Goal: Obtain resource: Obtain resource

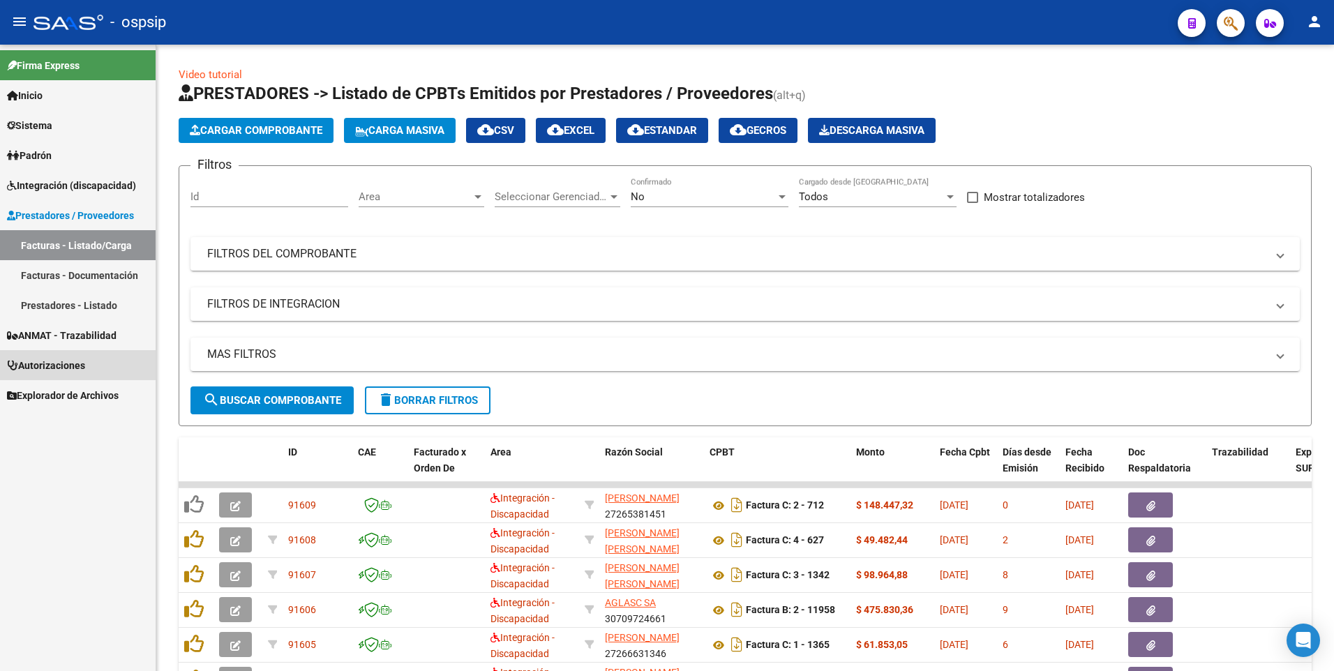
click at [63, 355] on link "Autorizaciones" at bounding box center [78, 365] width 156 height 30
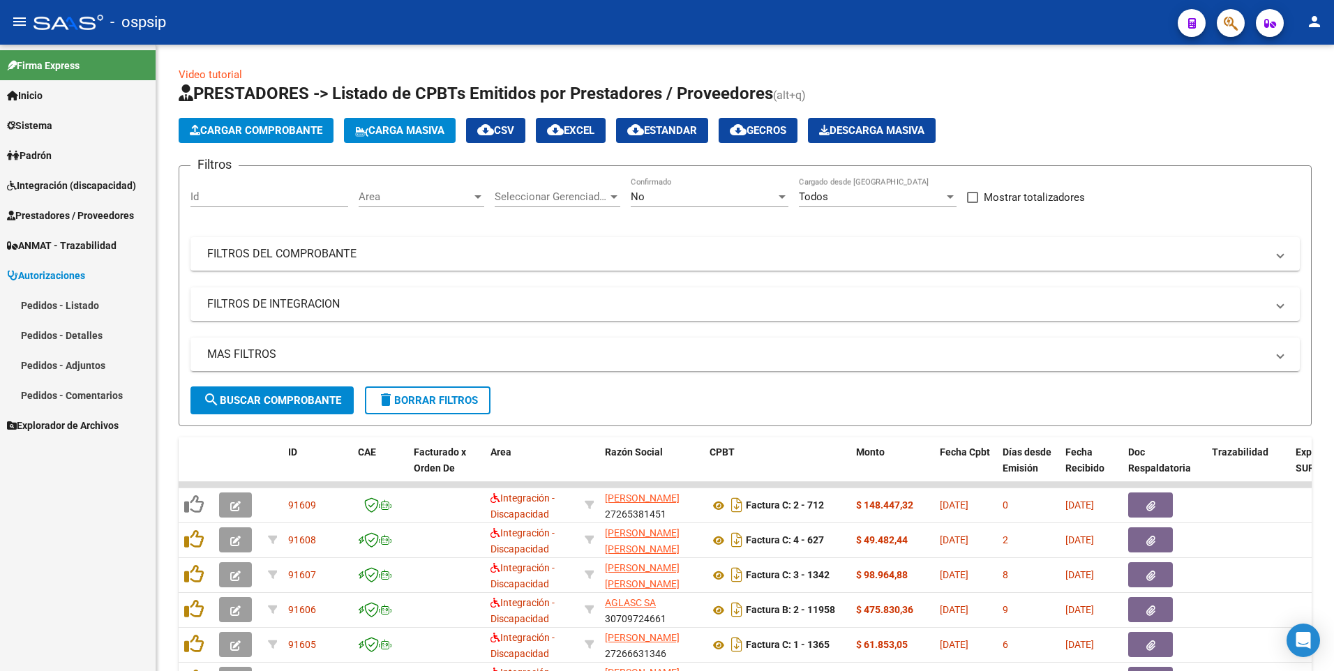
click at [68, 312] on link "Pedidos - Listado" at bounding box center [78, 305] width 156 height 30
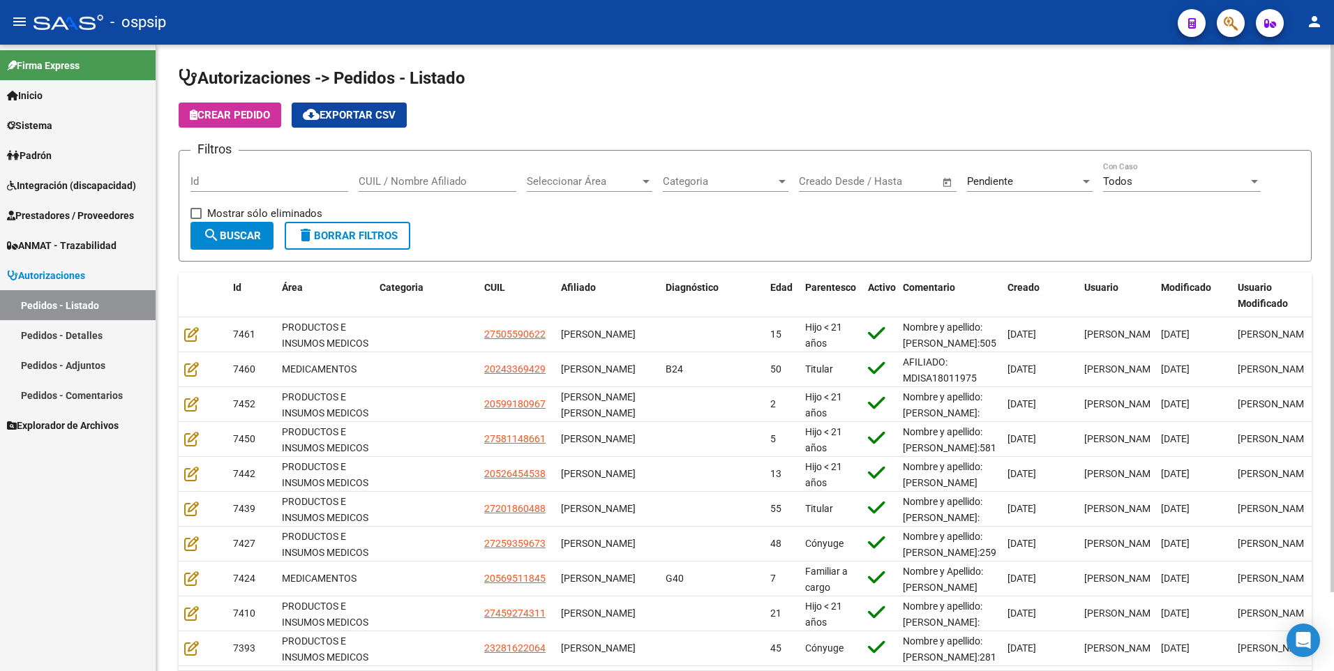
click at [237, 184] on input "Id" at bounding box center [270, 181] width 158 height 13
type input "7066"
click at [555, 188] on div "Seleccionar Área Seleccionar Área" at bounding box center [590, 177] width 126 height 30
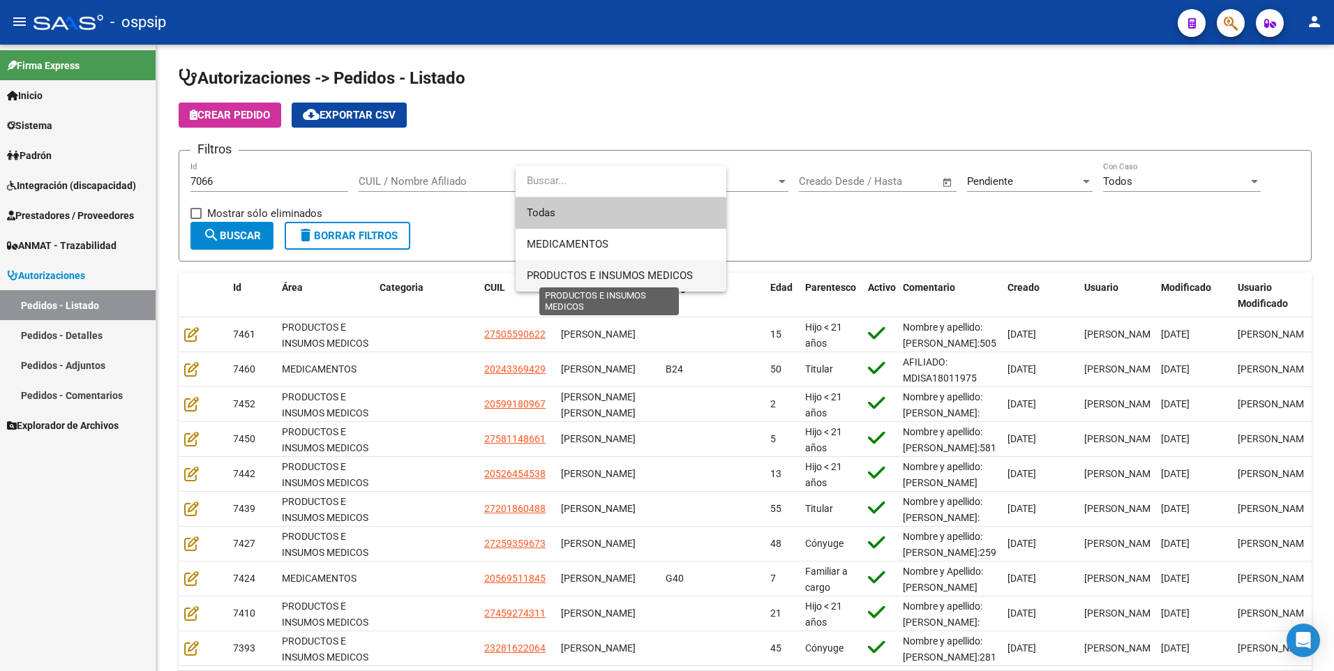
click at [569, 282] on span "PRODUCTOS E INSUMOS MEDICOS" at bounding box center [621, 275] width 188 height 31
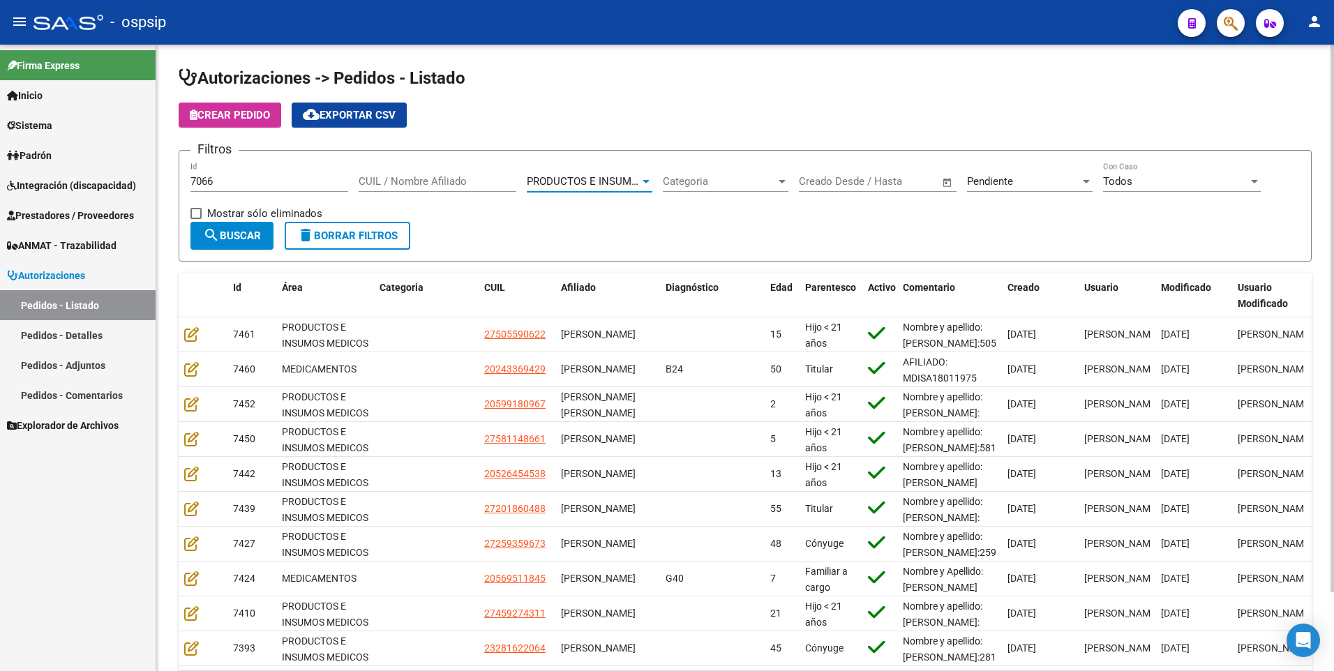
click at [1006, 180] on span "Pendiente" at bounding box center [990, 181] width 46 height 13
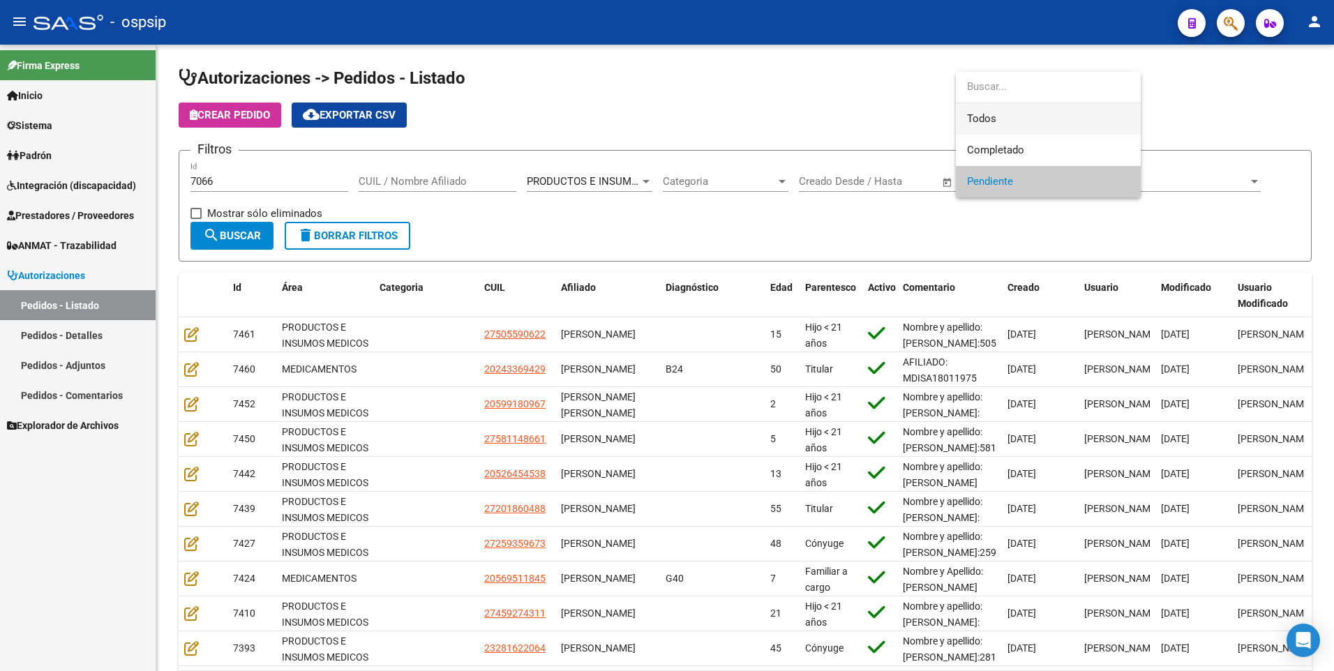
click at [990, 116] on span "Todos" at bounding box center [1048, 118] width 163 height 31
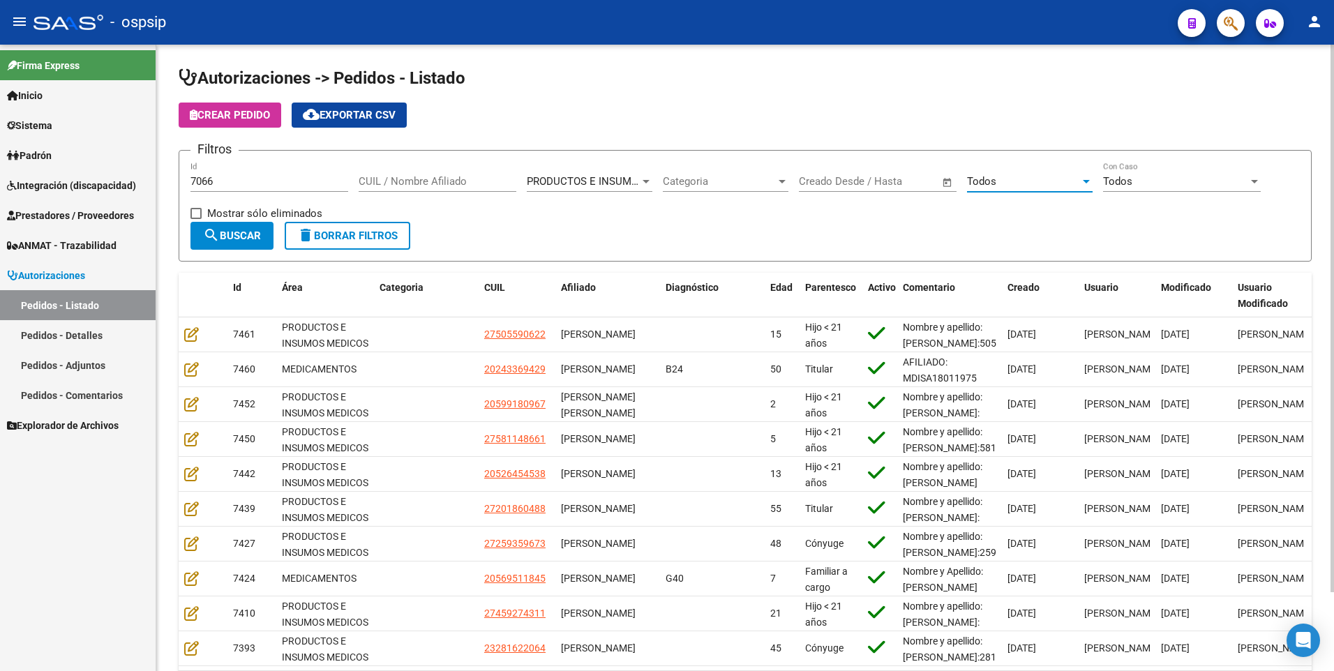
click at [250, 224] on button "search Buscar" at bounding box center [232, 236] width 83 height 28
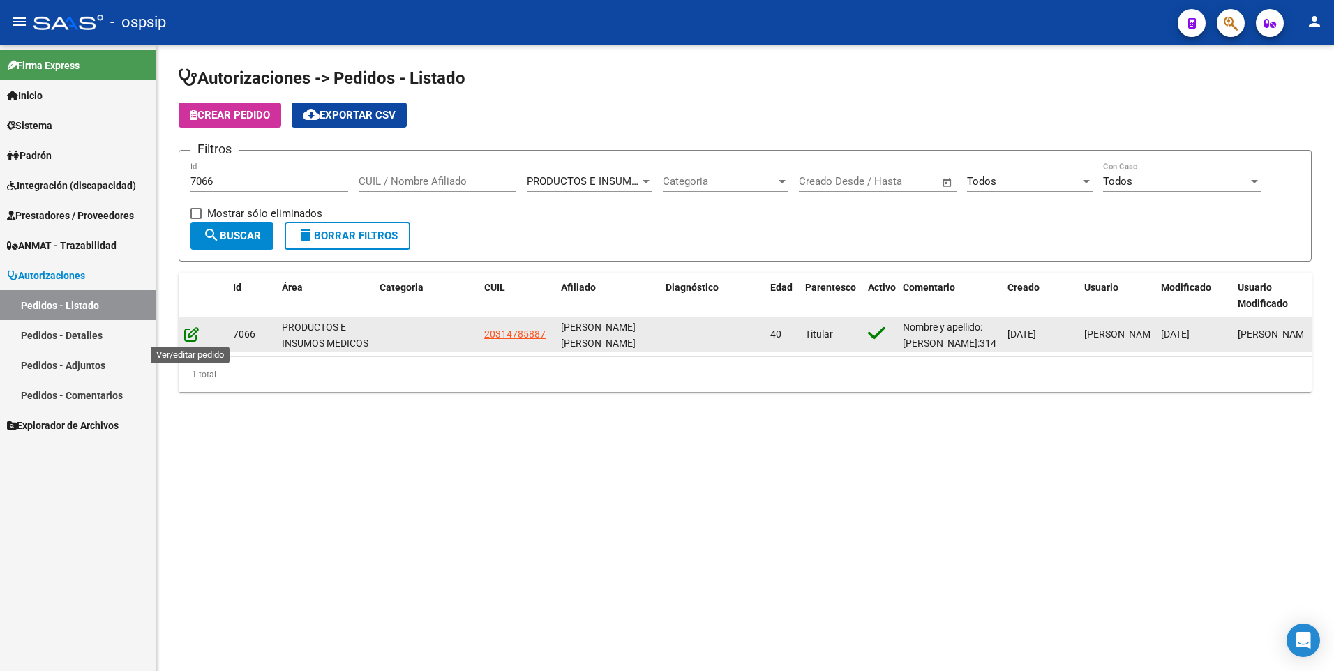
click at [188, 334] on icon at bounding box center [191, 334] width 15 height 15
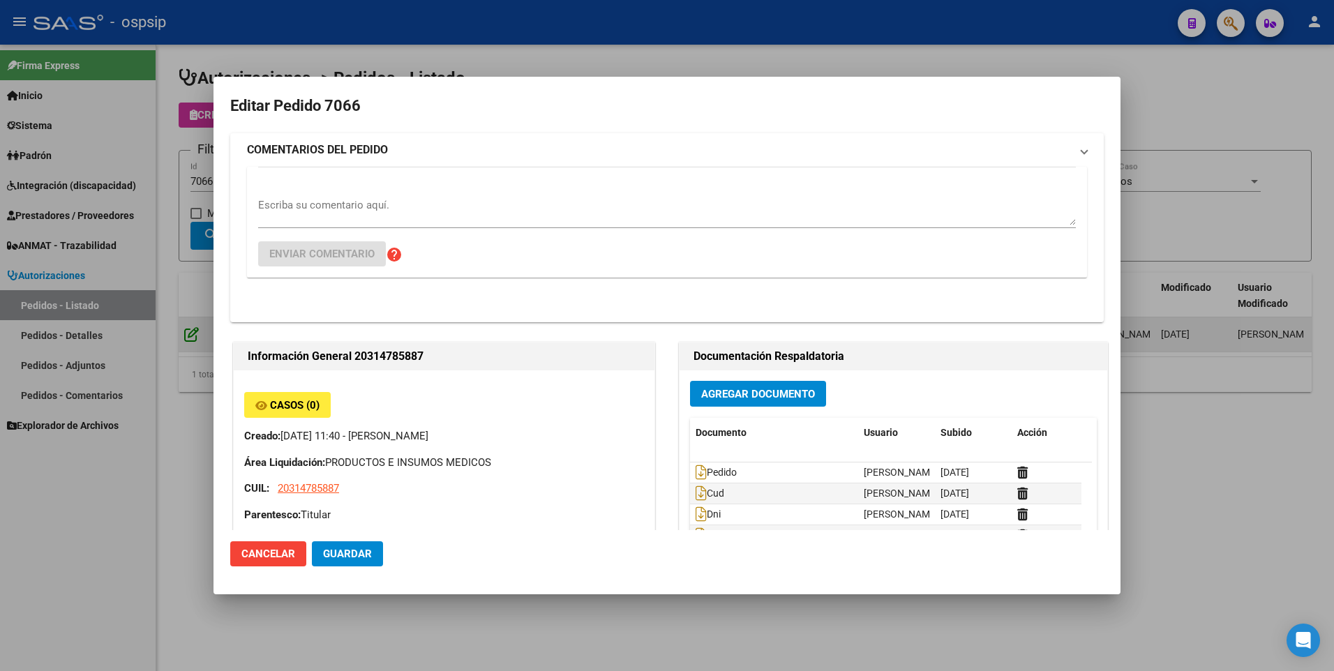
type input "[PERSON_NAME]"
type input "[GEOGRAPHIC_DATA], [PERSON_NAME], [PERSON_NAME] 1431"
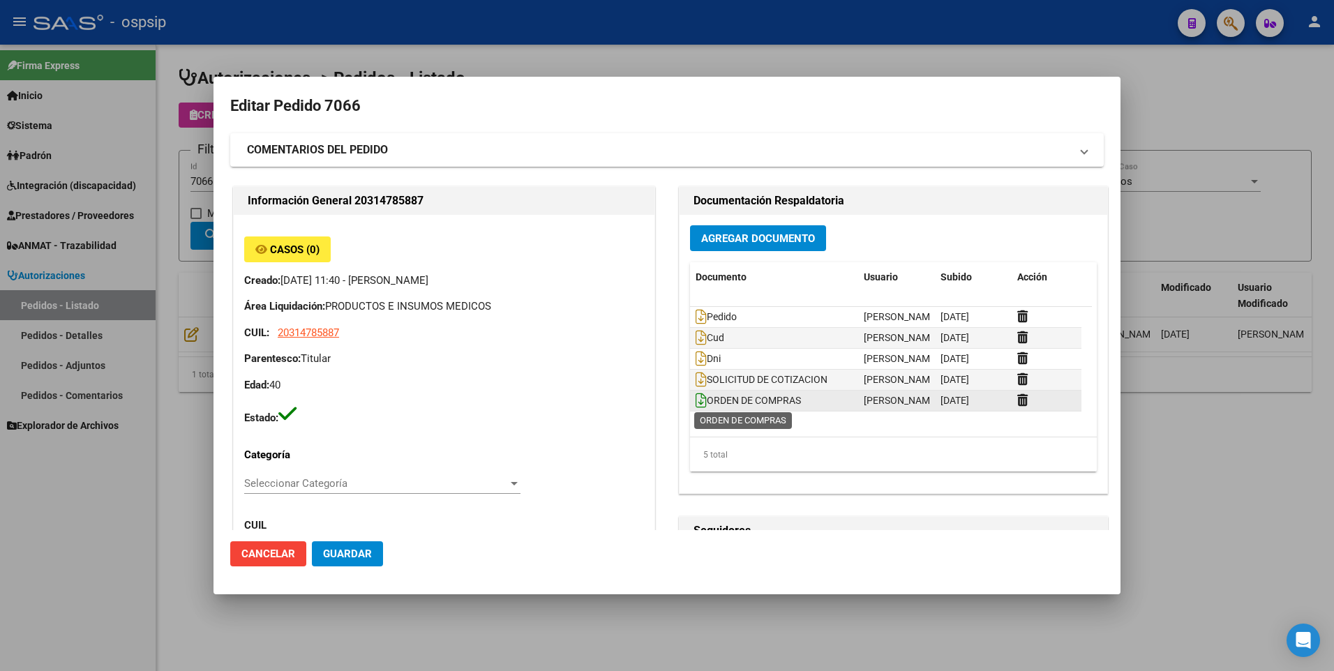
click at [696, 395] on icon at bounding box center [701, 400] width 11 height 15
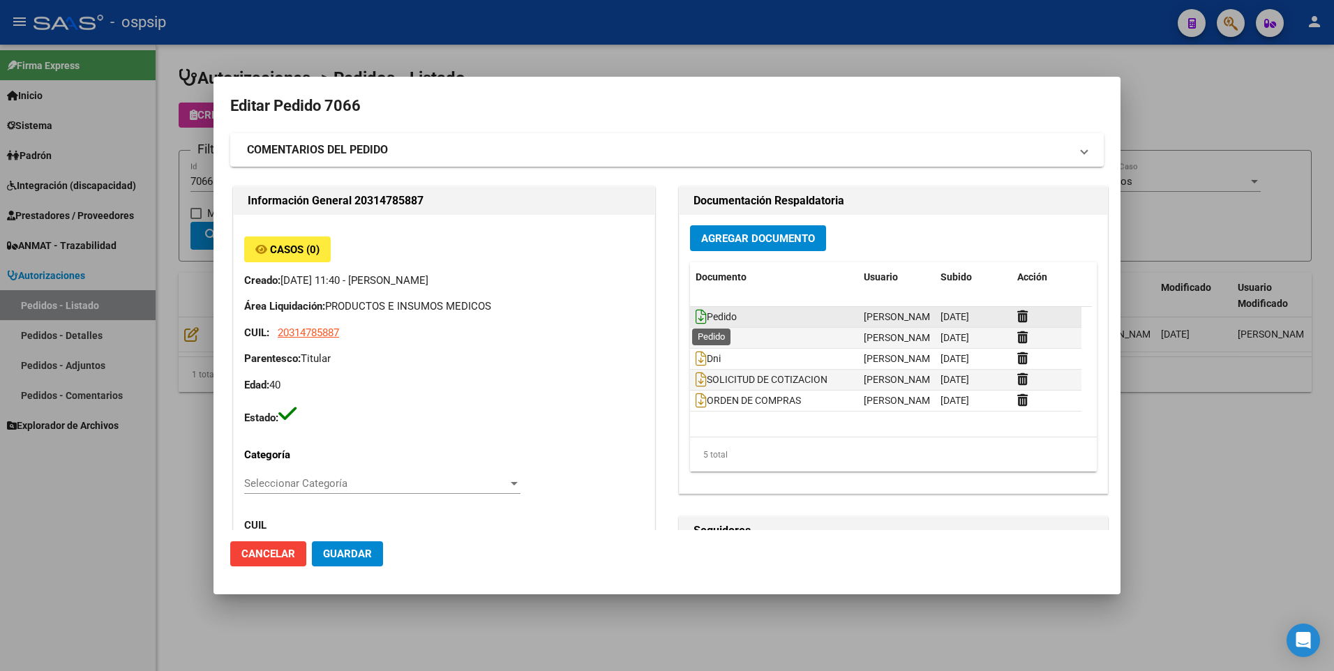
click at [696, 320] on icon at bounding box center [701, 316] width 11 height 15
click at [1246, 126] on div at bounding box center [667, 335] width 1334 height 671
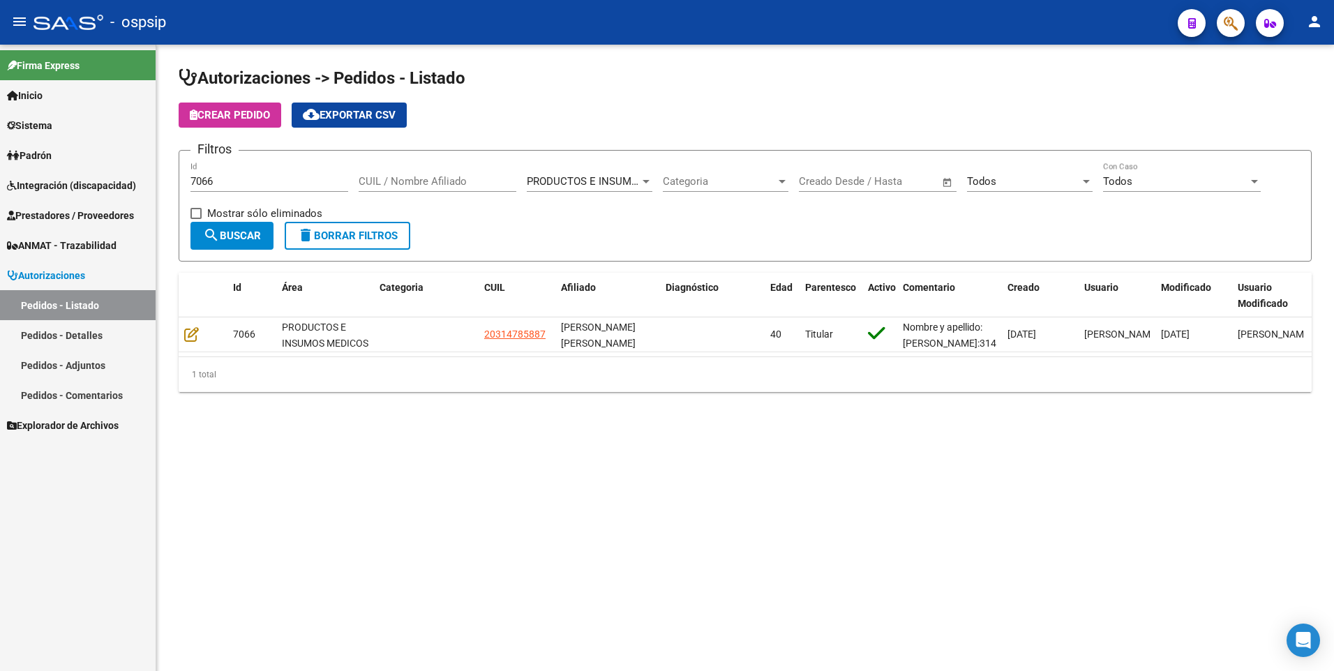
click at [216, 186] on input "7066" at bounding box center [270, 181] width 158 height 13
type input "7326"
click at [240, 246] on button "search Buscar" at bounding box center [232, 236] width 83 height 28
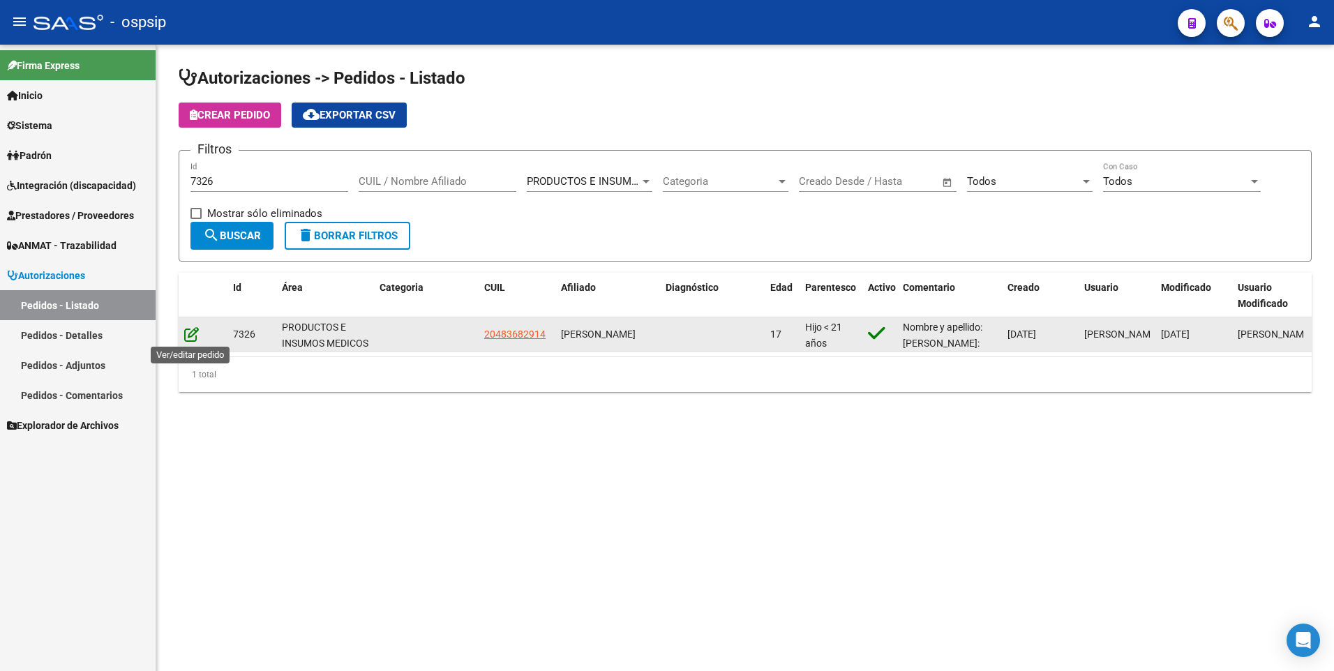
click at [188, 334] on icon at bounding box center [191, 334] width 15 height 15
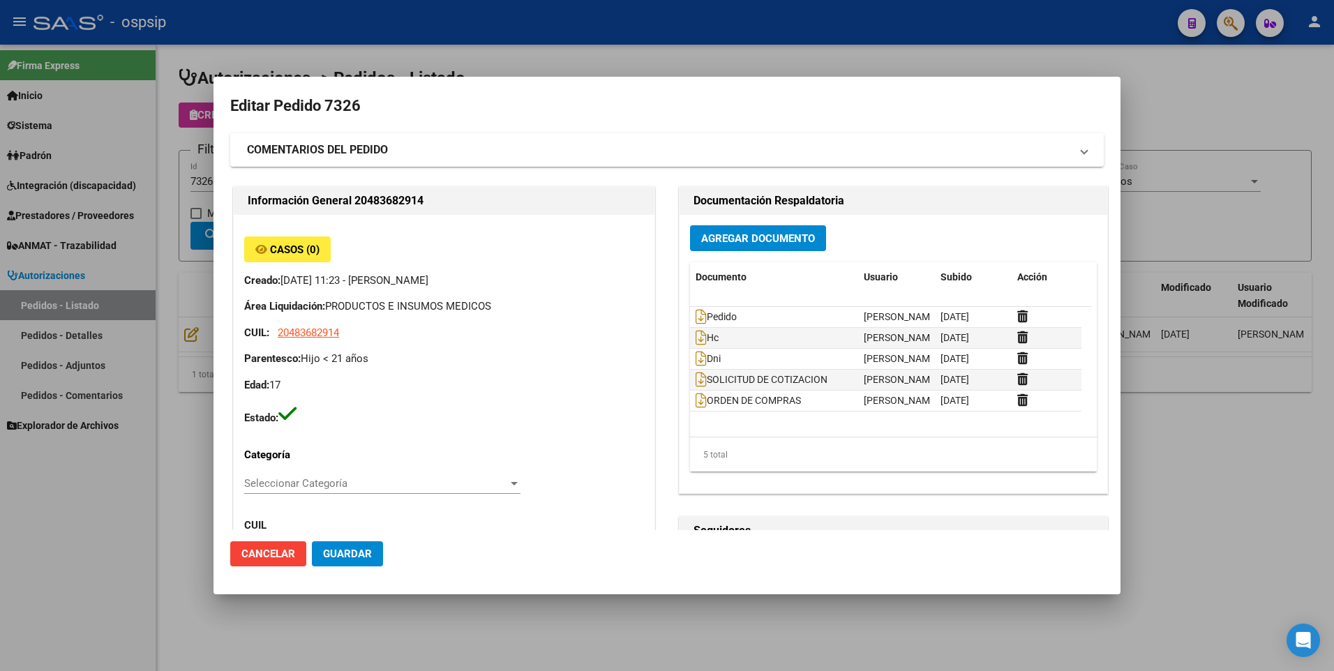
type input "[GEOGRAPHIC_DATA], [GEOGRAPHIC_DATA], ZAPALLA 55"
click at [696, 319] on icon at bounding box center [701, 316] width 11 height 15
click at [696, 338] on icon at bounding box center [701, 337] width 11 height 15
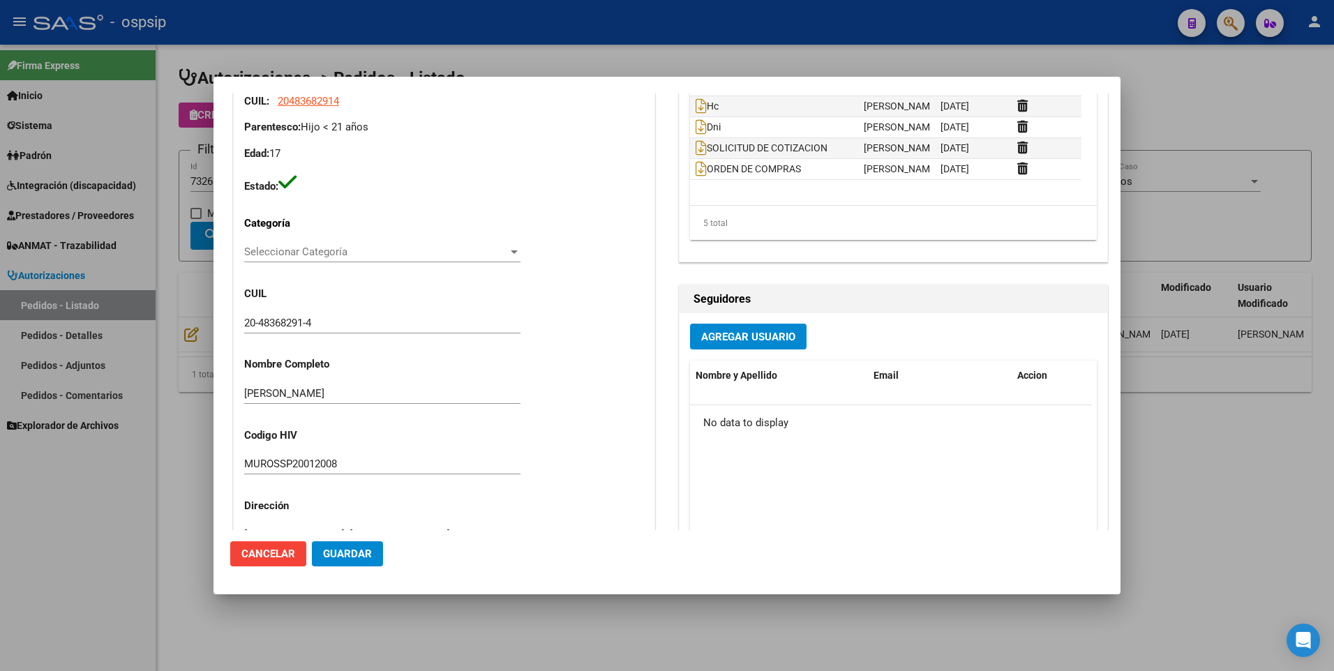
scroll to position [209, 0]
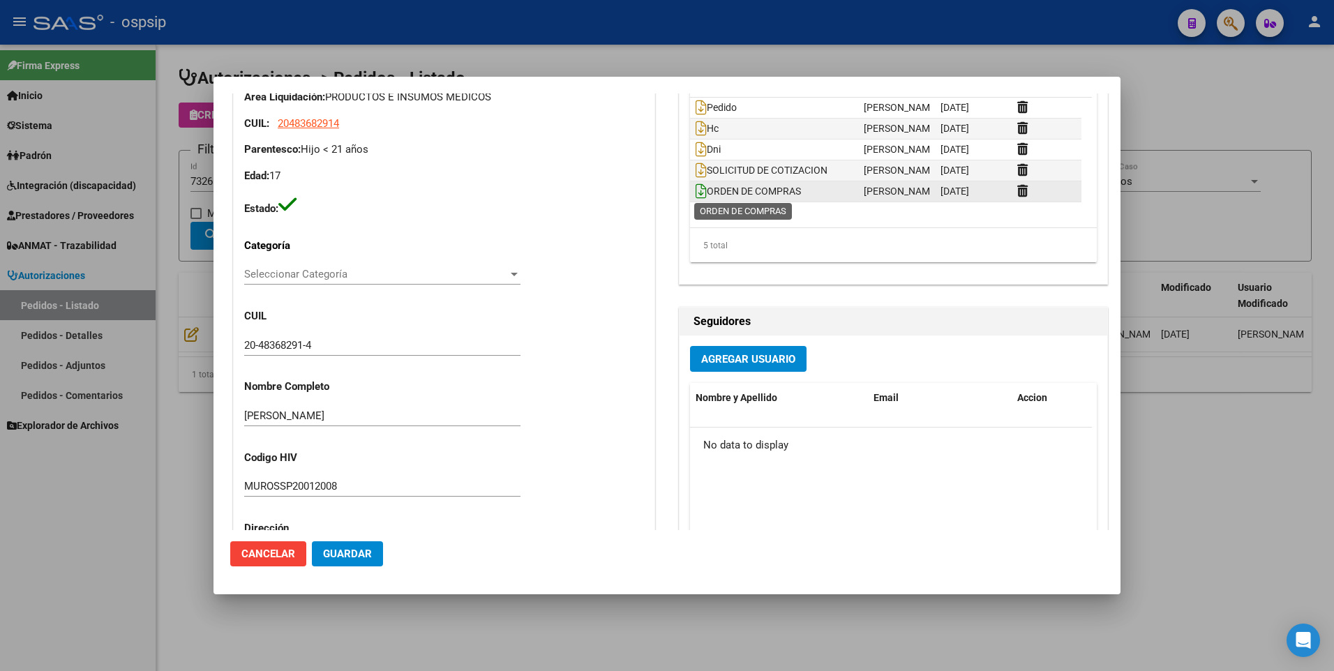
click at [696, 193] on icon at bounding box center [701, 191] width 11 height 15
click at [156, 502] on div at bounding box center [667, 335] width 1334 height 671
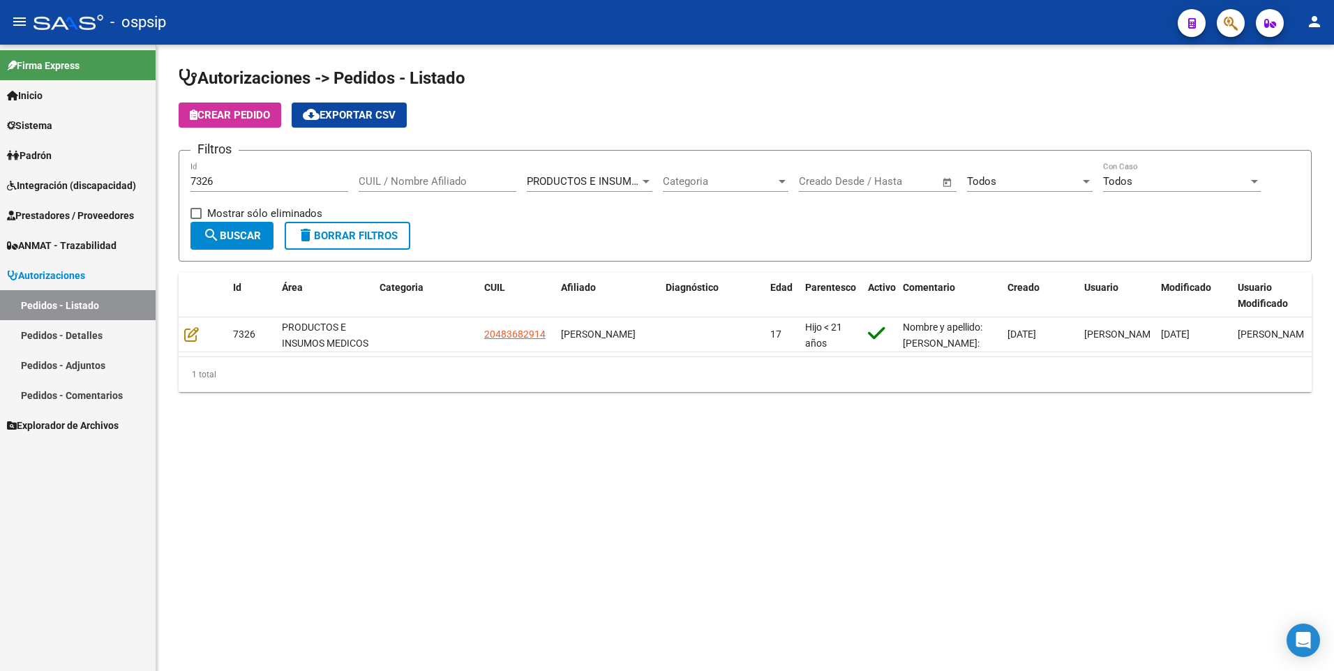
click at [73, 209] on span "Prestadores / Proveedores" at bounding box center [70, 215] width 127 height 15
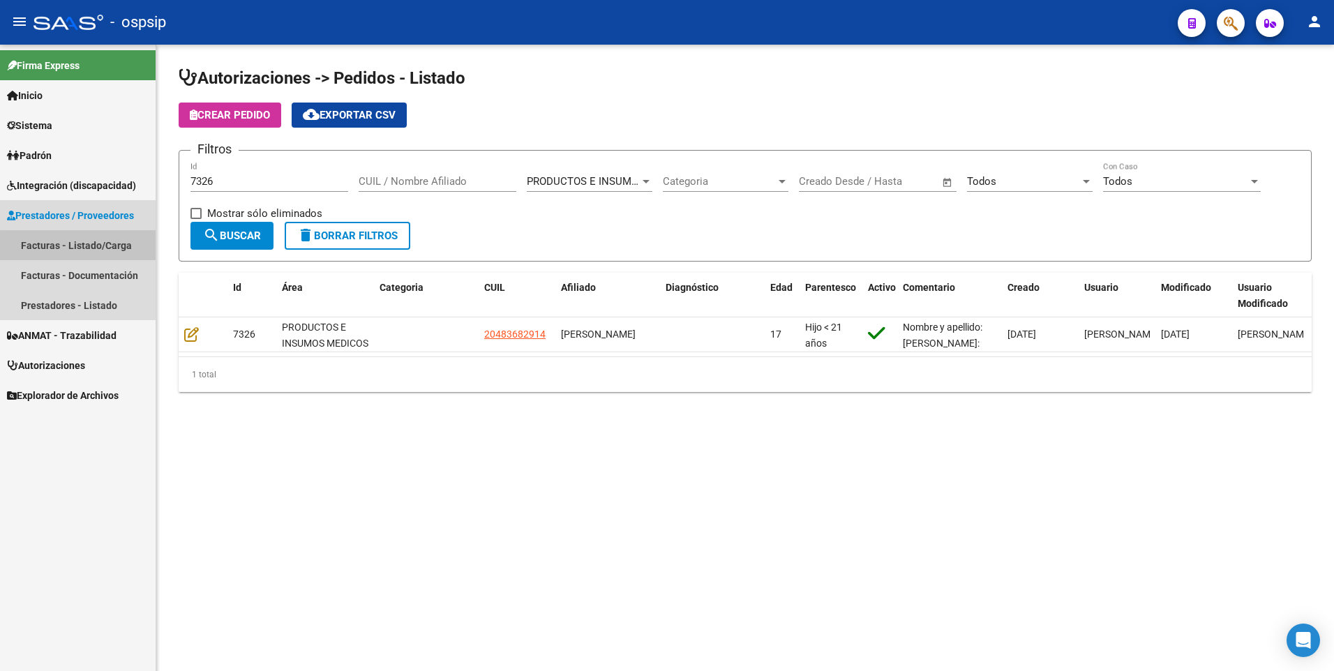
click at [84, 246] on link "Facturas - Listado/Carga" at bounding box center [78, 245] width 156 height 30
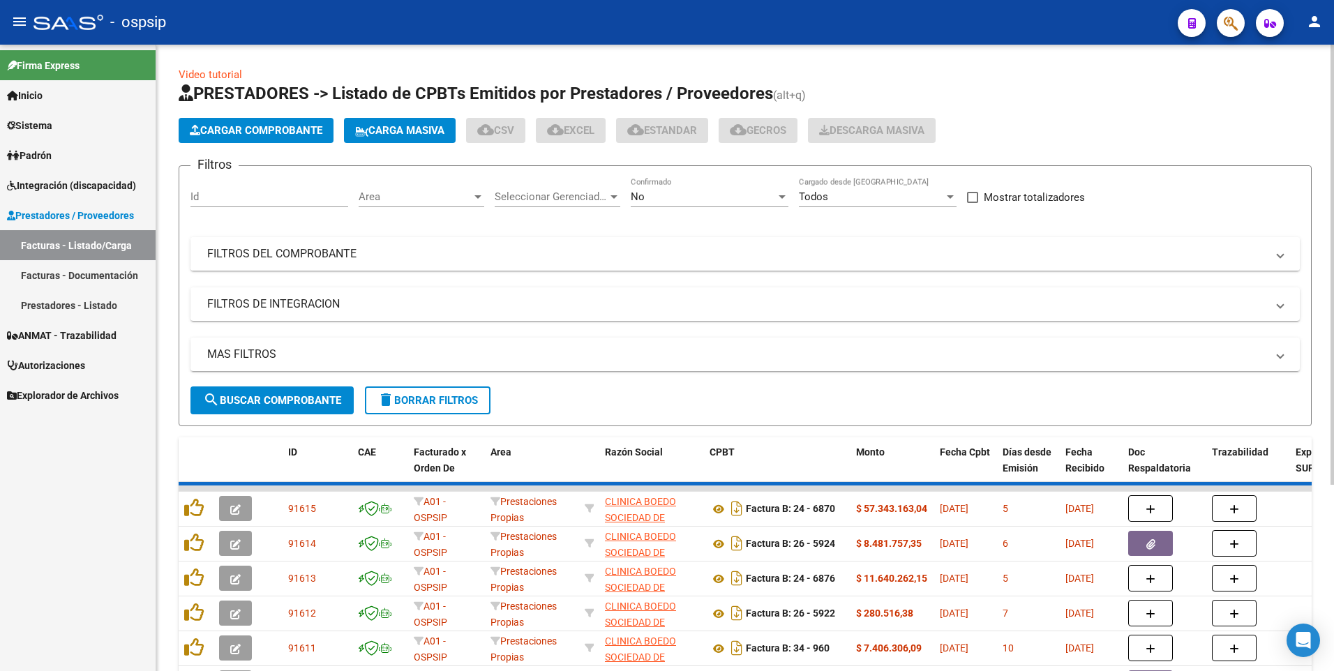
click at [448, 257] on mat-panel-title "FILTROS DEL COMPROBANTE" at bounding box center [736, 253] width 1059 height 15
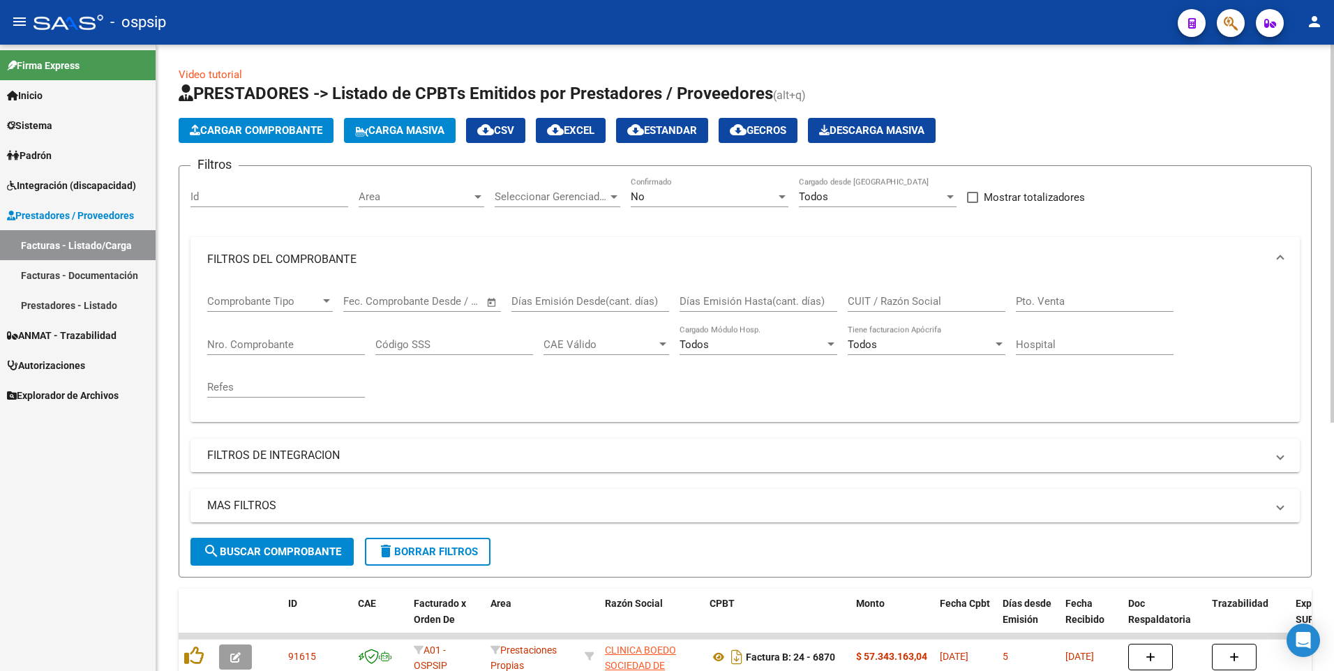
click at [887, 301] on input "CUIT / Razón Social" at bounding box center [927, 301] width 158 height 13
click at [303, 341] on input "Nro. Comprobante" at bounding box center [286, 344] width 158 height 13
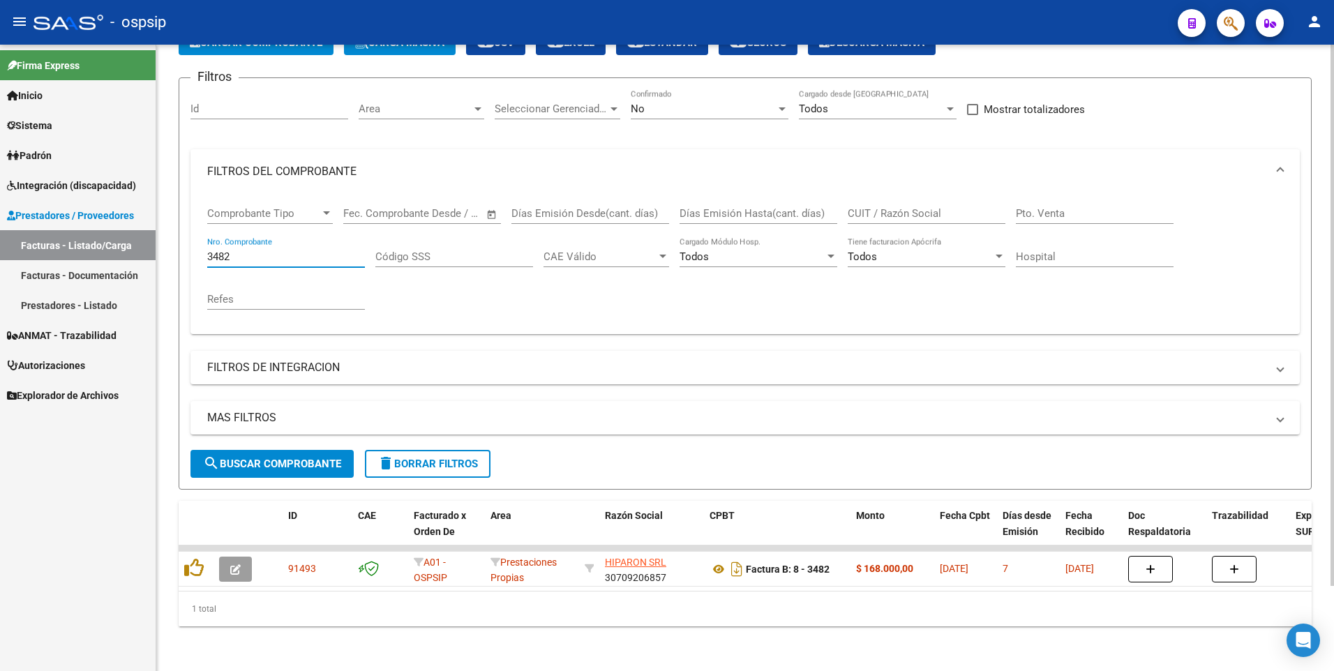
scroll to position [98, 0]
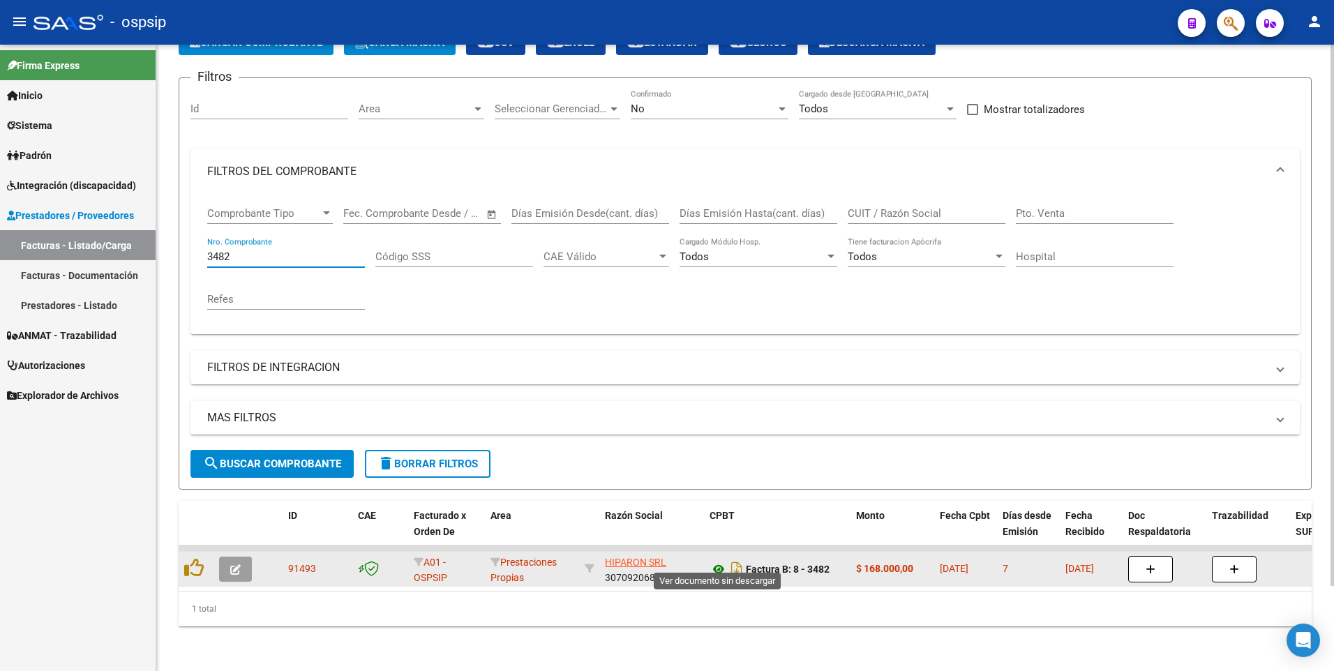
click at [722, 561] on icon at bounding box center [719, 569] width 18 height 17
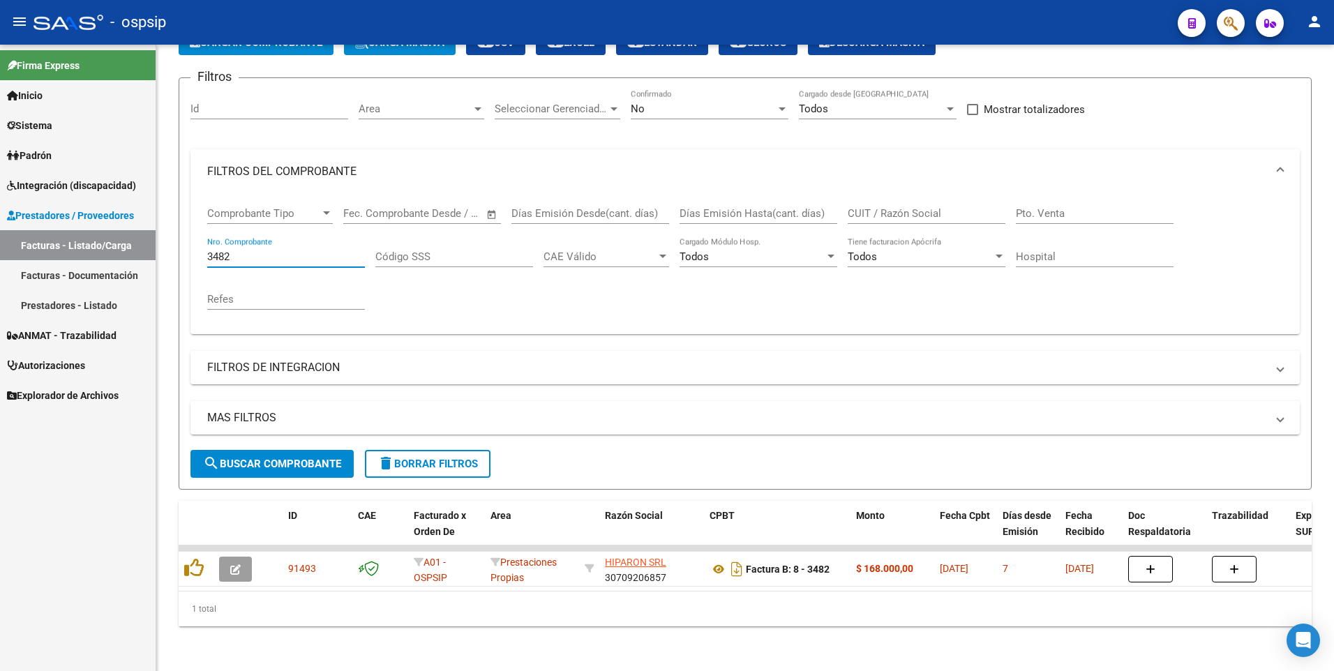
drag, startPoint x: 264, startPoint y: 240, endPoint x: 120, endPoint y: 246, distance: 144.6
click at [125, 244] on mat-sidenav-container "Firma Express Inicio Calendario SSS Instructivos Contacto OS Sistema Usuarios T…" at bounding box center [667, 358] width 1334 height 627
click at [256, 251] on input "1339" at bounding box center [286, 257] width 158 height 13
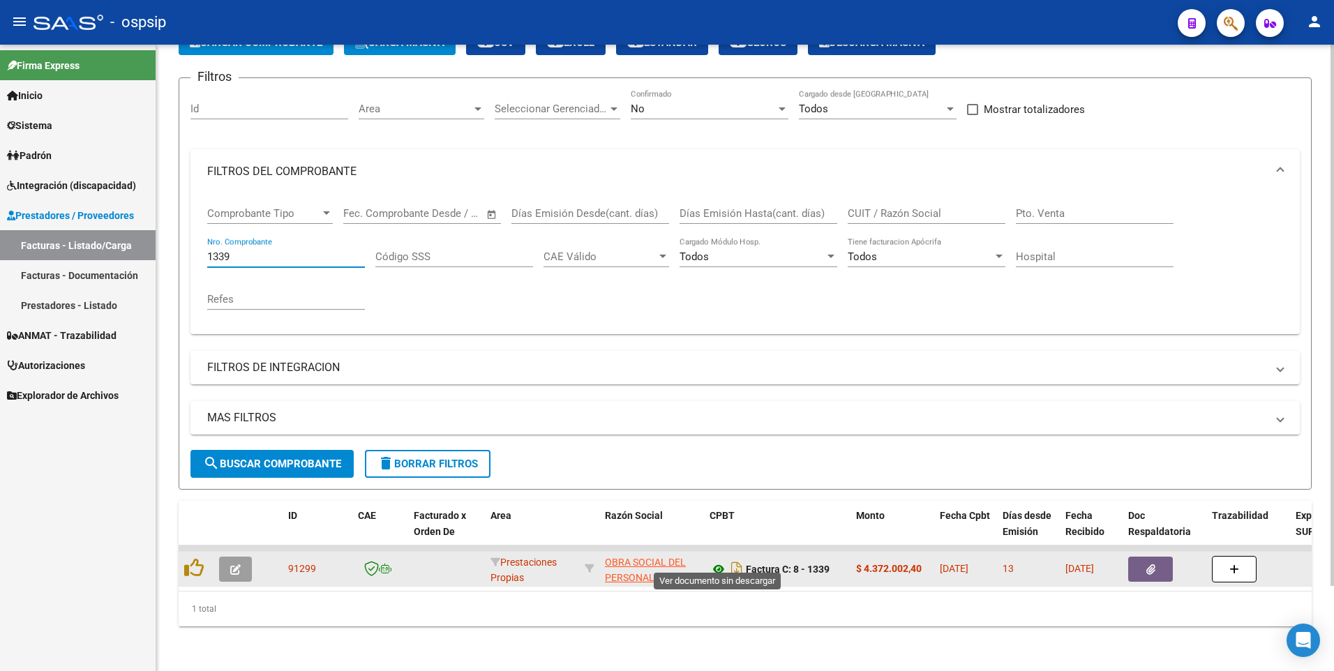
type input "1339"
click at [722, 562] on icon at bounding box center [719, 569] width 18 height 17
click at [1142, 559] on button "button" at bounding box center [1150, 569] width 45 height 25
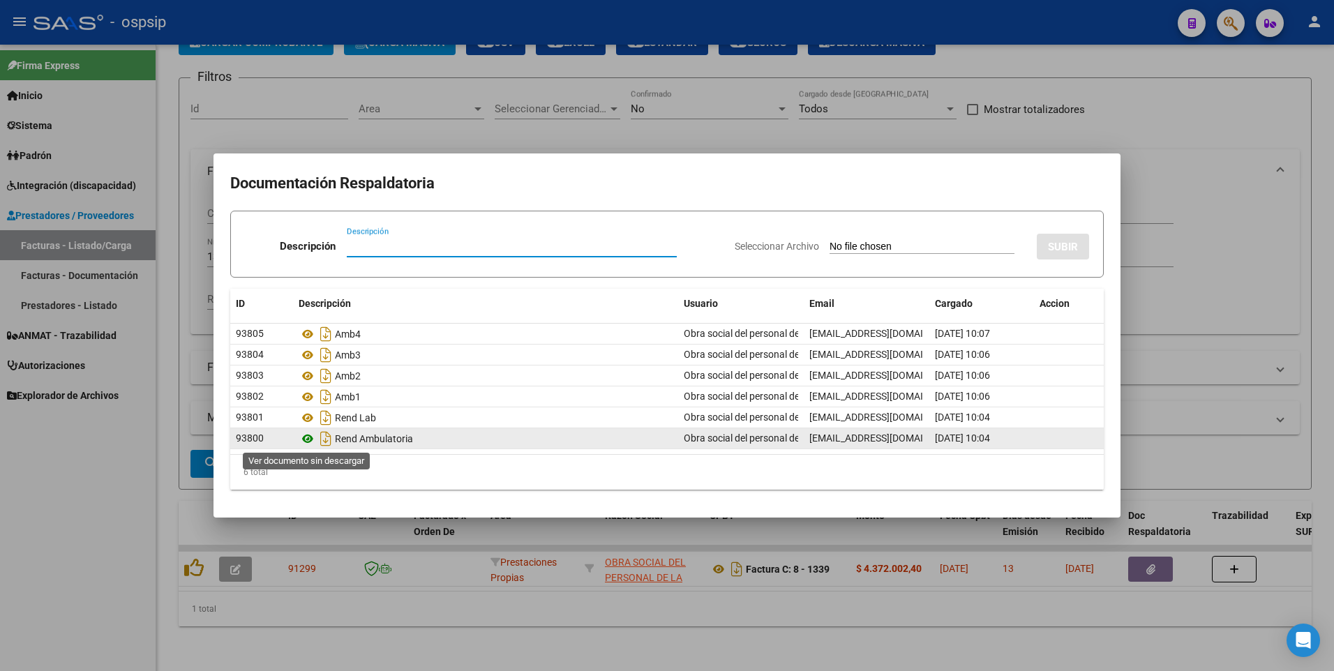
click at [304, 444] on icon at bounding box center [308, 439] width 18 height 17
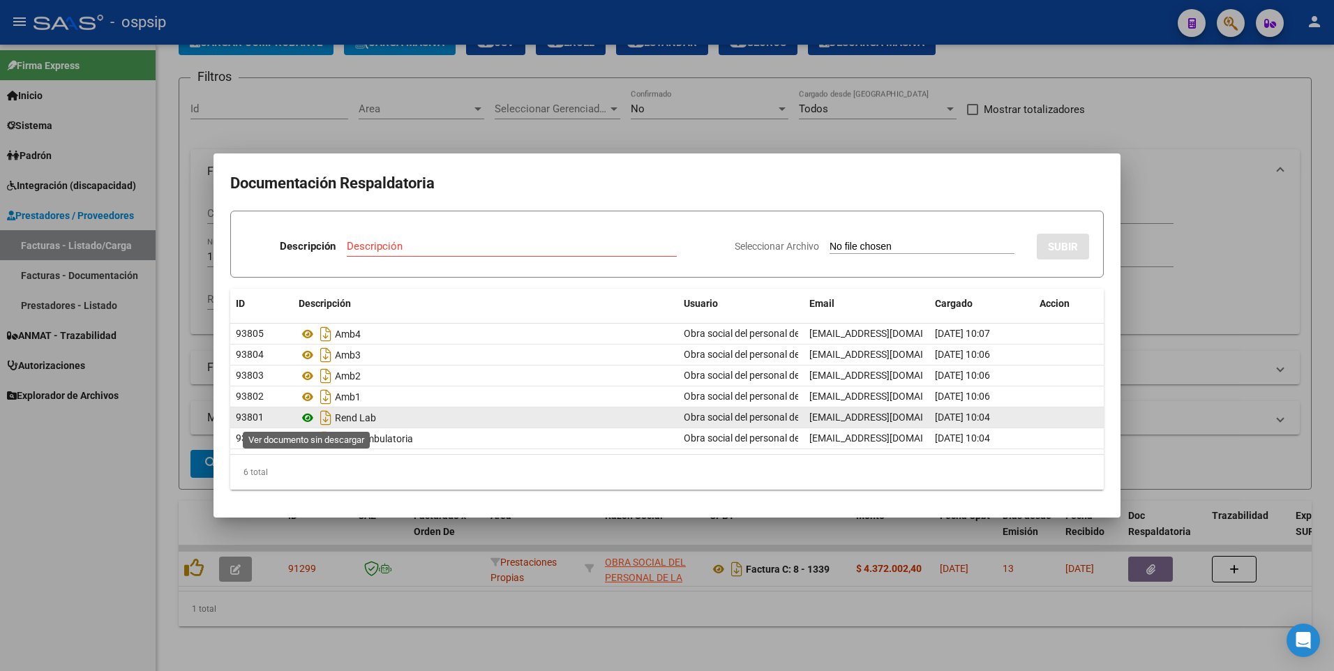
click at [308, 422] on icon at bounding box center [308, 418] width 18 height 17
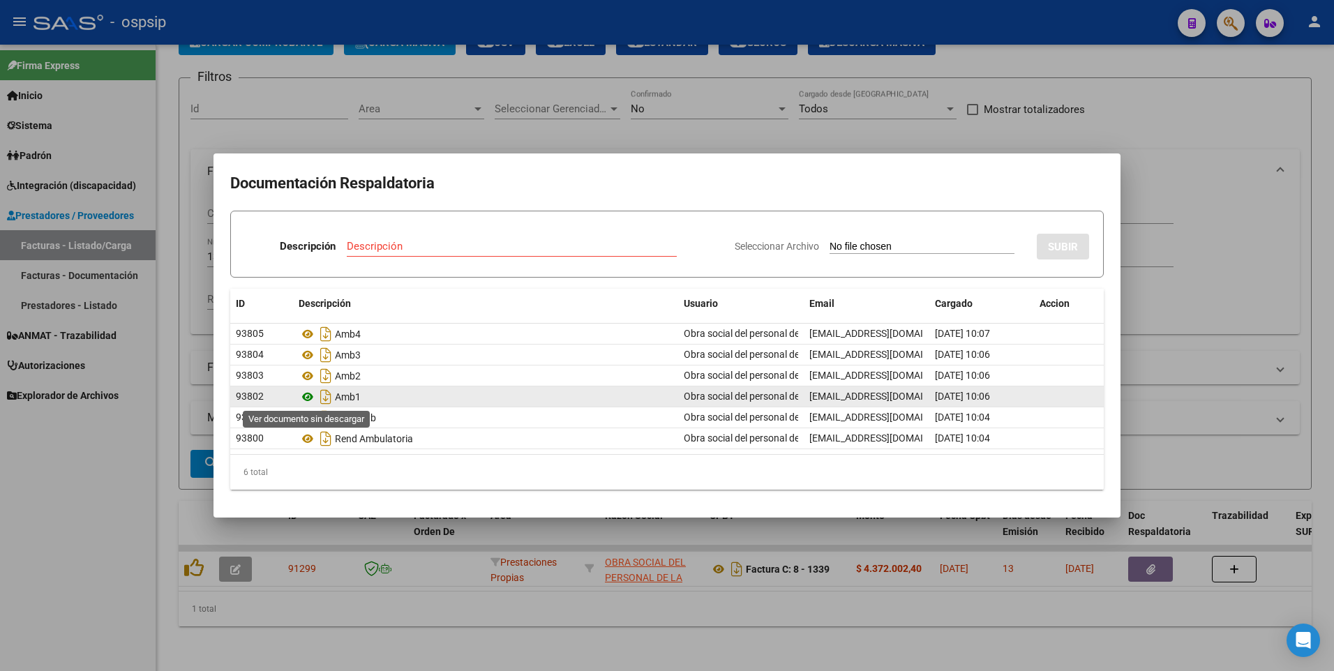
click at [308, 398] on icon at bounding box center [308, 397] width 18 height 17
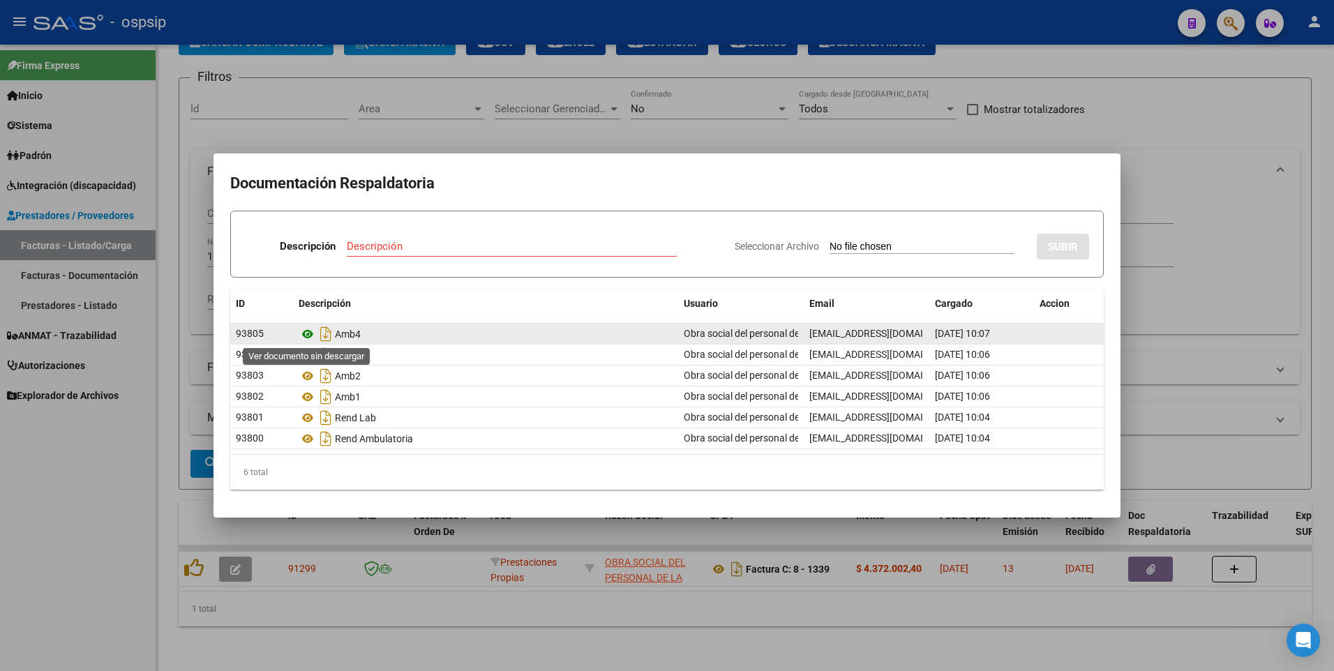
click at [306, 338] on icon at bounding box center [308, 334] width 18 height 17
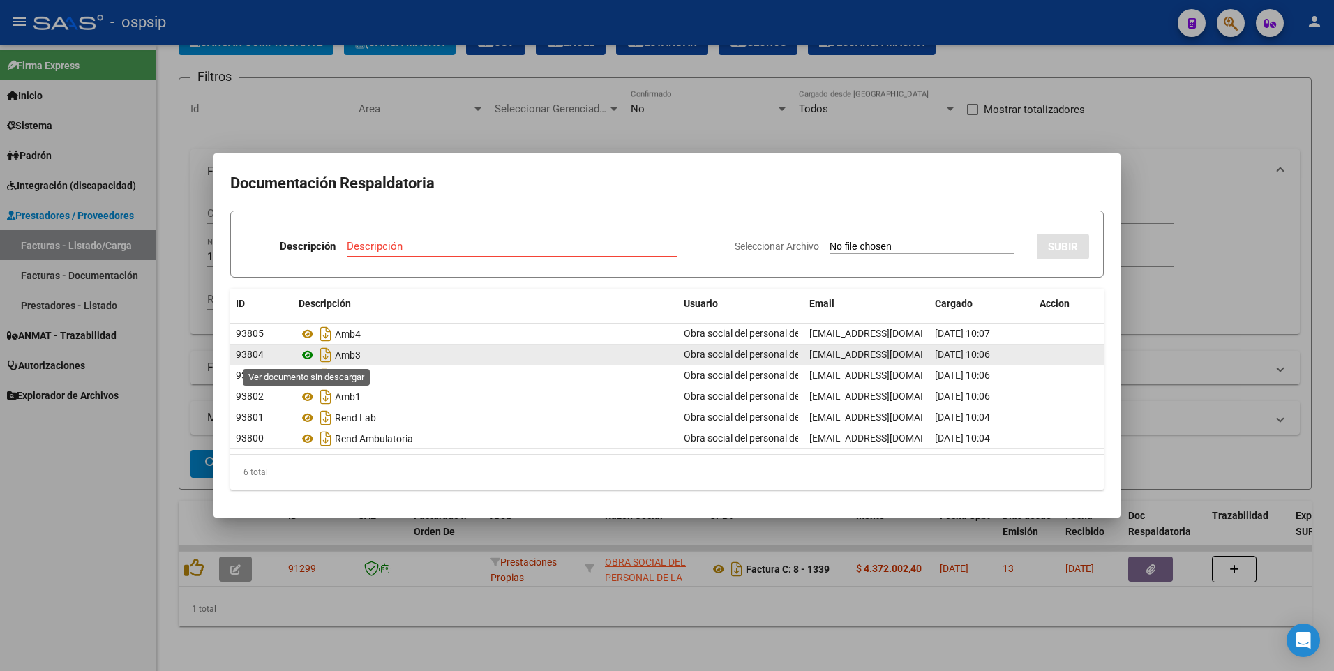
click at [306, 355] on icon at bounding box center [308, 355] width 18 height 17
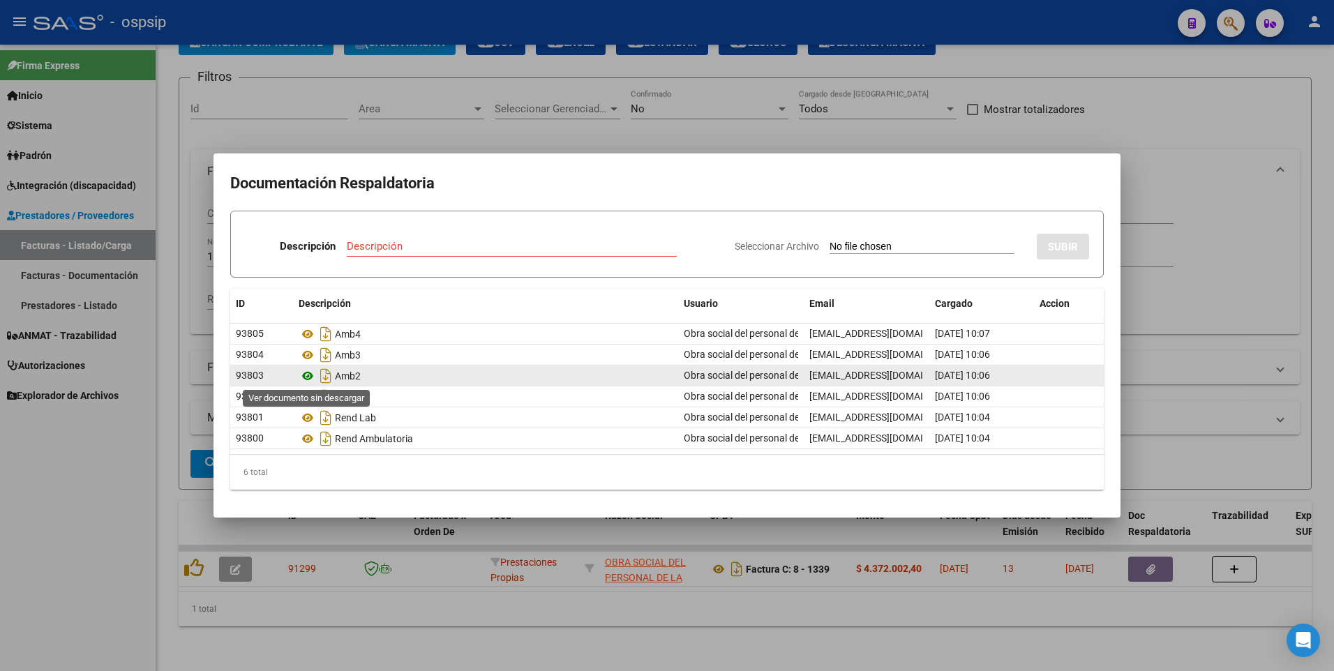
click at [308, 373] on icon at bounding box center [308, 376] width 18 height 17
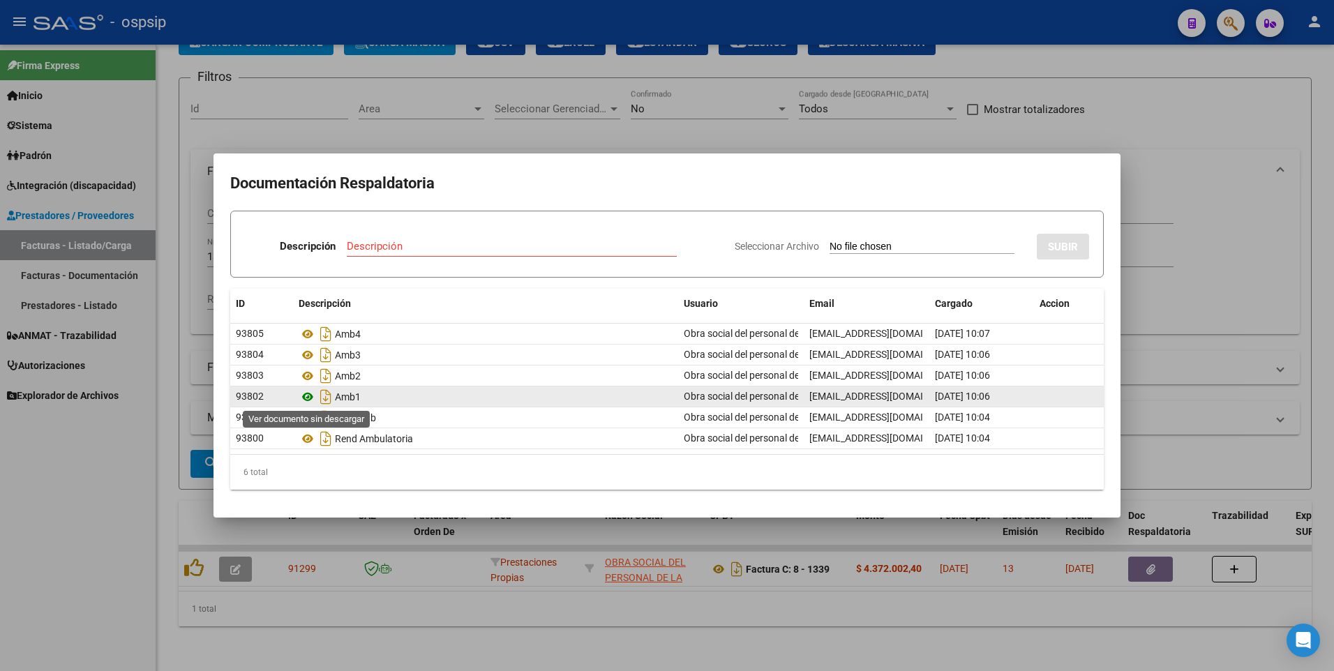
click at [306, 398] on icon at bounding box center [308, 397] width 18 height 17
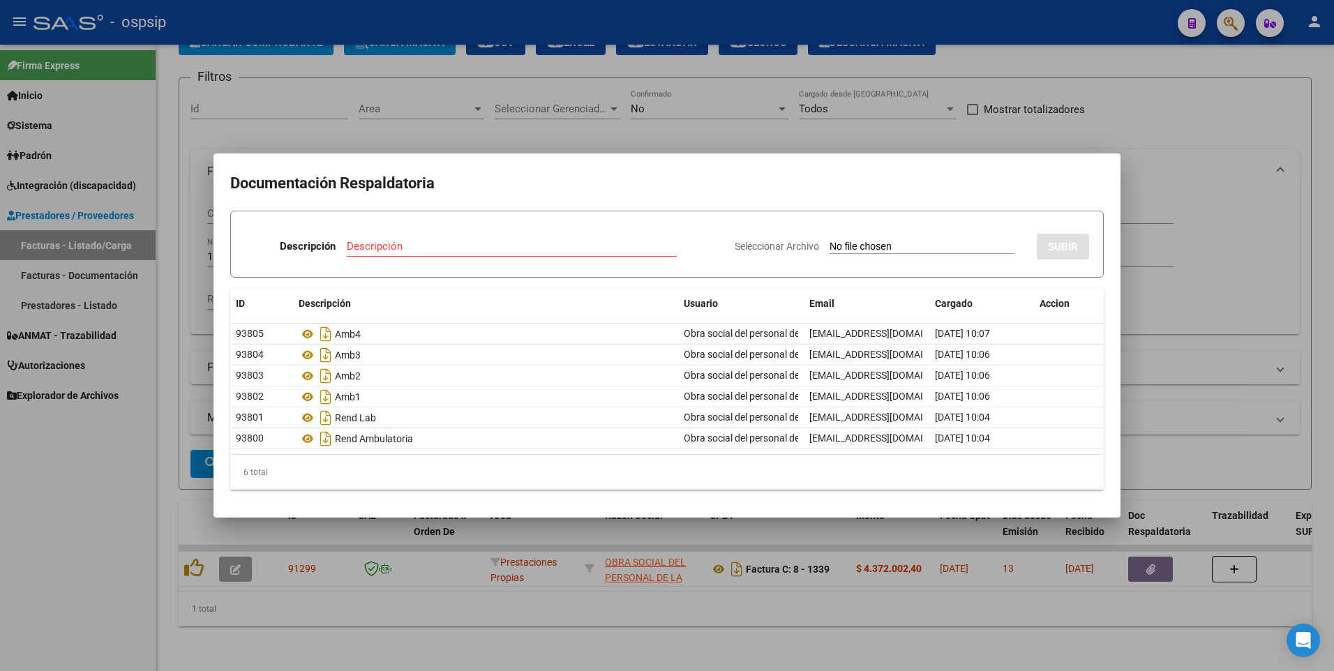
click at [1141, 159] on div at bounding box center [667, 335] width 1334 height 671
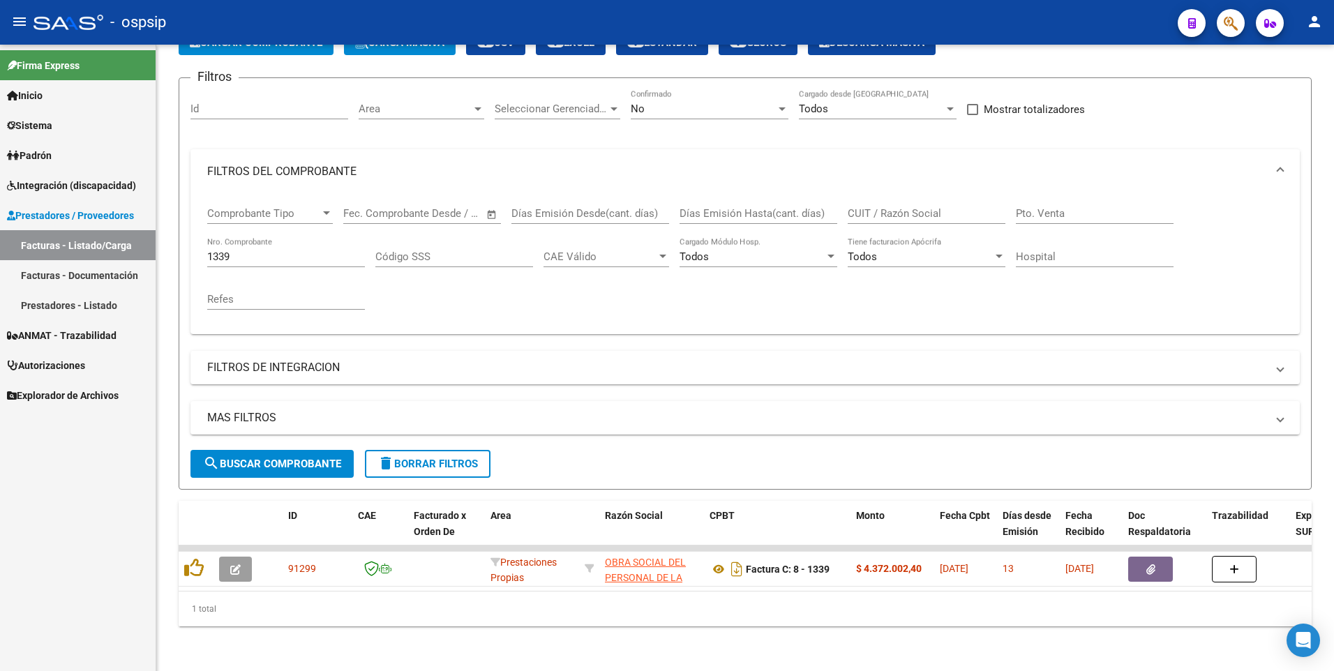
click at [1227, 31] on icon "button" at bounding box center [1231, 23] width 14 height 16
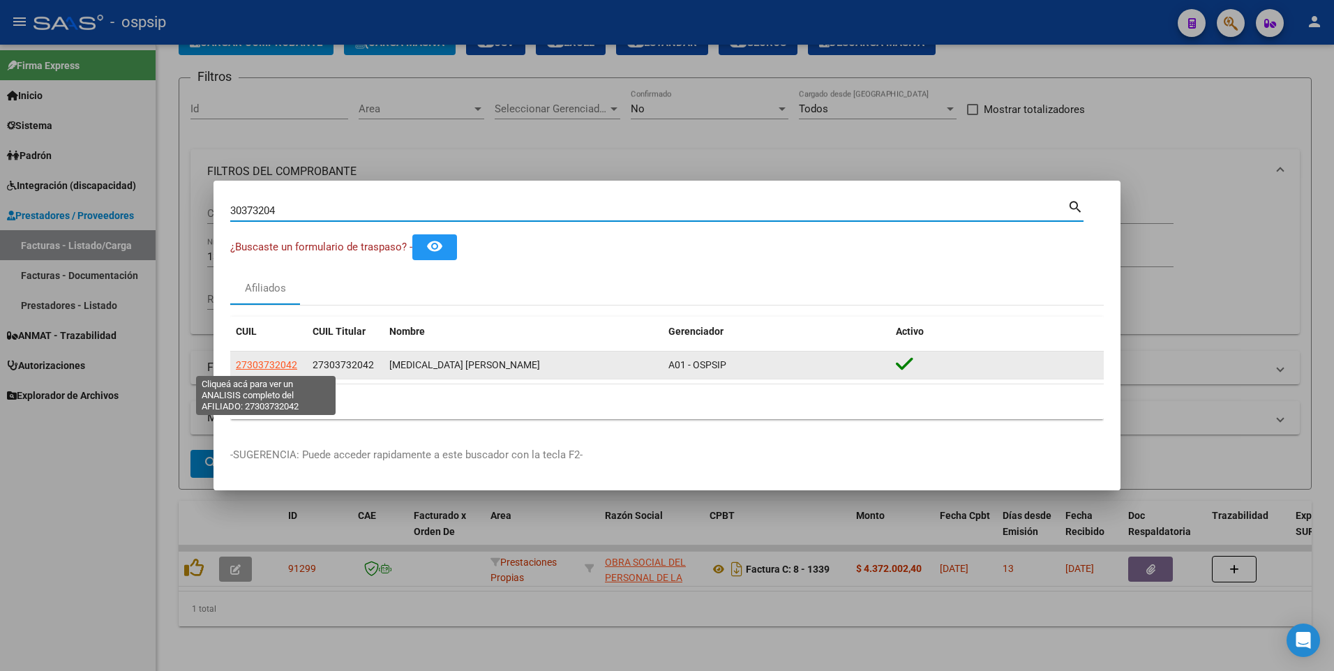
click at [278, 365] on span "27303732042" at bounding box center [266, 364] width 61 height 11
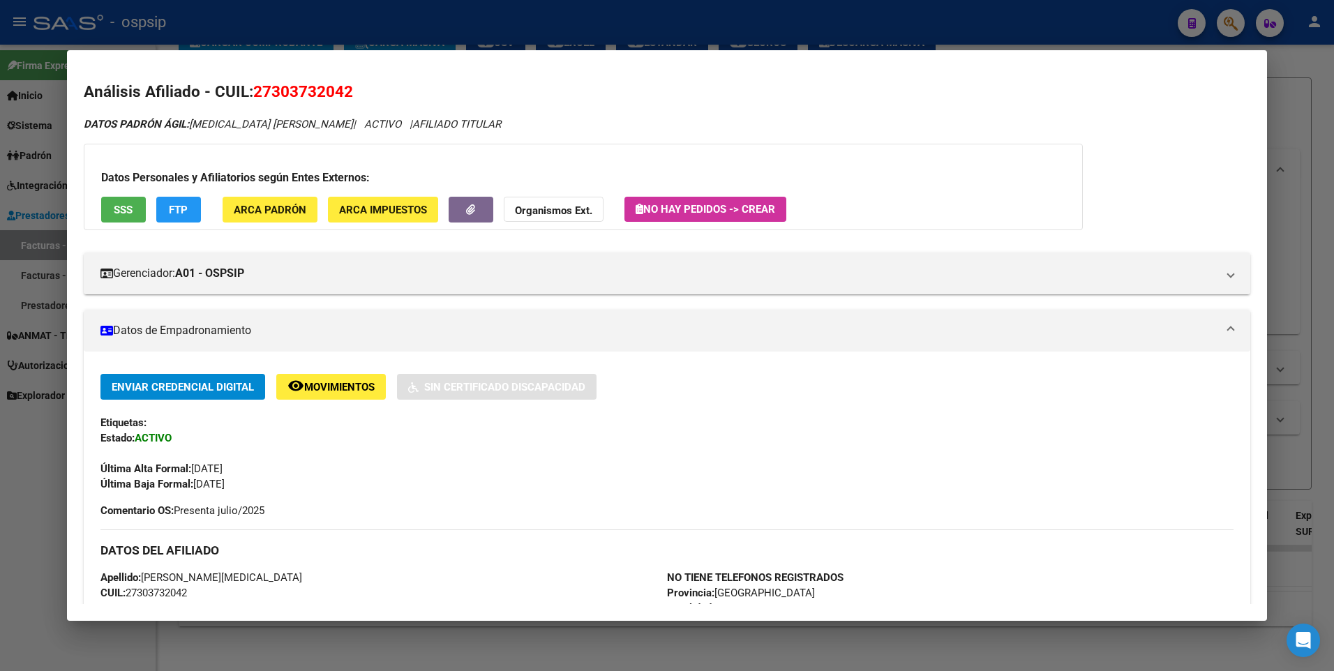
click at [127, 211] on span "SSS" at bounding box center [123, 210] width 19 height 13
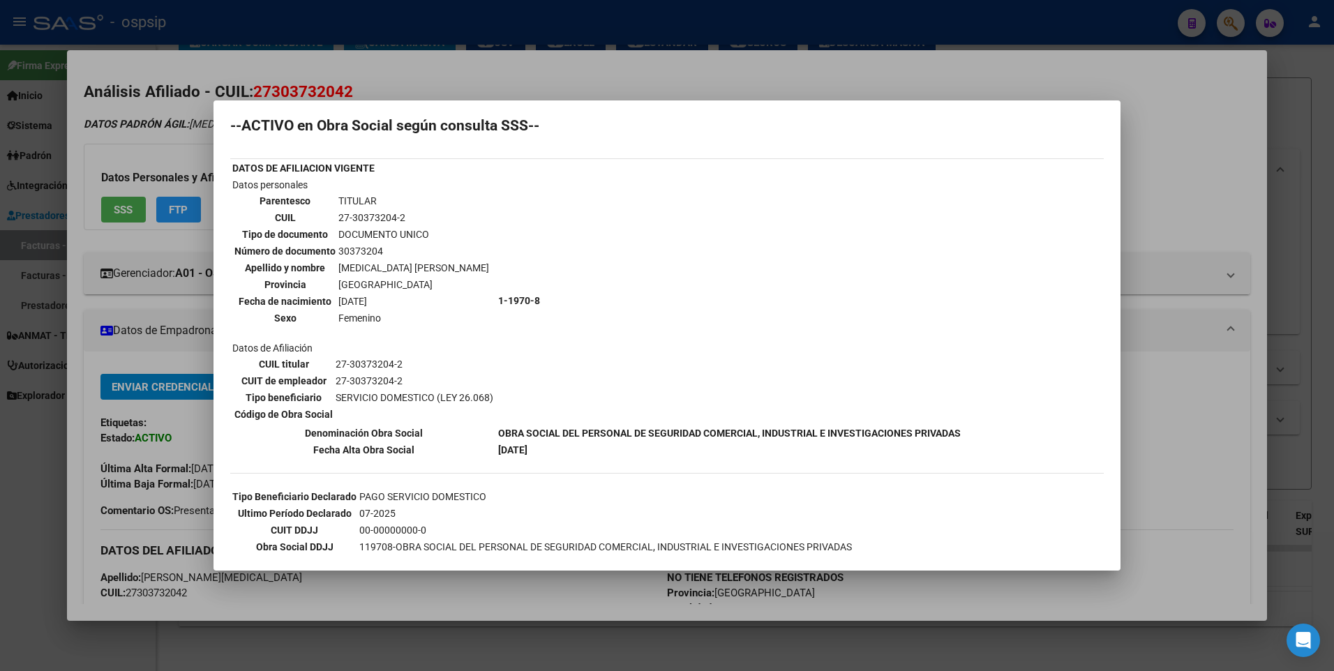
scroll to position [0, 0]
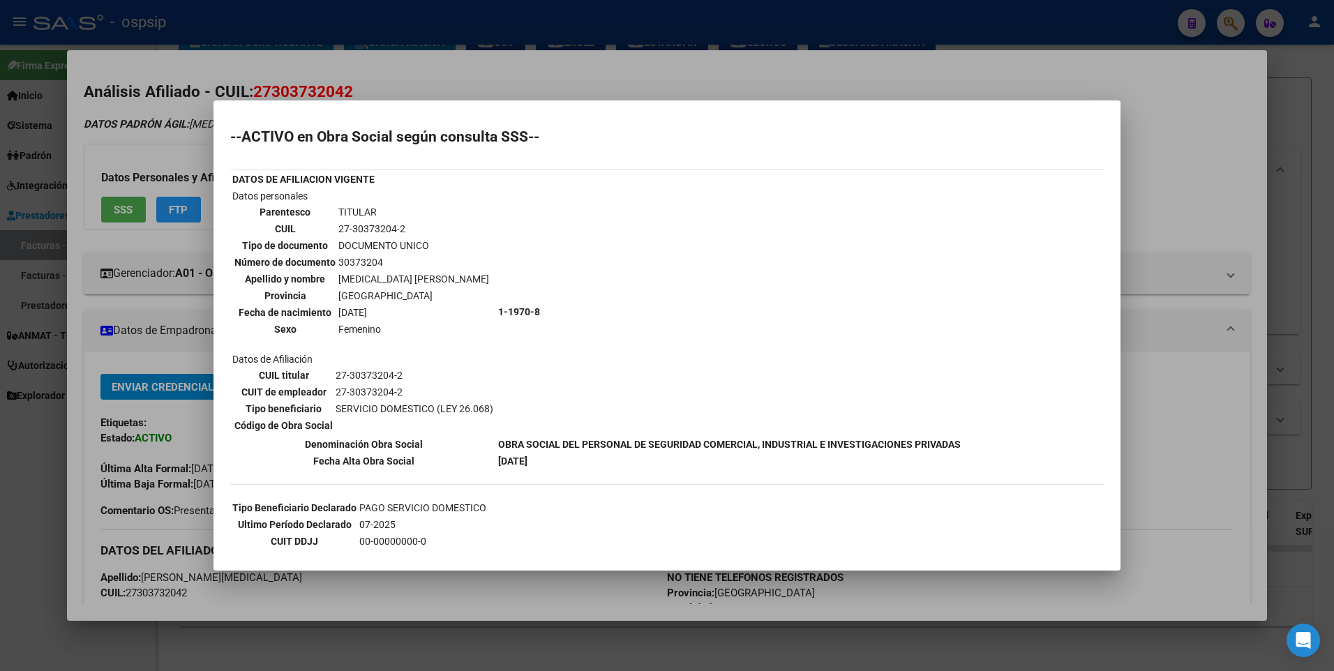
click at [1184, 61] on div at bounding box center [667, 335] width 1334 height 671
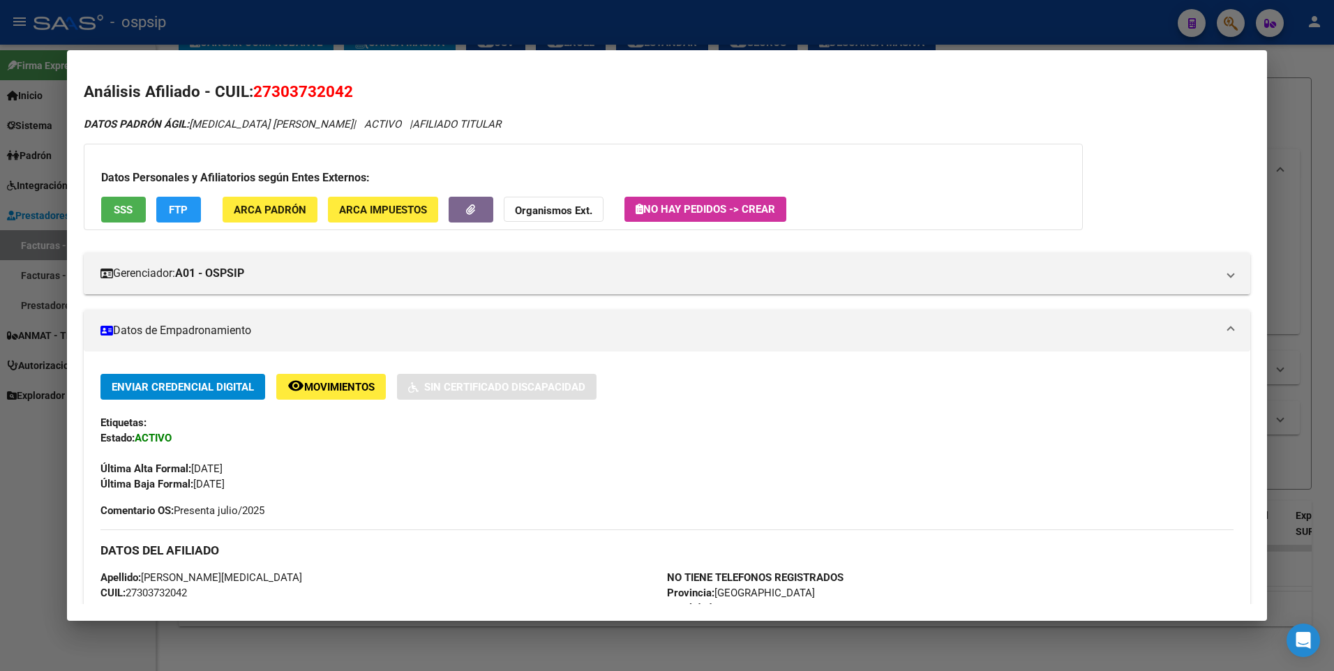
click at [1305, 107] on div at bounding box center [667, 335] width 1334 height 671
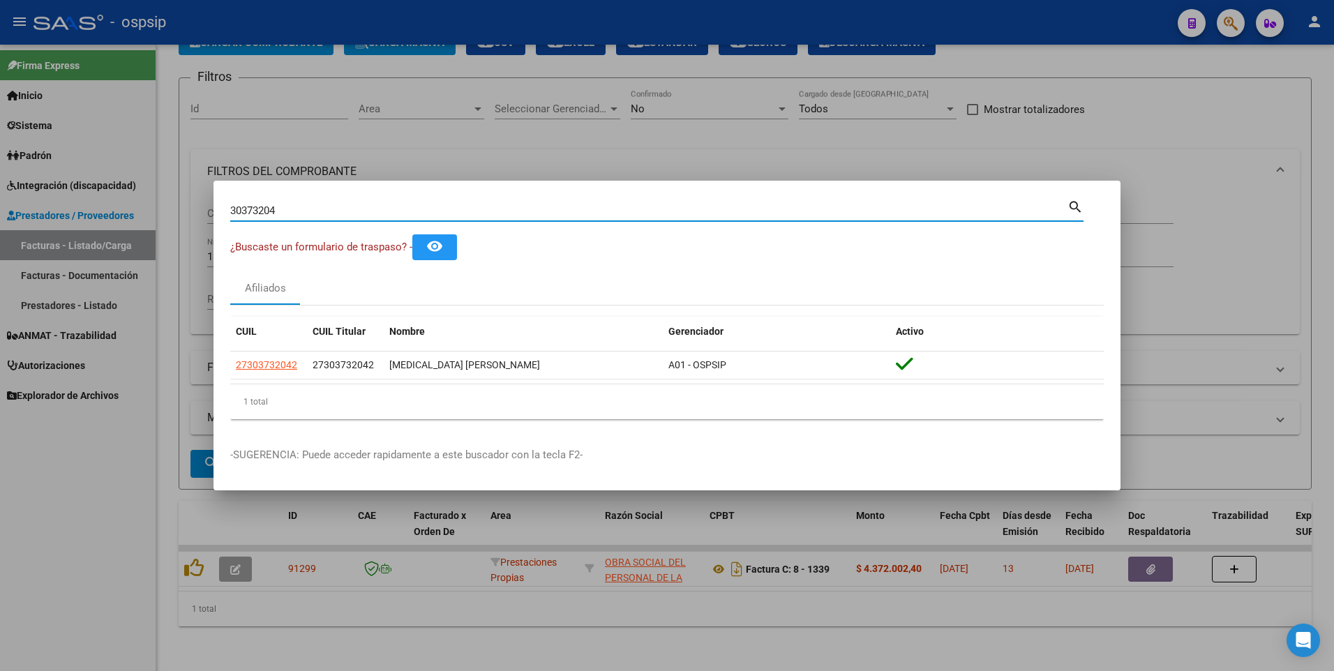
drag, startPoint x: 290, startPoint y: 209, endPoint x: 112, endPoint y: 234, distance: 179.7
click at [92, 231] on div "30373204 Buscar (apellido, dni, cuil, nro traspaso, cuit, obra social) search ¿…" at bounding box center [667, 335] width 1334 height 671
type input "38950083"
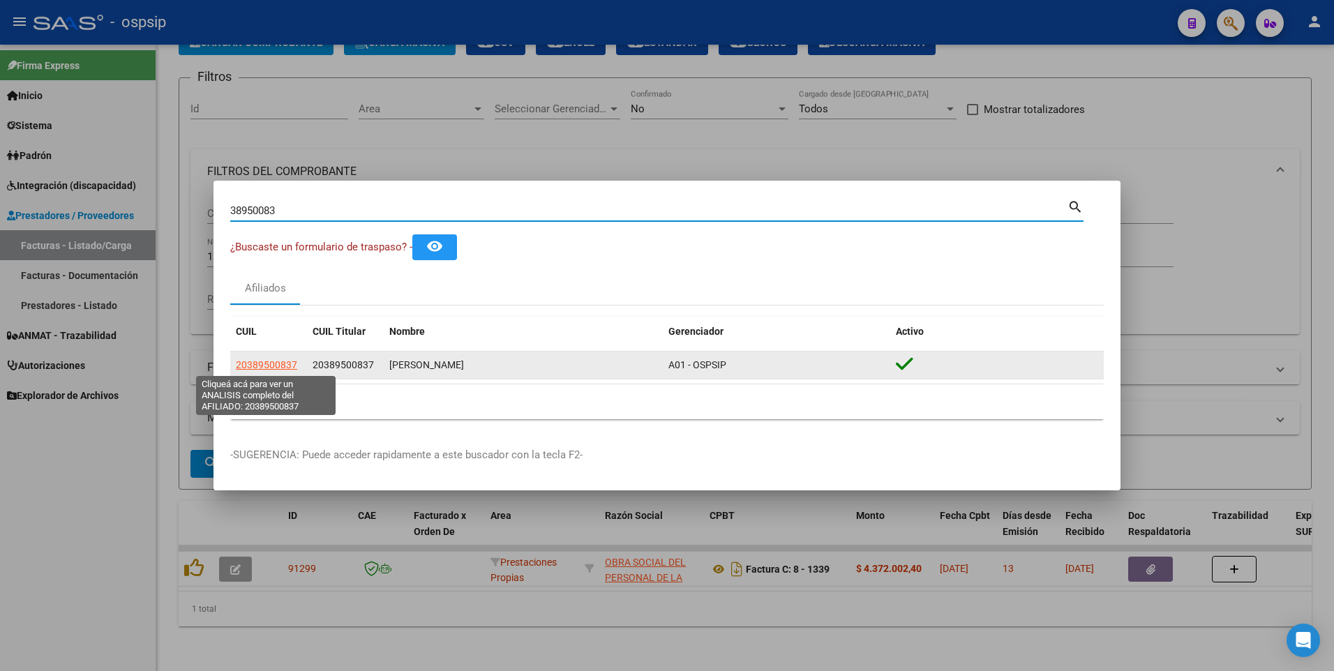
click at [269, 368] on span "20389500837" at bounding box center [266, 364] width 61 height 11
type textarea "20389500837"
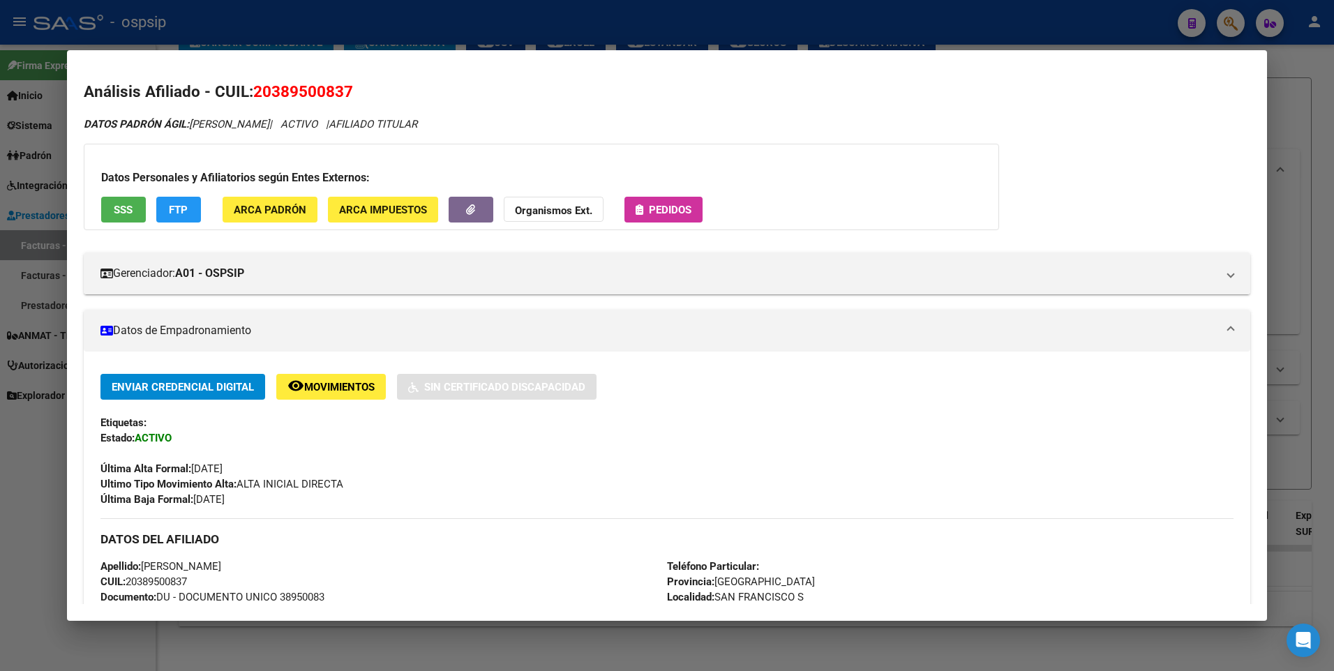
click at [129, 215] on span "SSS" at bounding box center [123, 210] width 19 height 13
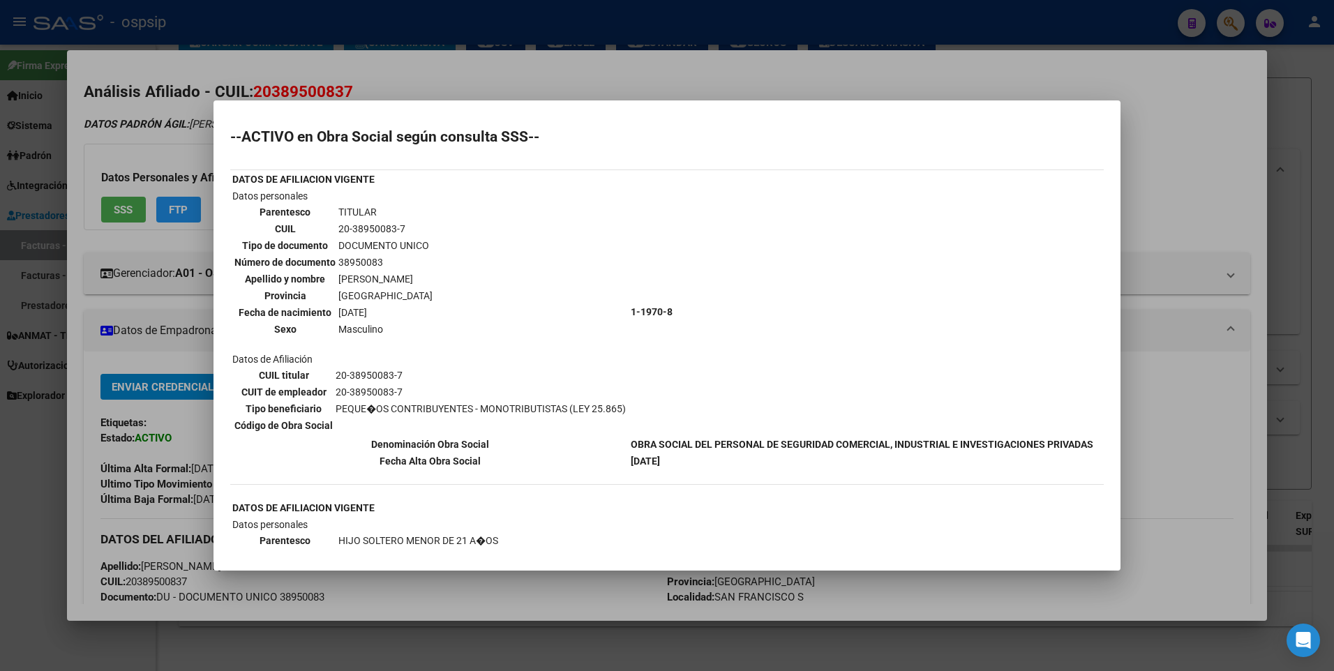
click at [1212, 129] on div at bounding box center [667, 335] width 1334 height 671
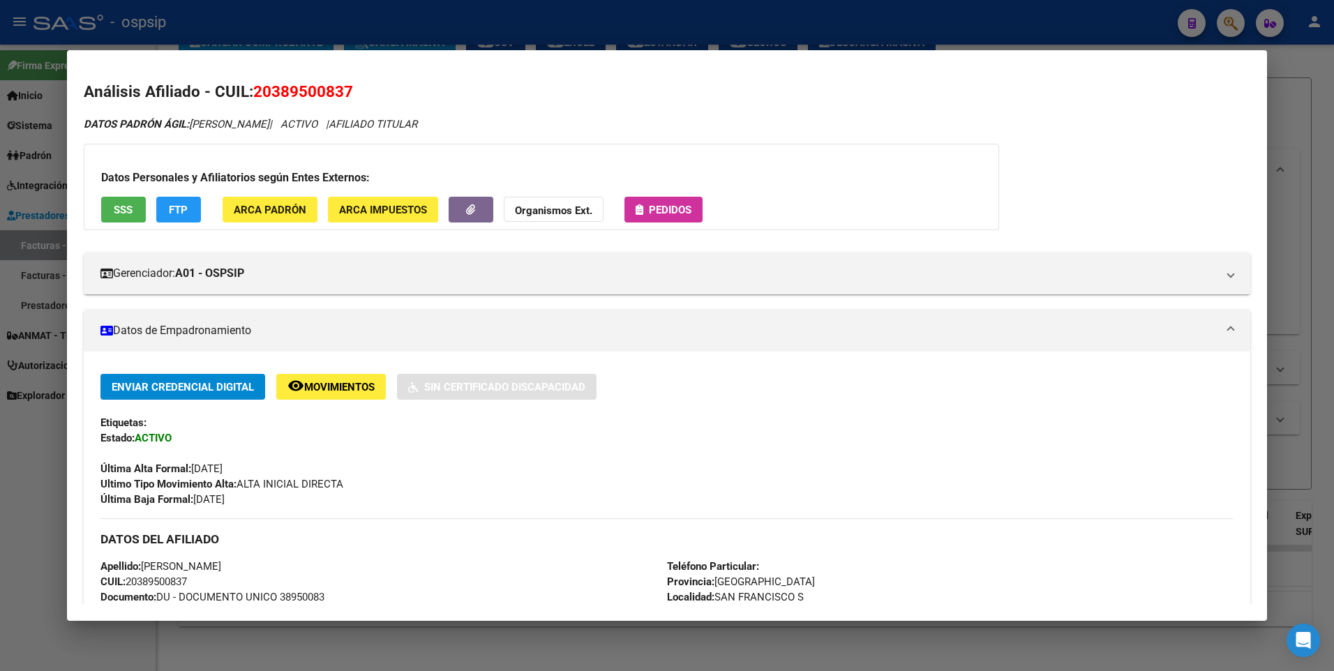
click at [1329, 98] on div at bounding box center [667, 335] width 1334 height 671
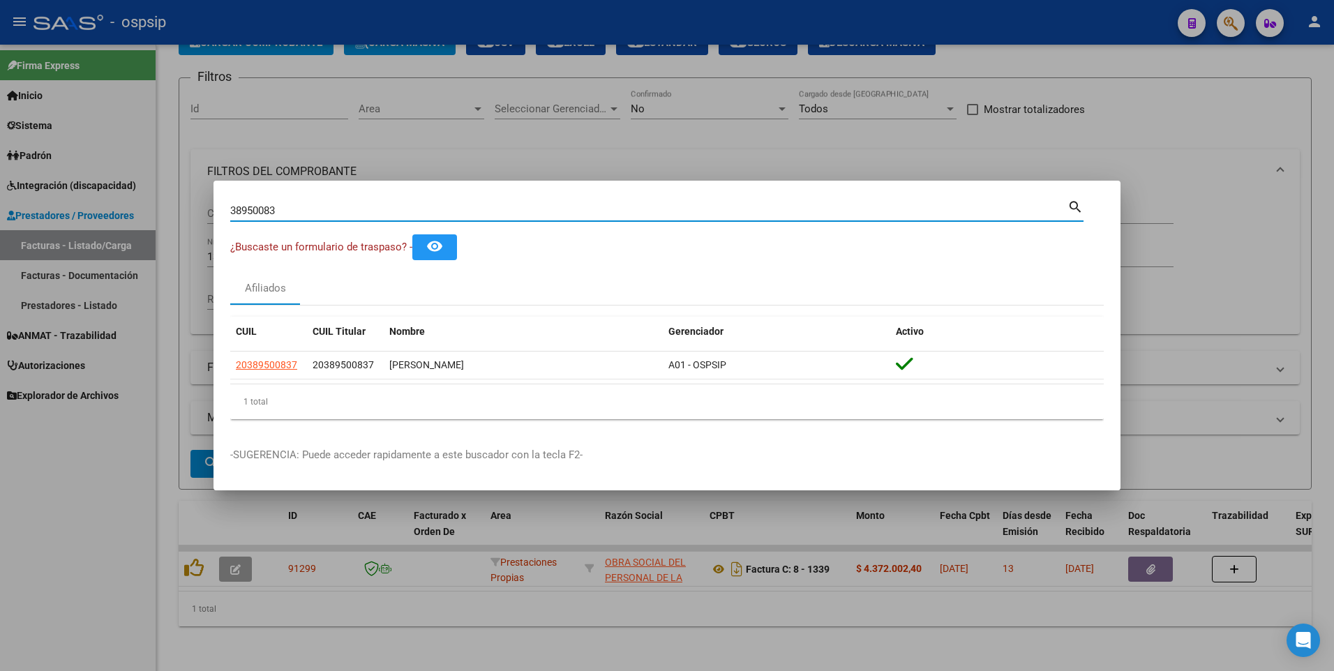
drag, startPoint x: 278, startPoint y: 212, endPoint x: 115, endPoint y: 232, distance: 163.8
click at [96, 229] on div "38950083 Buscar (apellido, dni, cuil, nro traspaso, cuit, obra social) search ¿…" at bounding box center [667, 335] width 1334 height 671
type input "27145811"
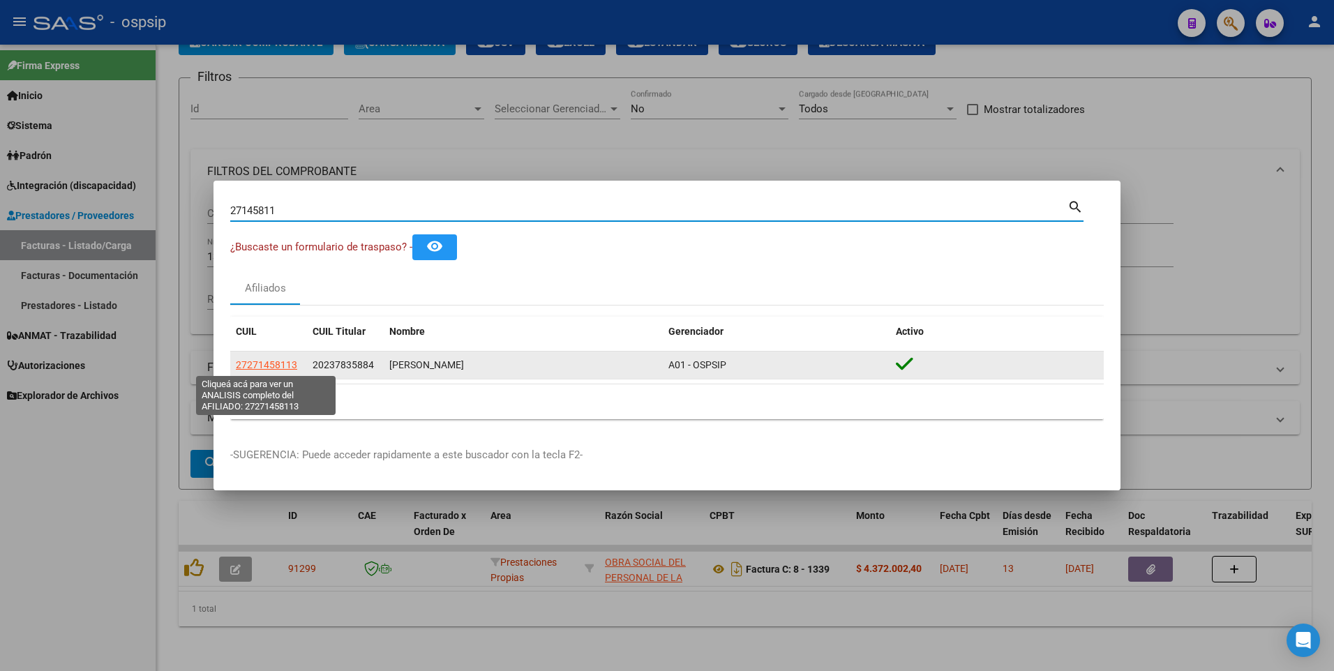
click at [253, 364] on span "27271458113" at bounding box center [266, 364] width 61 height 11
type textarea "27271458113"
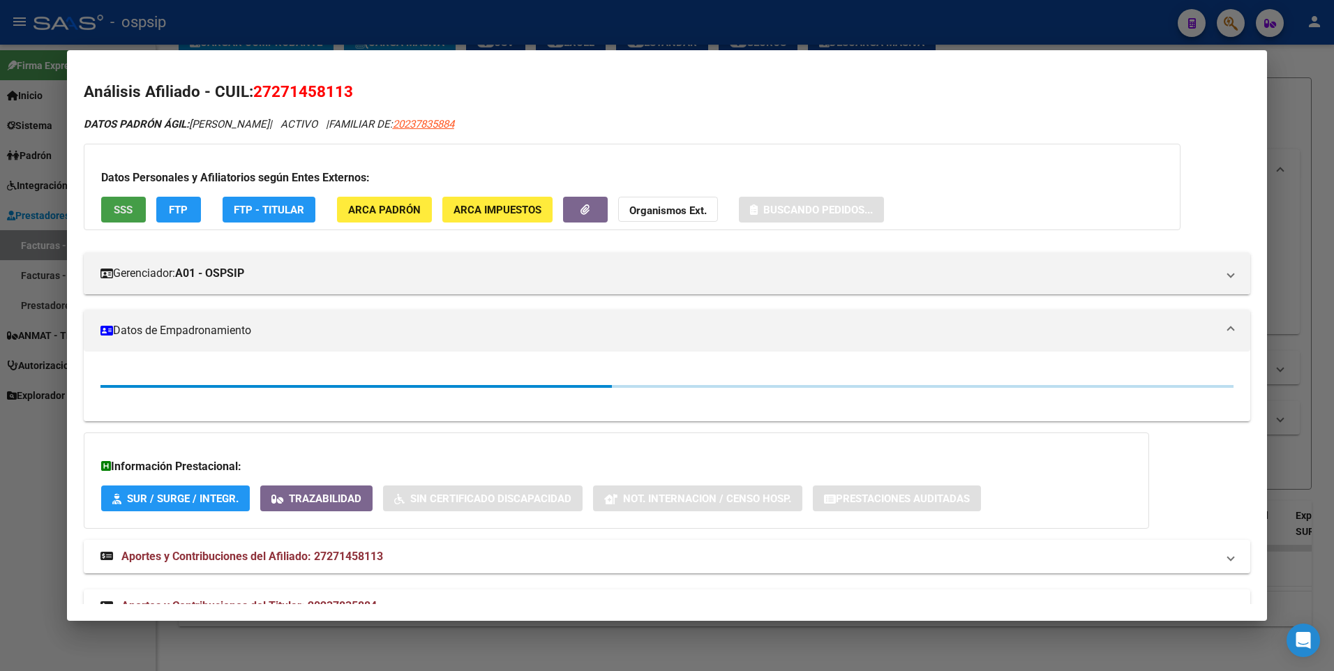
click at [121, 212] on span "SSS" at bounding box center [123, 210] width 19 height 13
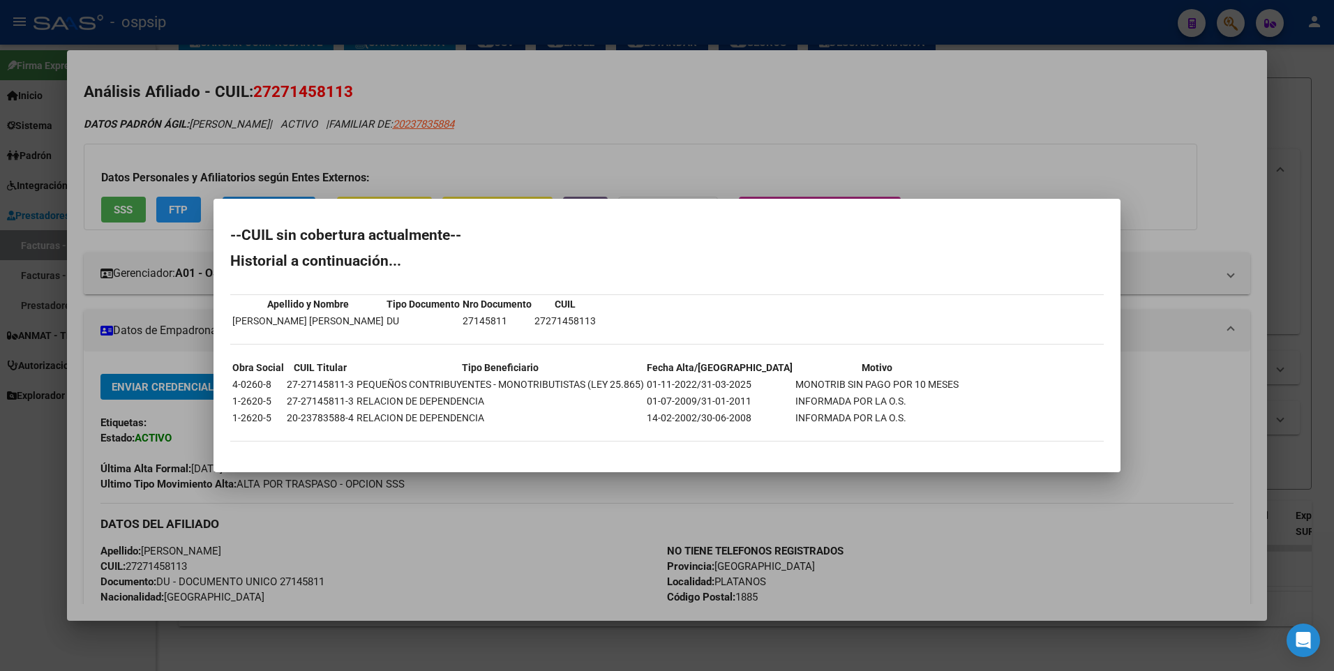
click at [1205, 146] on div at bounding box center [667, 335] width 1334 height 671
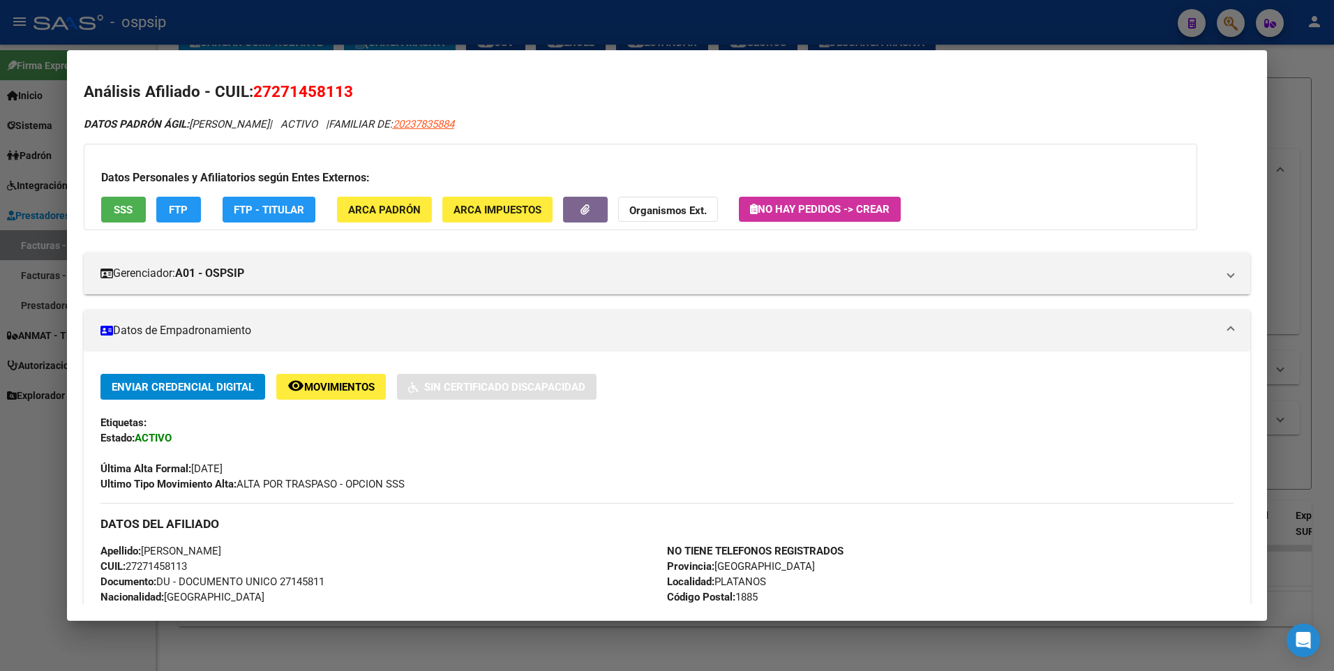
click at [1307, 125] on div at bounding box center [667, 335] width 1334 height 671
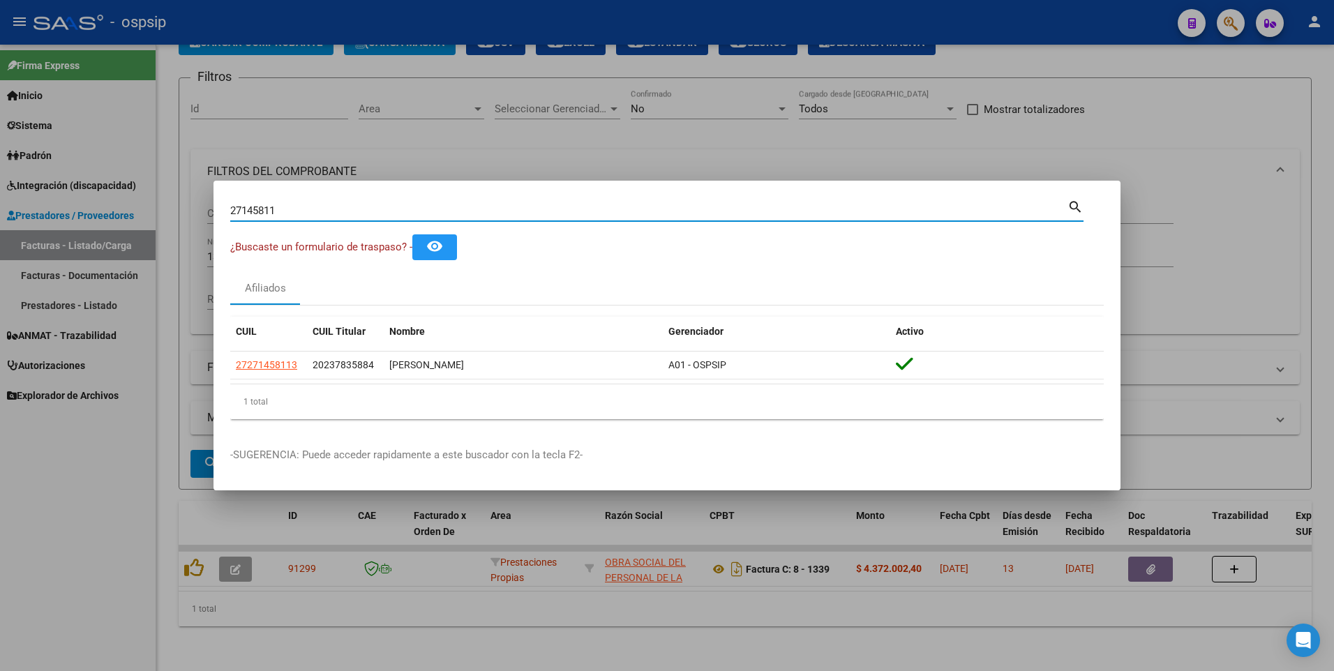
drag, startPoint x: 306, startPoint y: 216, endPoint x: 140, endPoint y: 221, distance: 166.2
click at [125, 219] on div "27145811 Buscar (apellido, dni, cuil, nro traspaso, cuit, obra social) search ¿…" at bounding box center [667, 335] width 1334 height 671
type input "34516468"
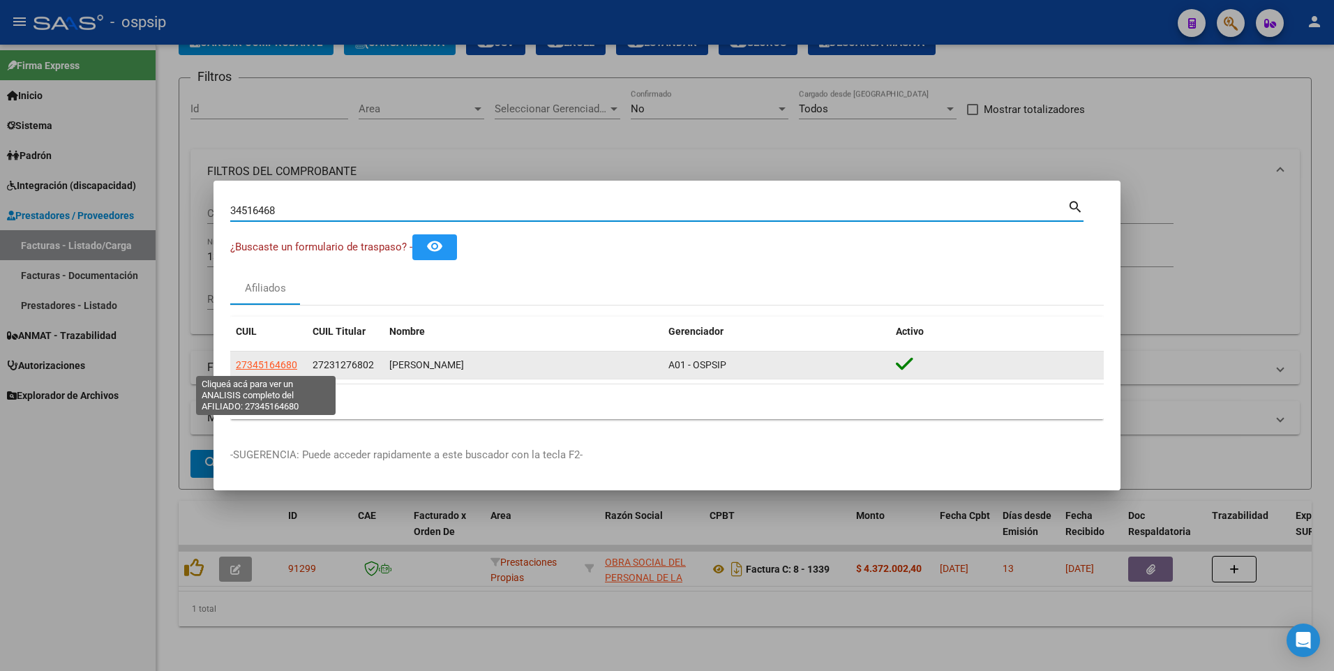
click at [291, 369] on span "27345164680" at bounding box center [266, 364] width 61 height 11
type textarea "27345164680"
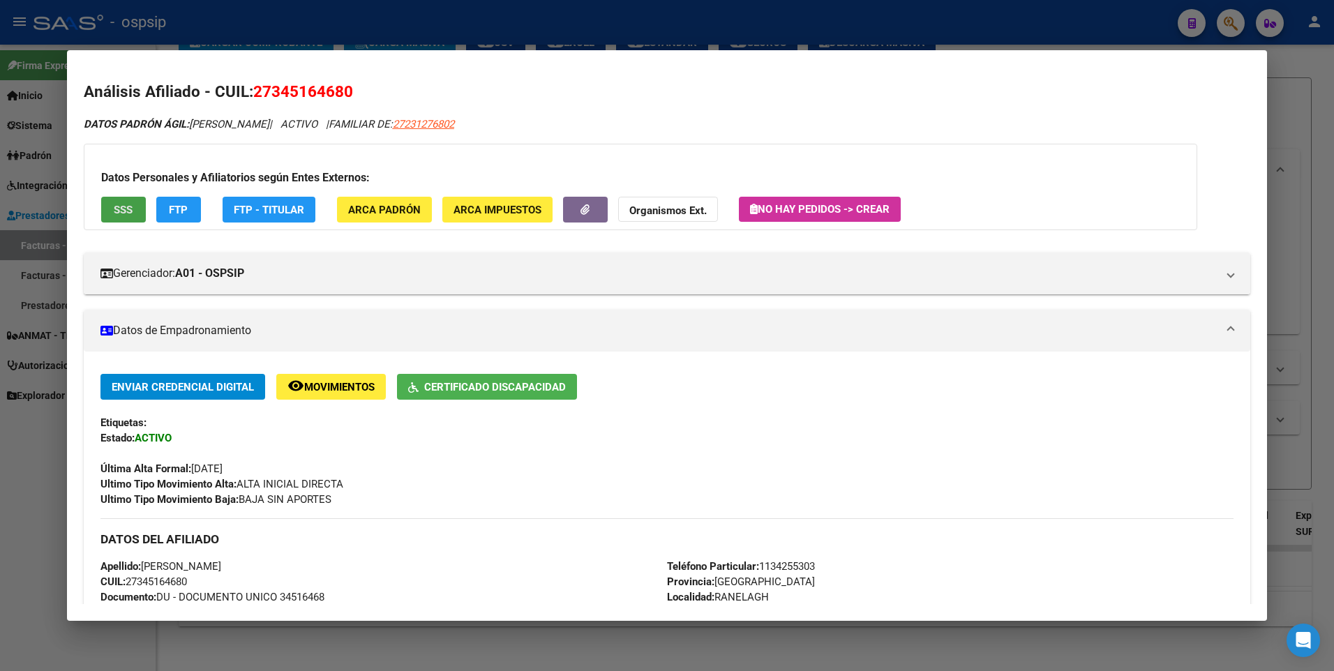
click at [142, 214] on button "SSS" at bounding box center [123, 210] width 45 height 26
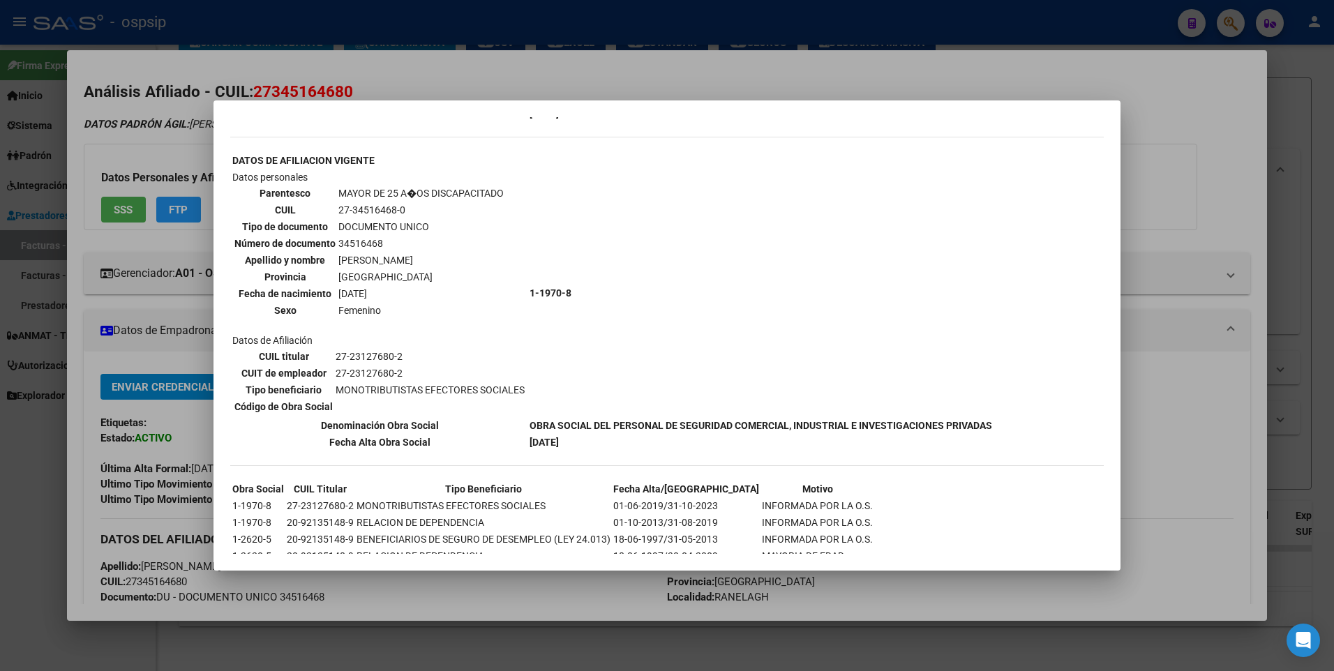
scroll to position [698, 0]
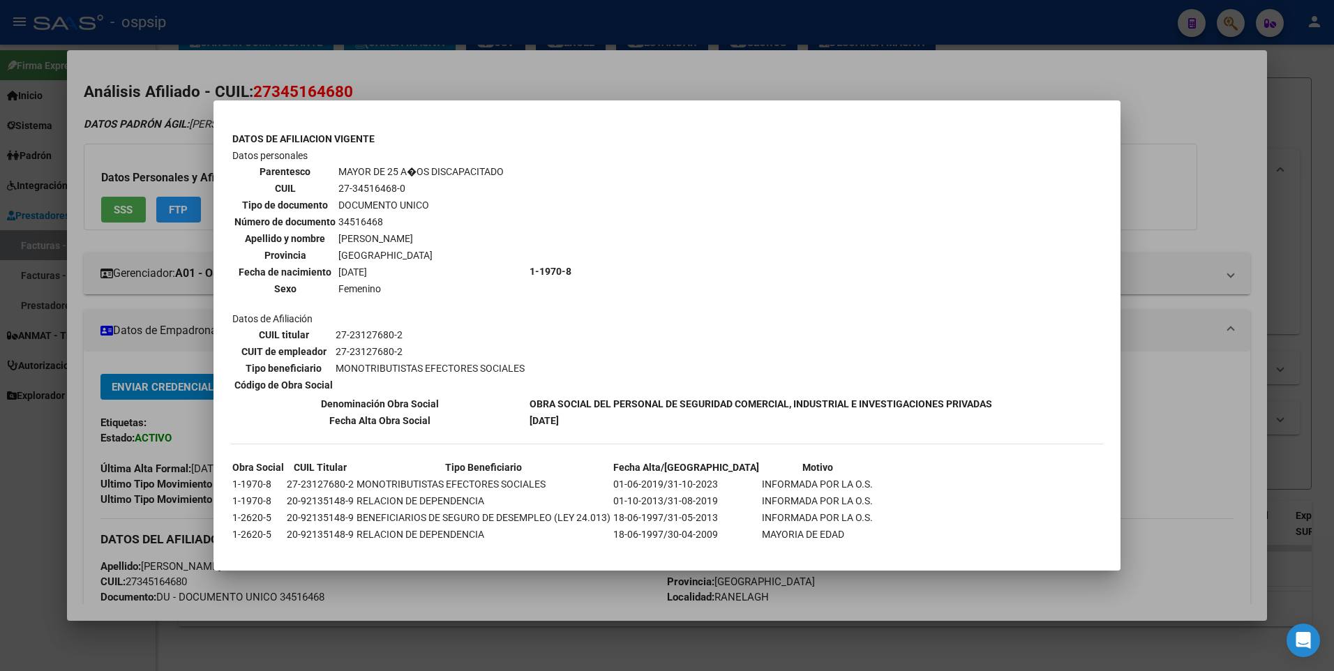
click at [1252, 124] on div at bounding box center [667, 335] width 1334 height 671
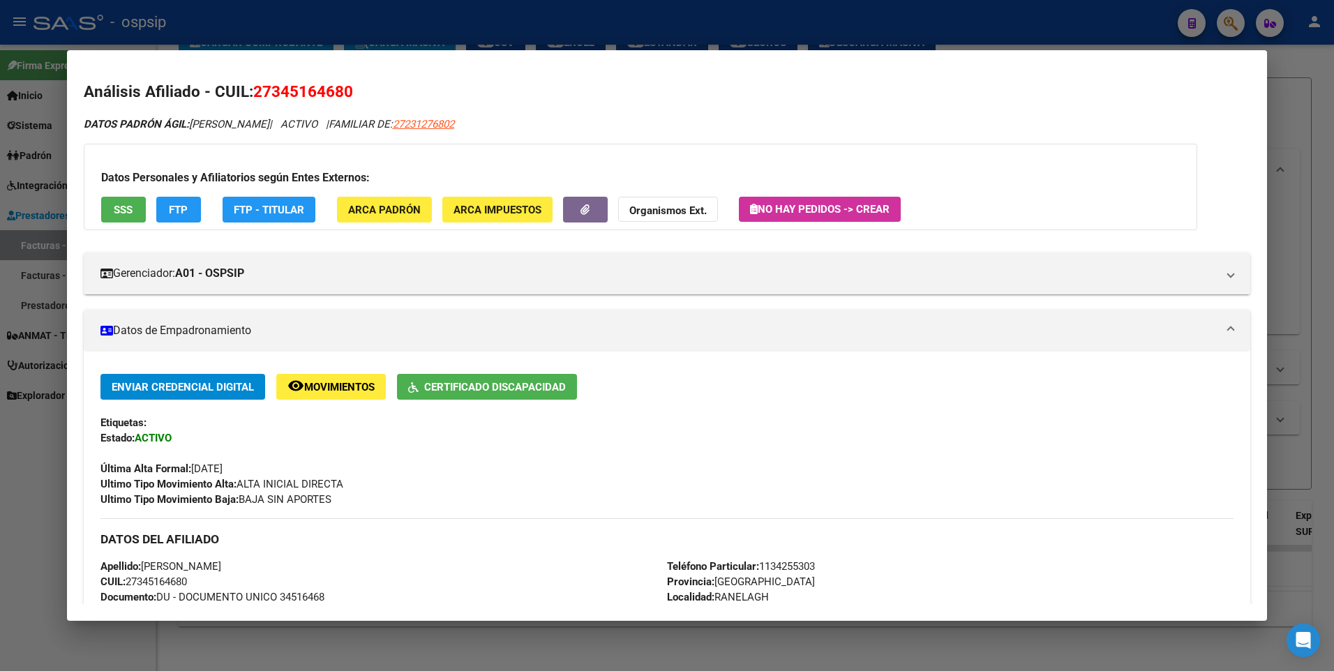
click at [1281, 94] on div at bounding box center [667, 335] width 1334 height 671
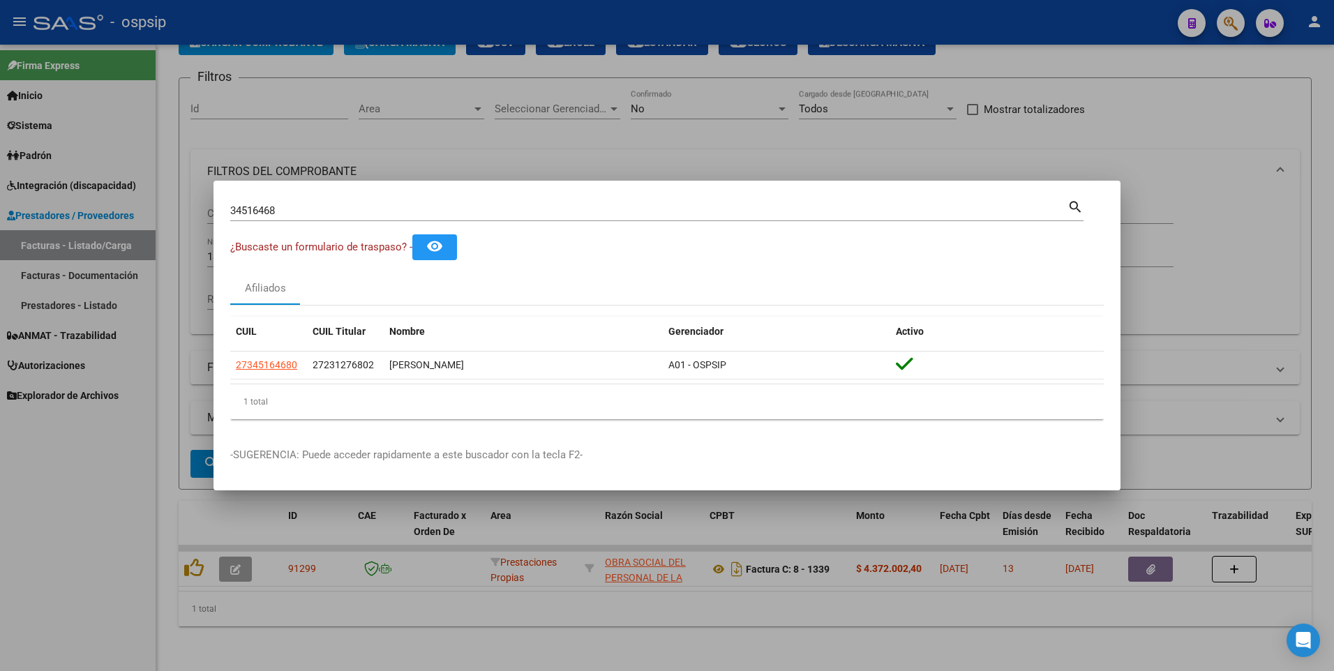
click at [191, 426] on div at bounding box center [667, 335] width 1334 height 671
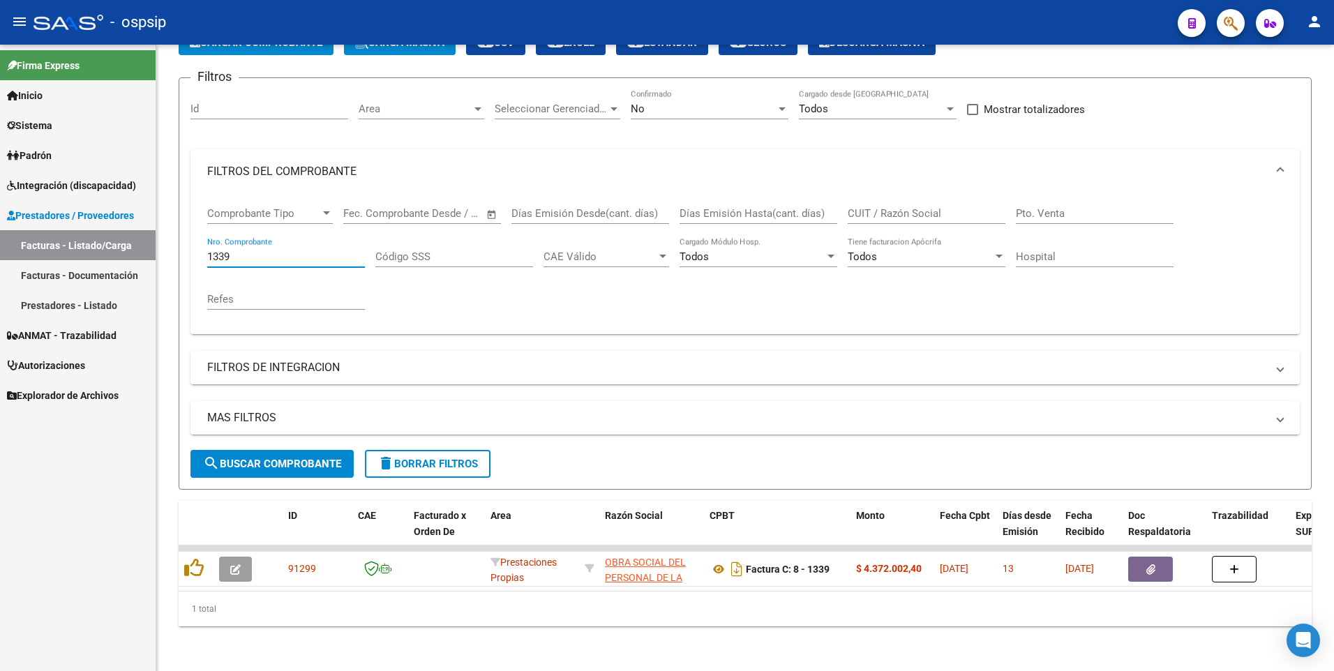
drag, startPoint x: 269, startPoint y: 244, endPoint x: -3, endPoint y: 305, distance: 278.3
click at [0, 305] on html "menu - ospsip person Firma Express Inicio Calendario SSS Instructivos Contacto …" at bounding box center [667, 335] width 1334 height 671
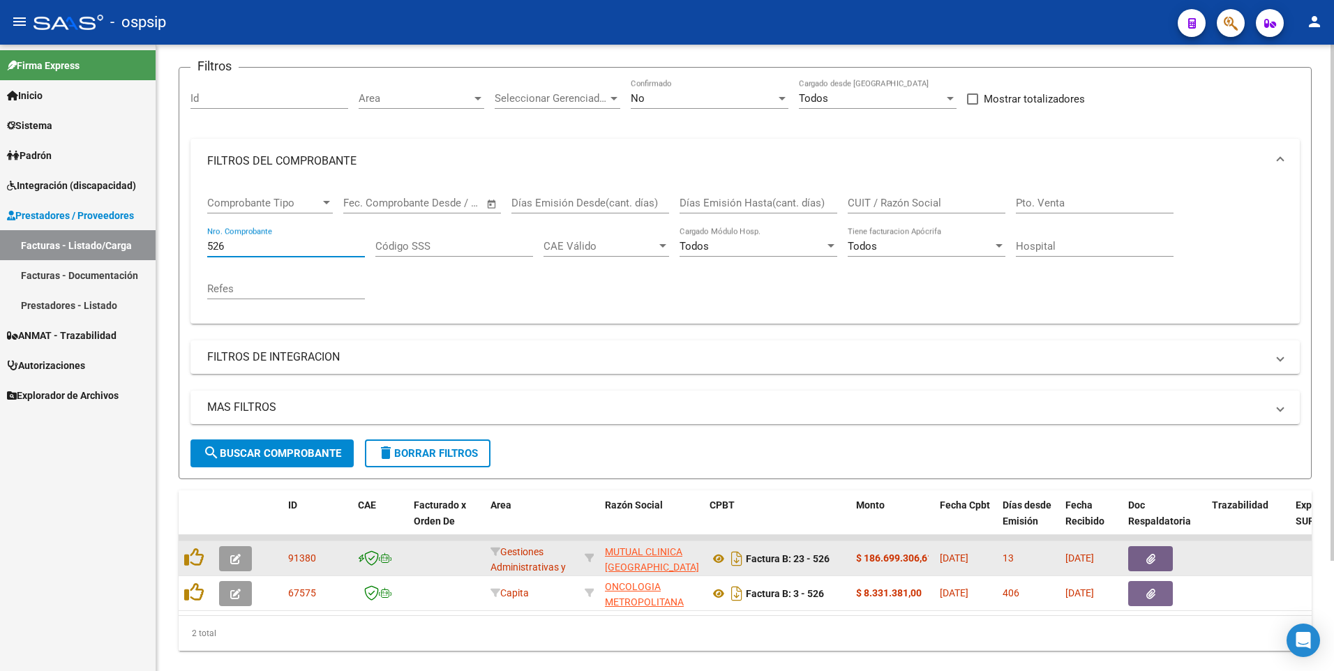
type input "526"
click at [1136, 562] on button "button" at bounding box center [1150, 558] width 45 height 25
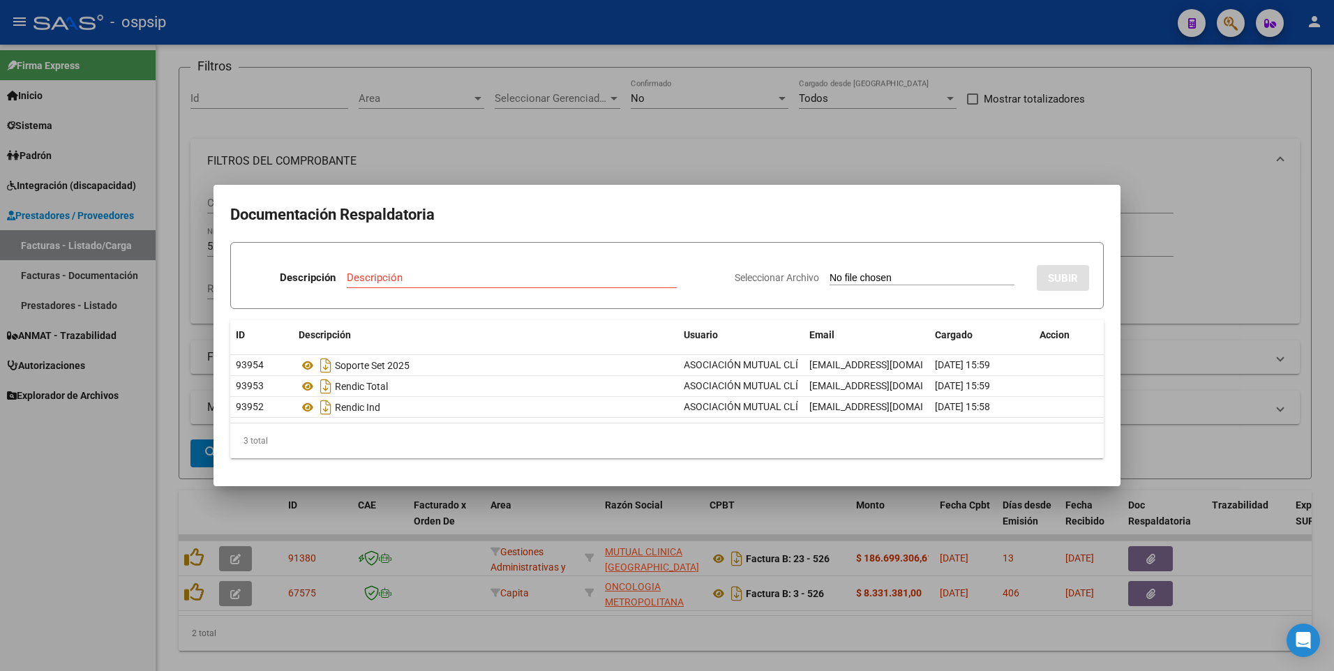
click at [121, 508] on div at bounding box center [667, 335] width 1334 height 671
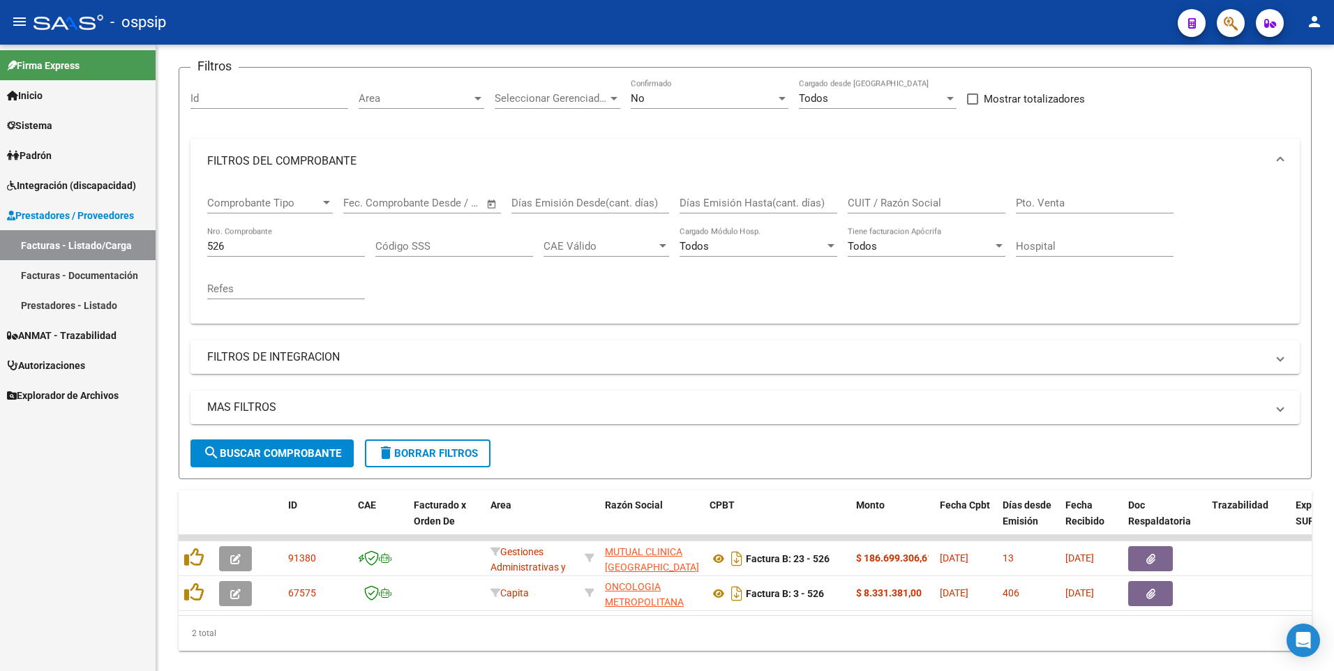
click at [80, 283] on link "Facturas - Documentación" at bounding box center [78, 275] width 156 height 30
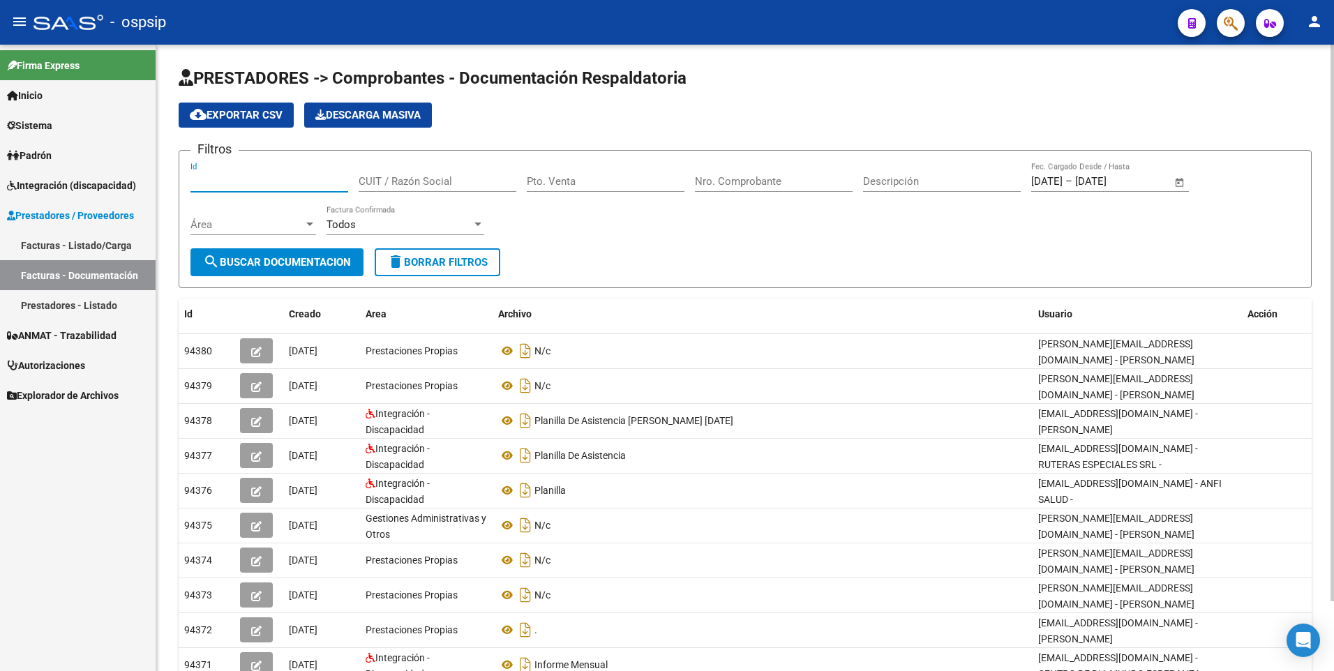
click at [261, 179] on input "Id" at bounding box center [270, 181] width 158 height 13
click at [805, 184] on input "Nro. Comprobante" at bounding box center [774, 181] width 158 height 13
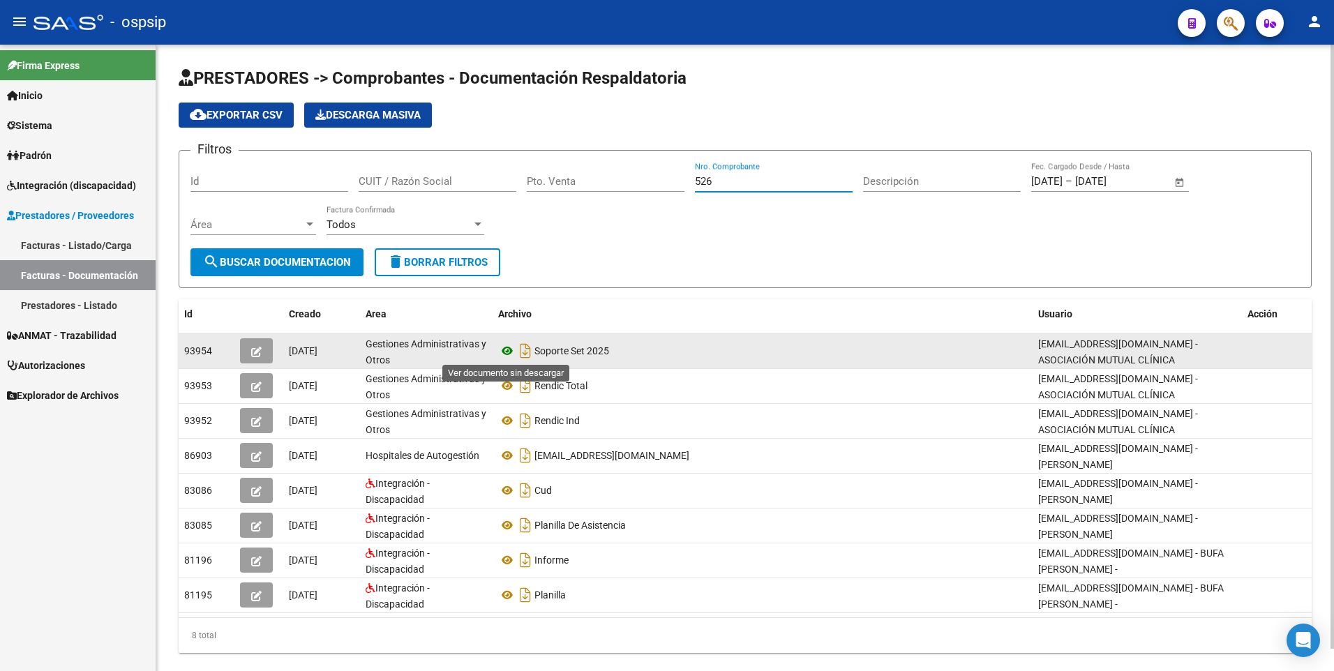
type input "526"
click at [508, 353] on icon at bounding box center [507, 351] width 18 height 17
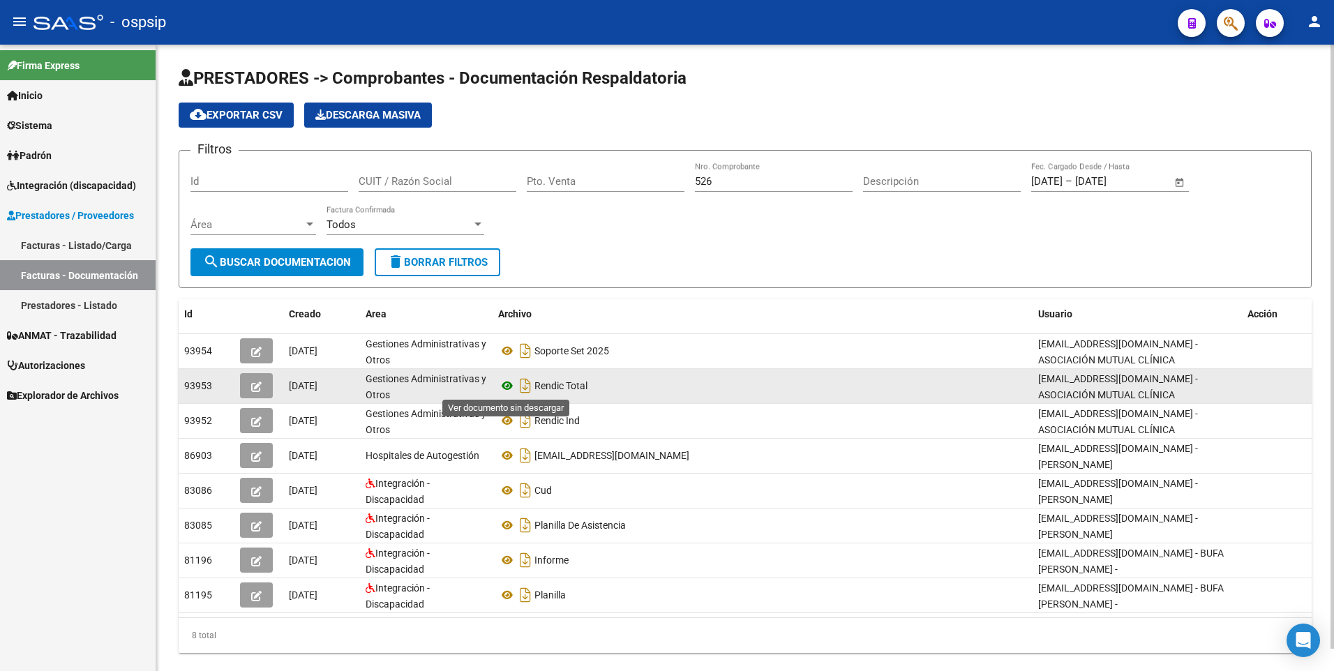
click at [506, 388] on icon at bounding box center [507, 386] width 18 height 17
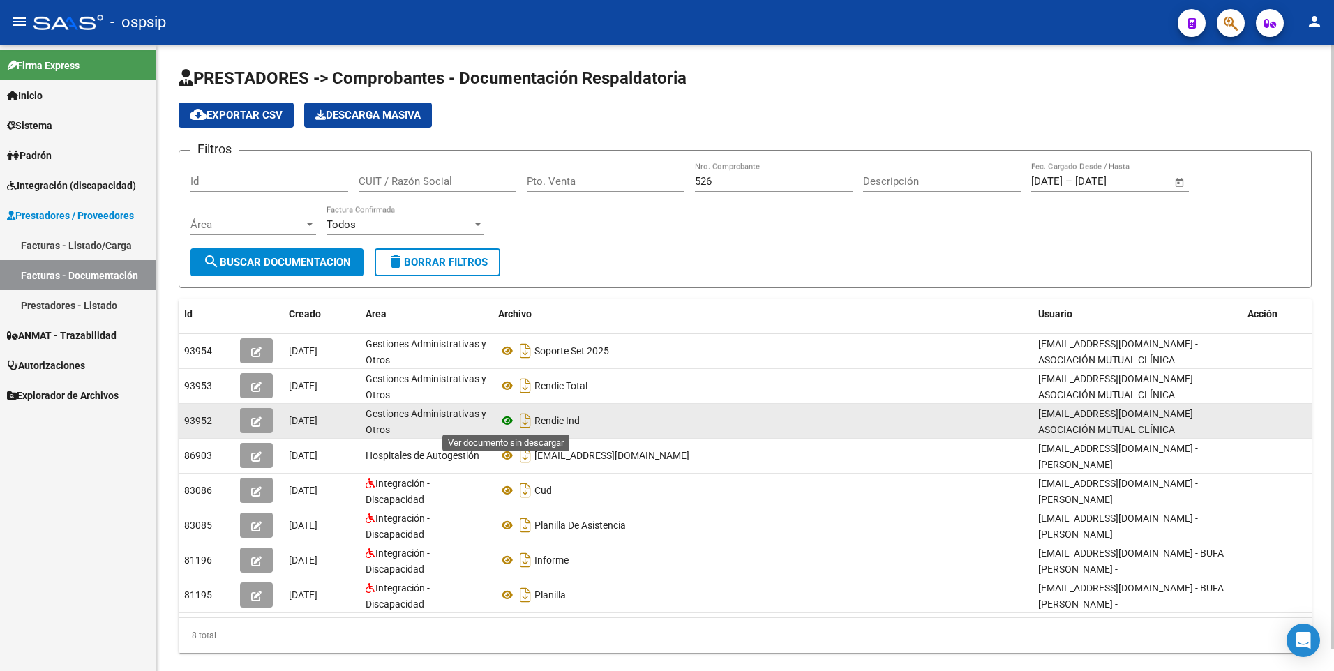
click at [500, 421] on icon at bounding box center [507, 420] width 18 height 17
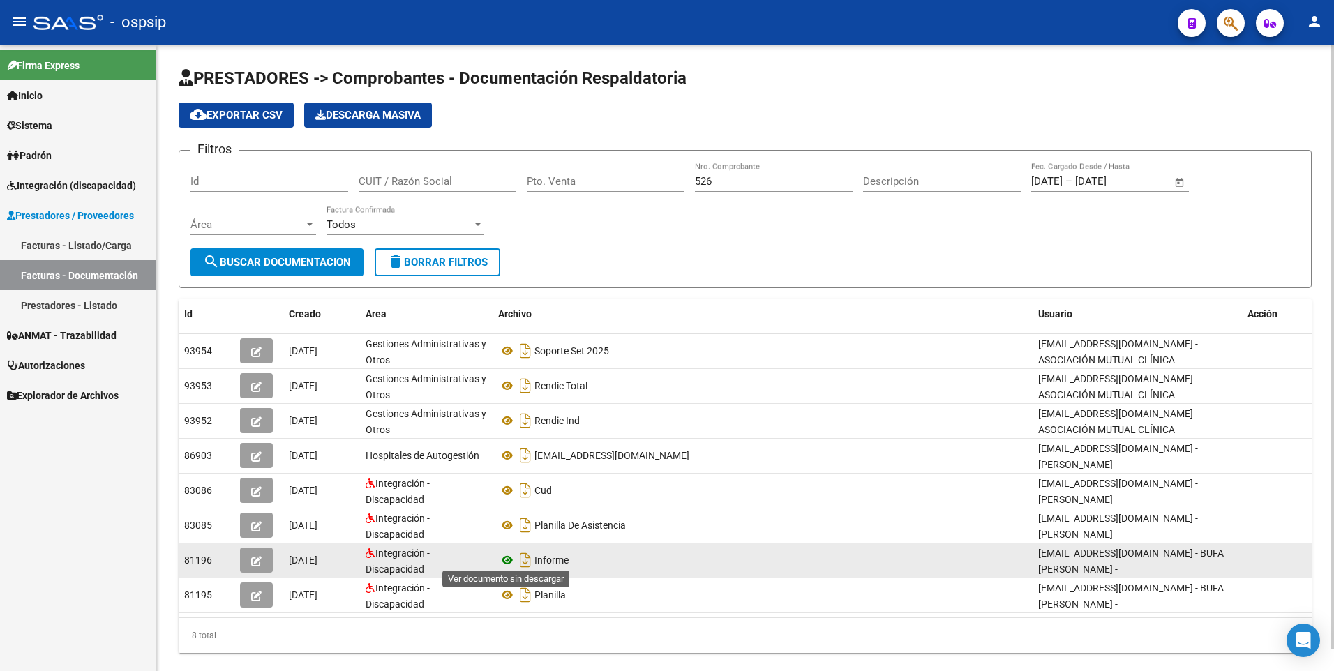
click at [508, 556] on icon at bounding box center [507, 560] width 18 height 17
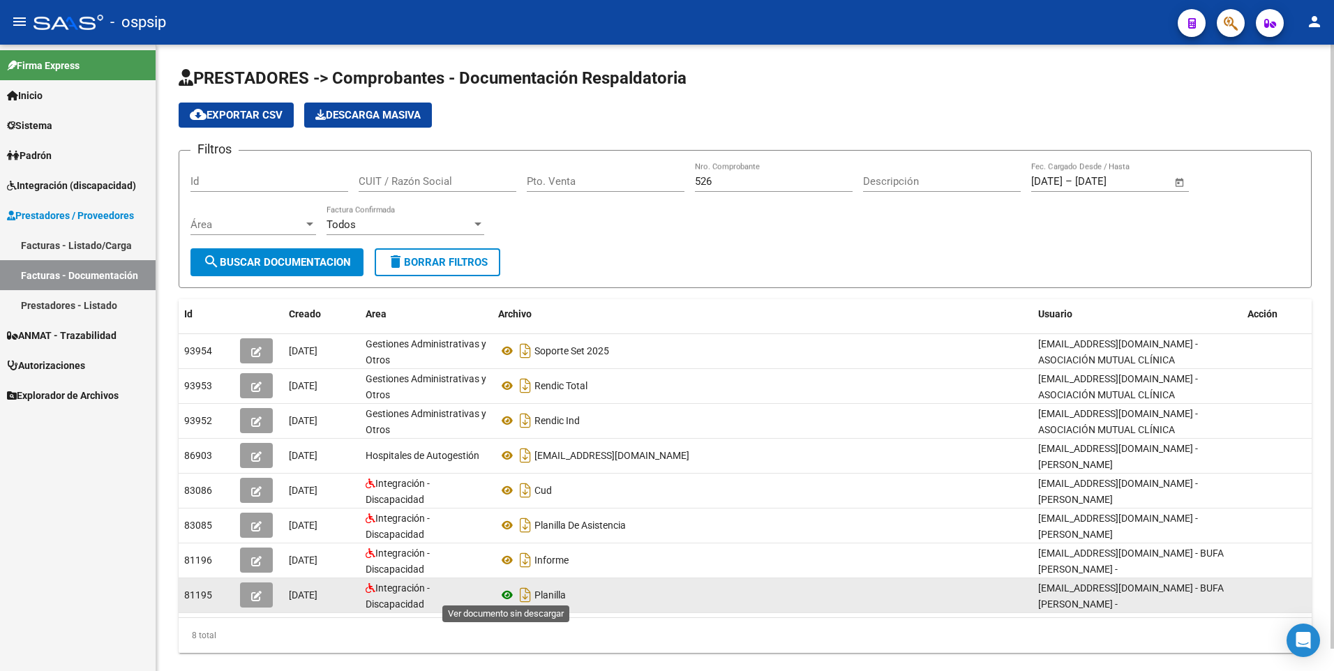
click at [504, 587] on icon at bounding box center [507, 595] width 18 height 17
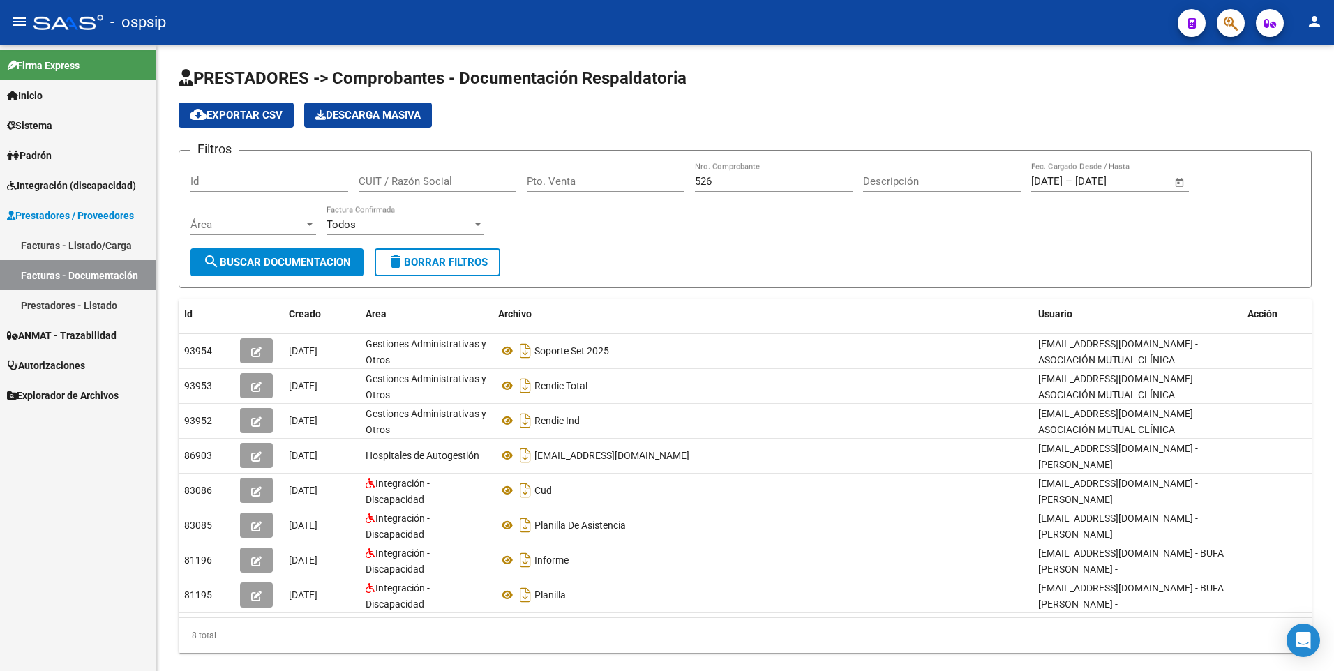
click at [82, 246] on link "Facturas - Listado/Carga" at bounding box center [78, 245] width 156 height 30
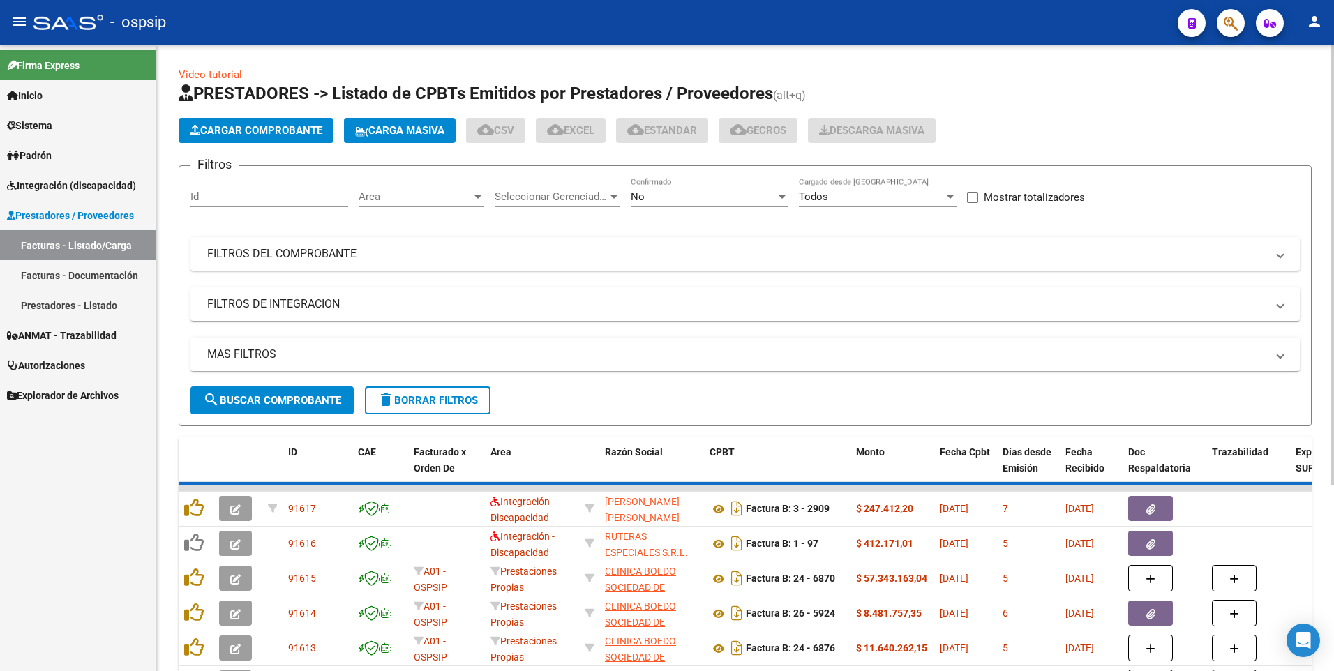
click at [260, 246] on mat-panel-title "FILTROS DEL COMPROBANTE" at bounding box center [736, 253] width 1059 height 15
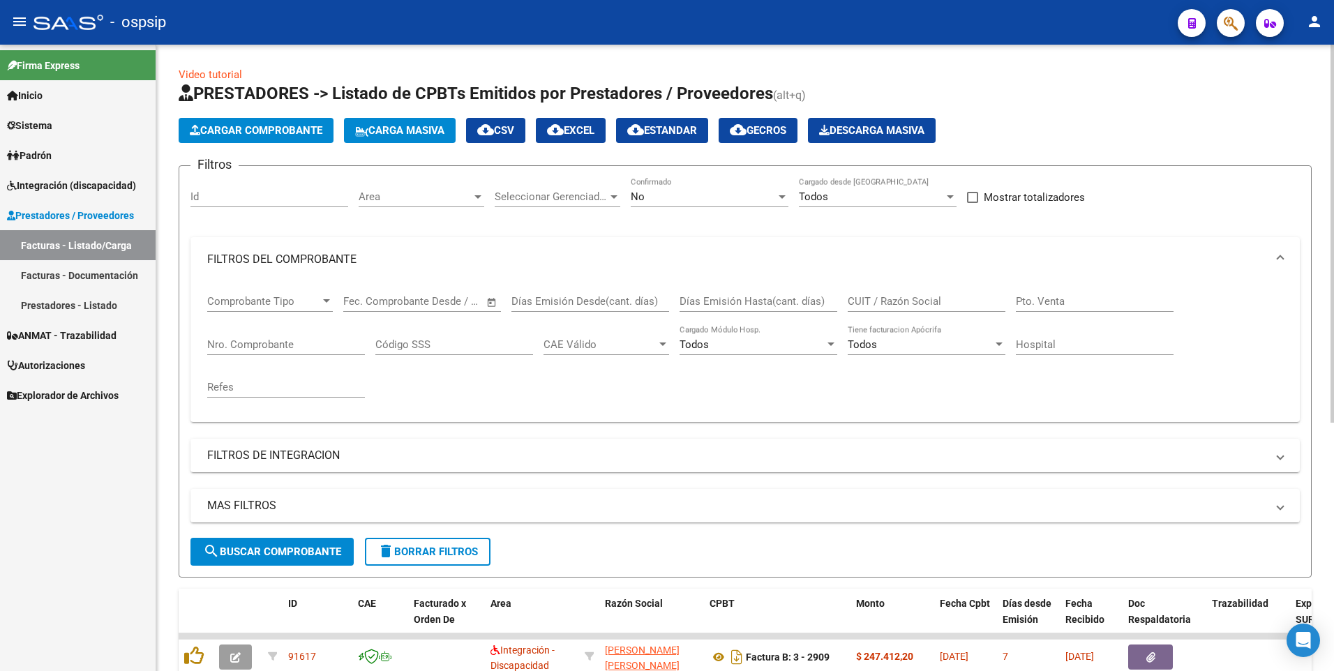
click at [292, 336] on div "Nro. Comprobante" at bounding box center [286, 340] width 158 height 30
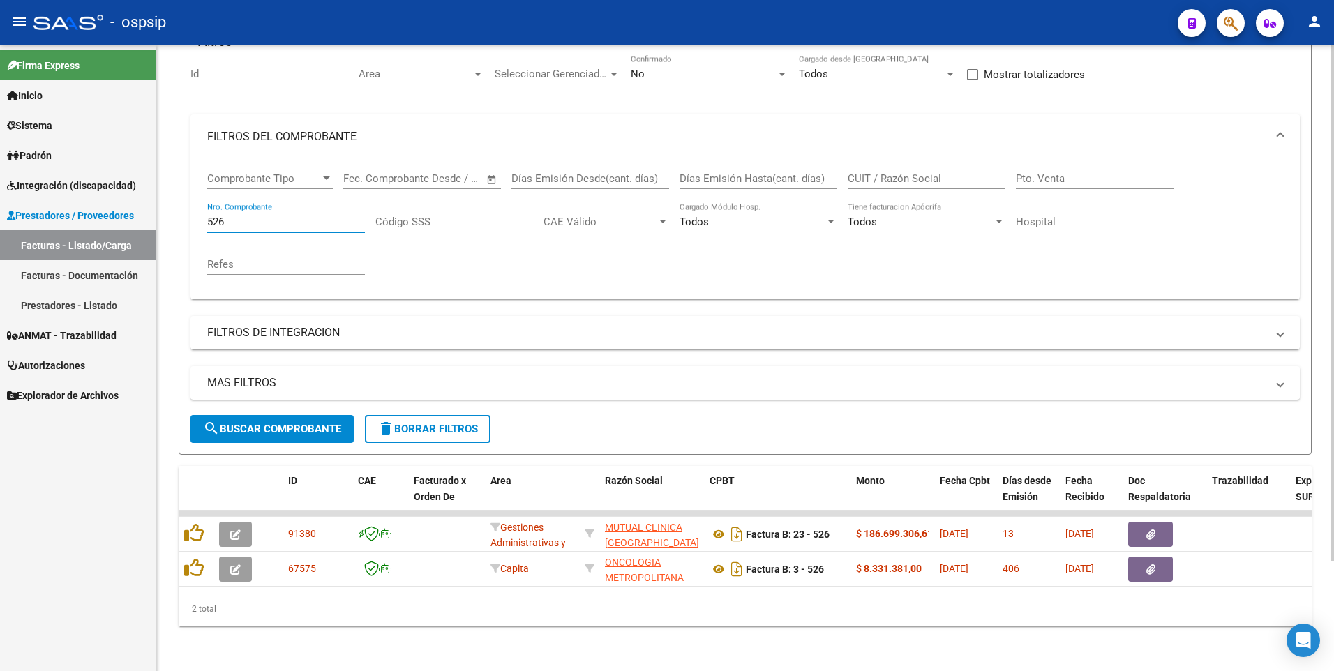
scroll to position [133, 0]
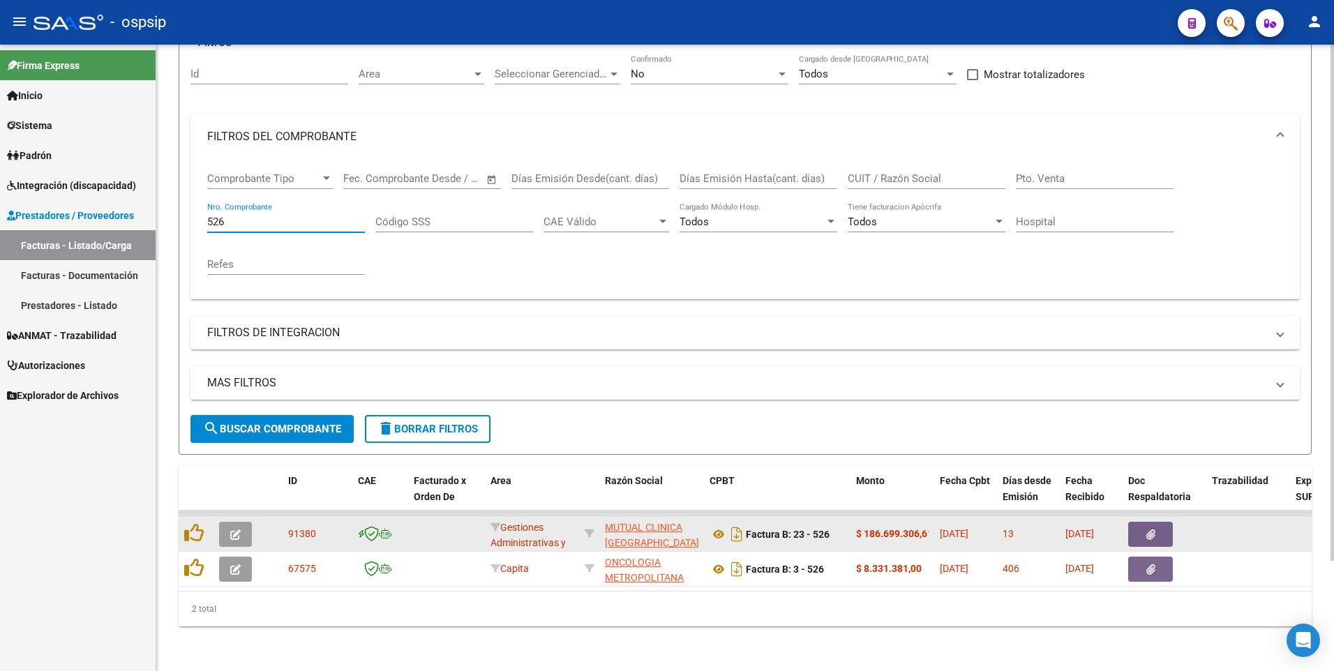
type input "526"
click at [1155, 522] on button "button" at bounding box center [1150, 534] width 45 height 25
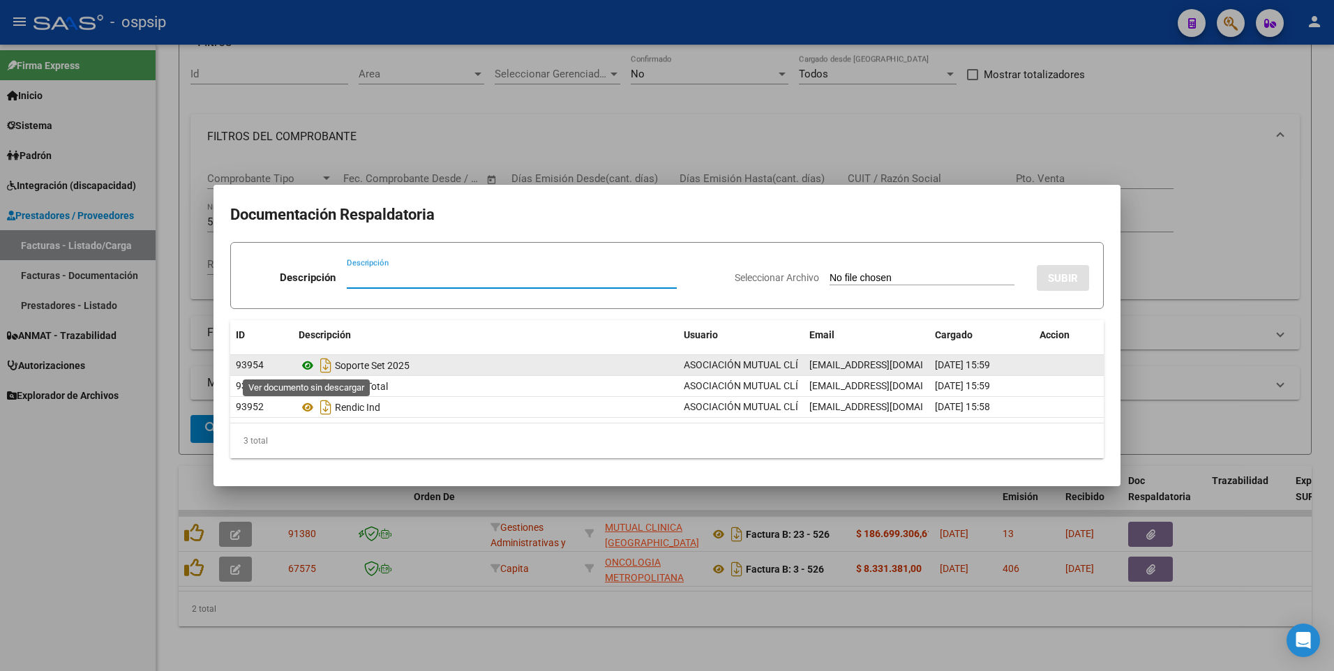
click at [304, 366] on icon at bounding box center [308, 365] width 18 height 17
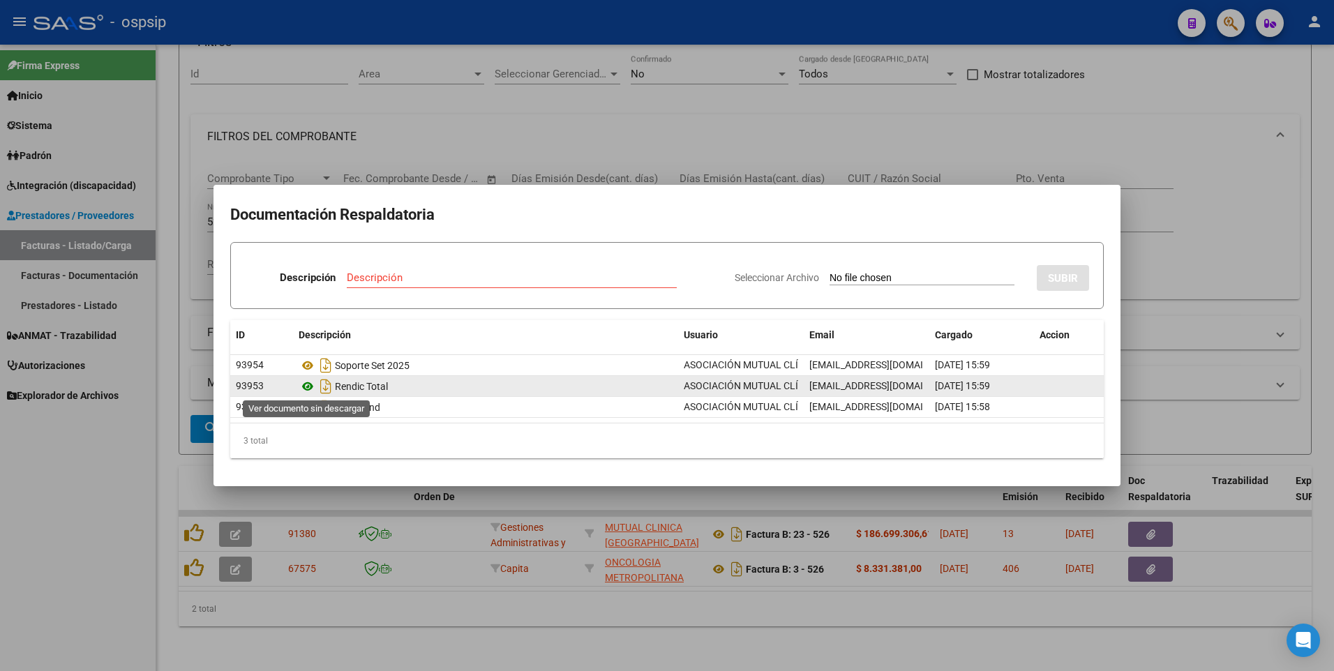
click at [305, 387] on icon at bounding box center [308, 386] width 18 height 17
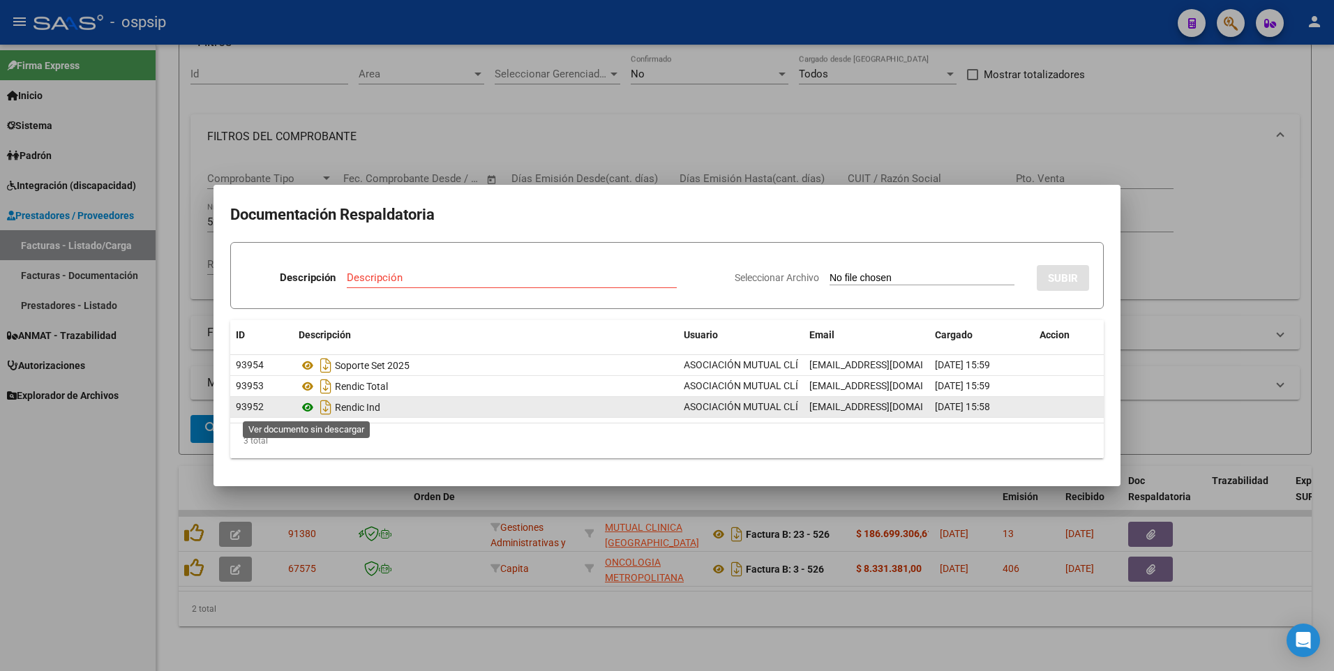
click at [302, 408] on icon at bounding box center [308, 407] width 18 height 17
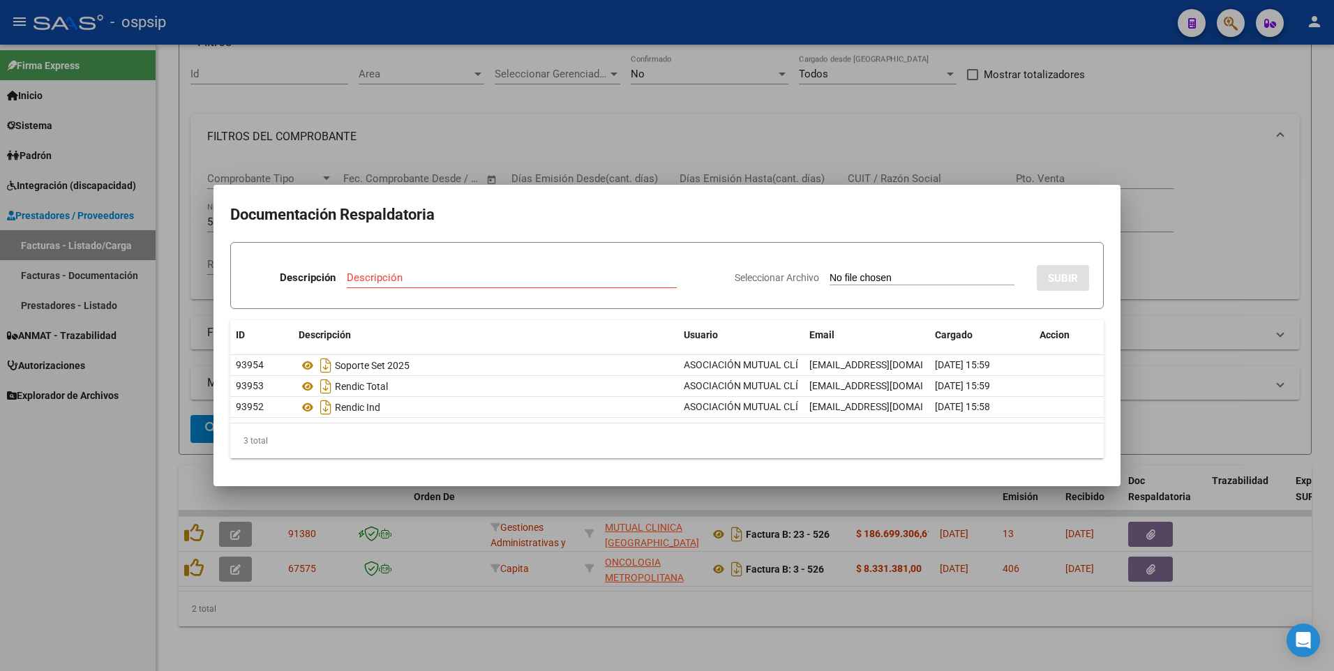
click at [1120, 89] on div at bounding box center [667, 335] width 1334 height 671
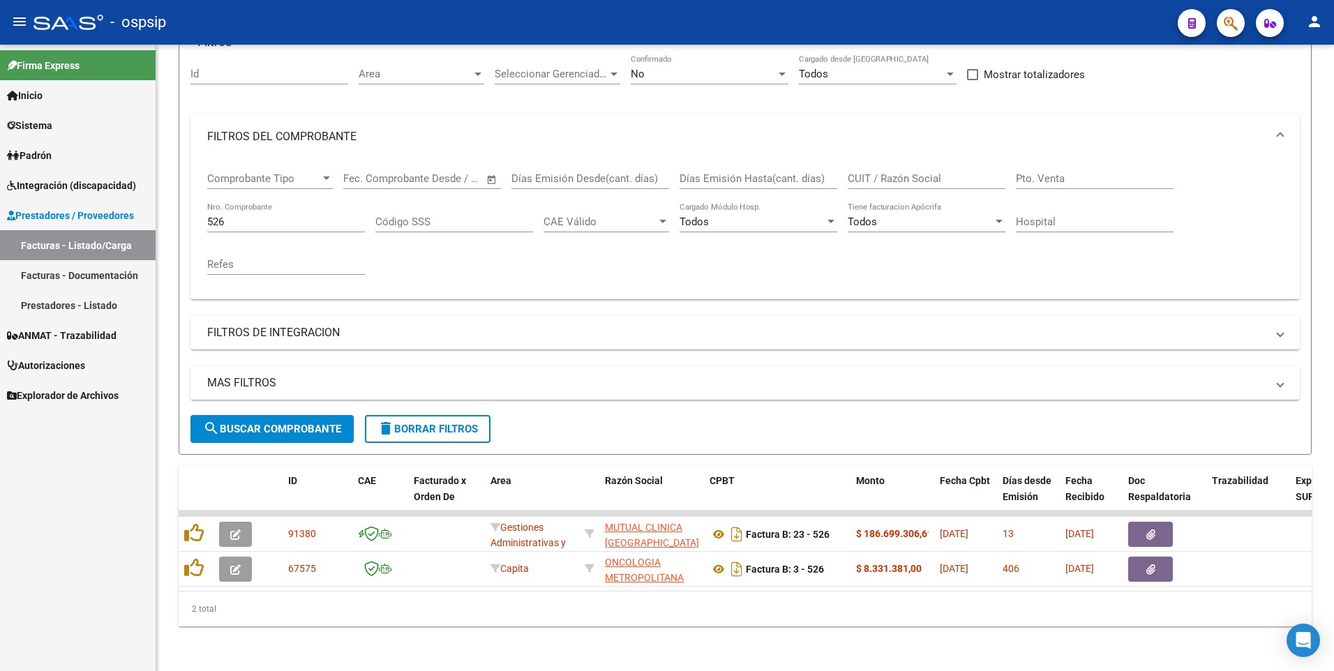
click at [1224, 30] on icon "button" at bounding box center [1231, 23] width 14 height 16
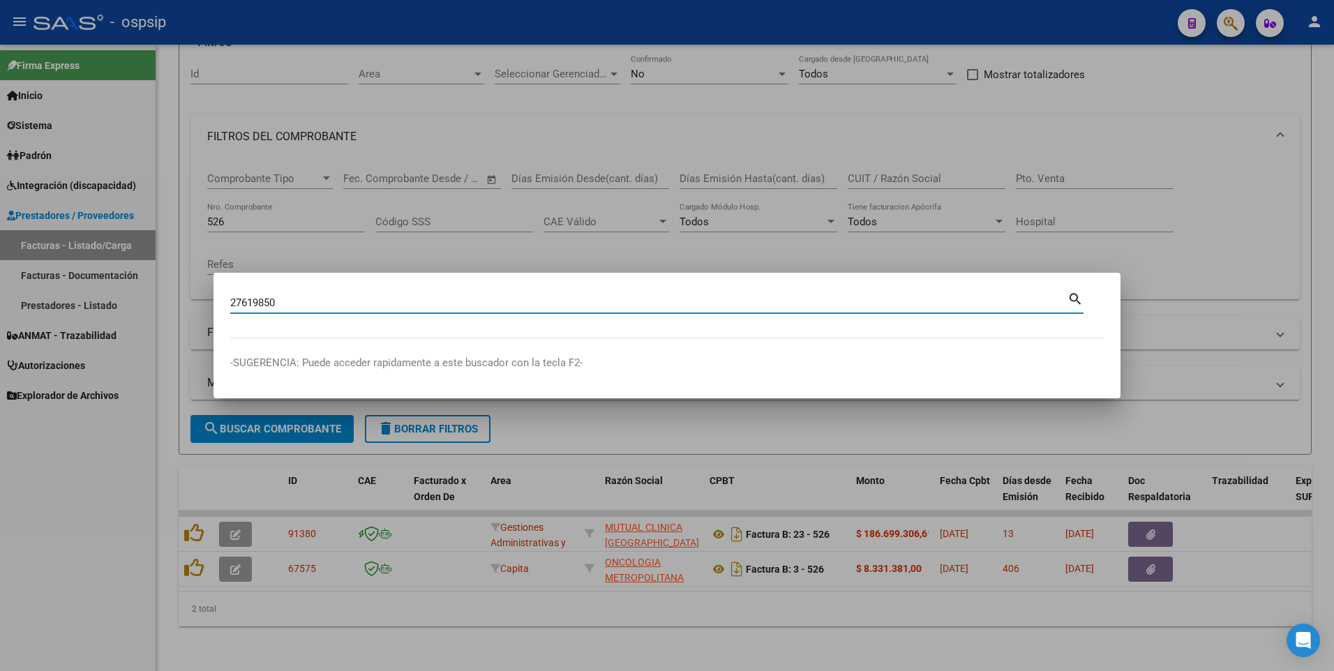
type input "27619850"
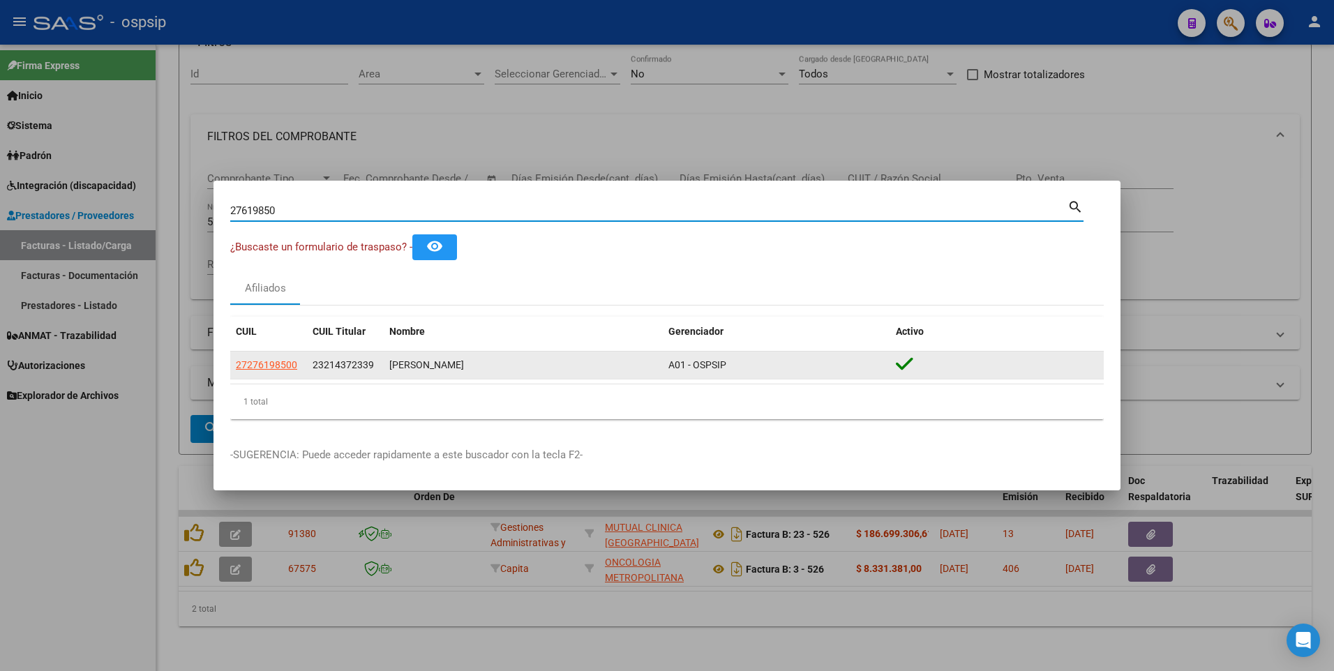
click at [293, 374] on datatable-body-cell "27276198500" at bounding box center [268, 365] width 77 height 27
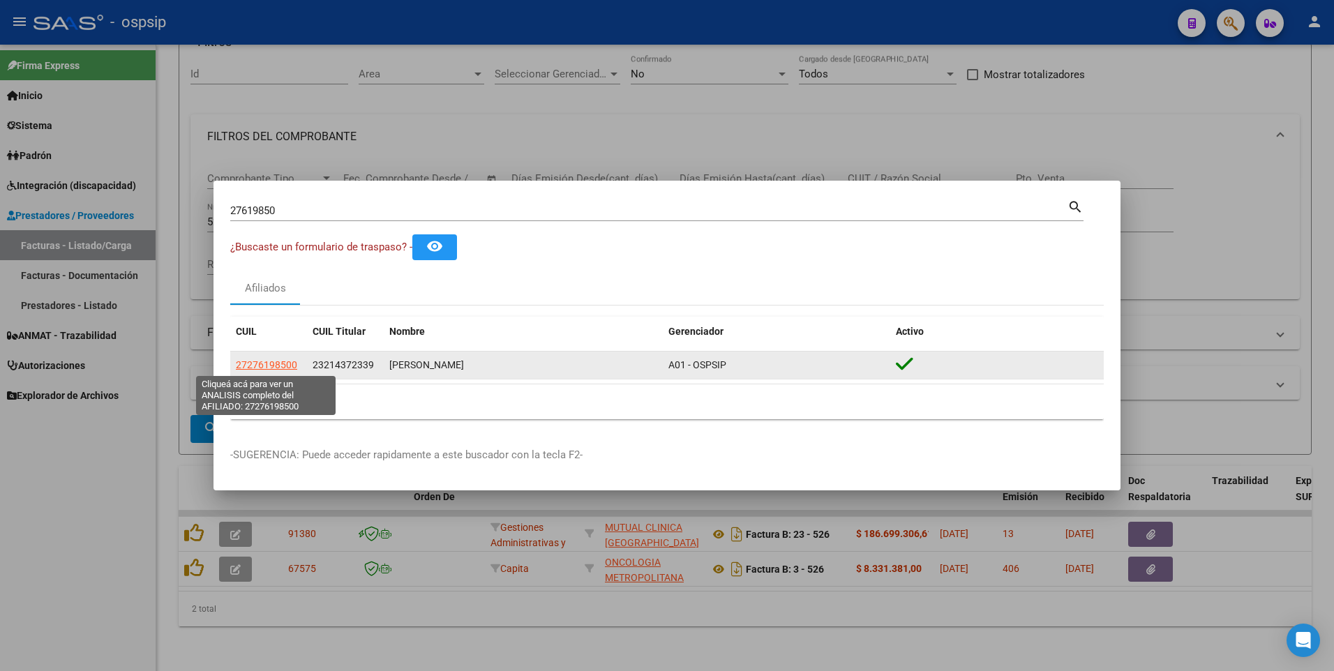
click at [288, 369] on span "27276198500" at bounding box center [266, 364] width 61 height 11
type textarea "27276198500"
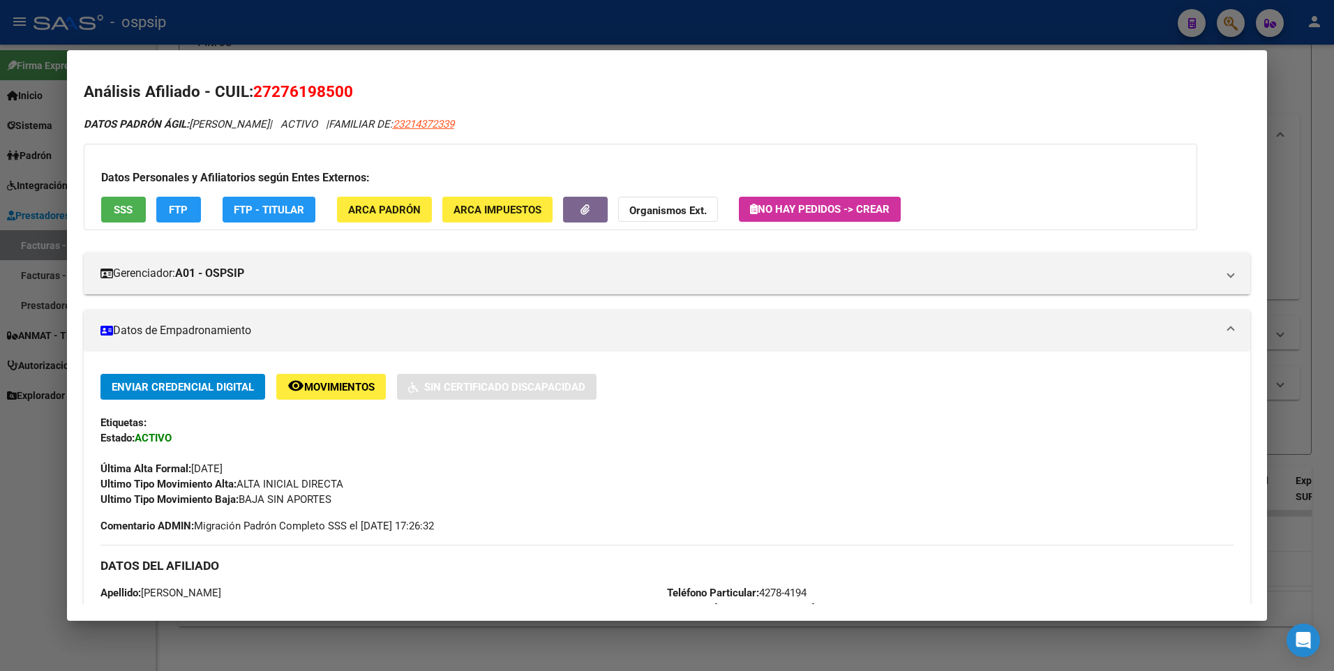
click at [133, 221] on button "SSS" at bounding box center [123, 210] width 45 height 26
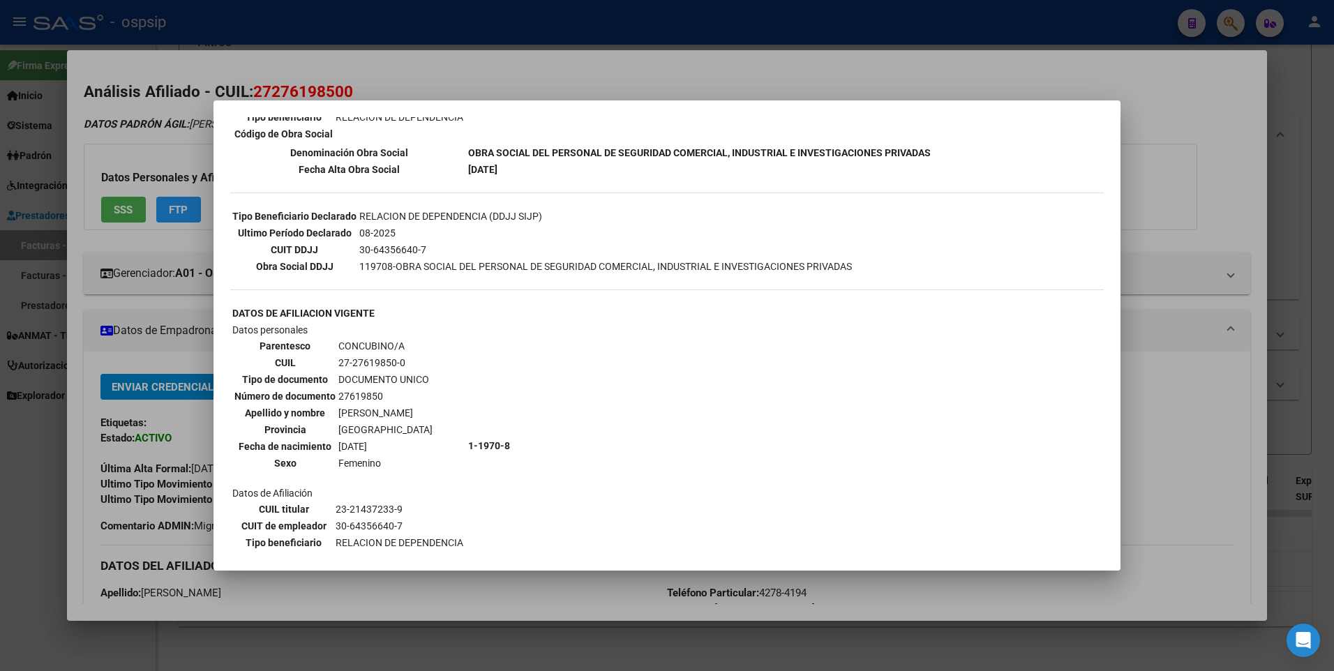
scroll to position [349, 0]
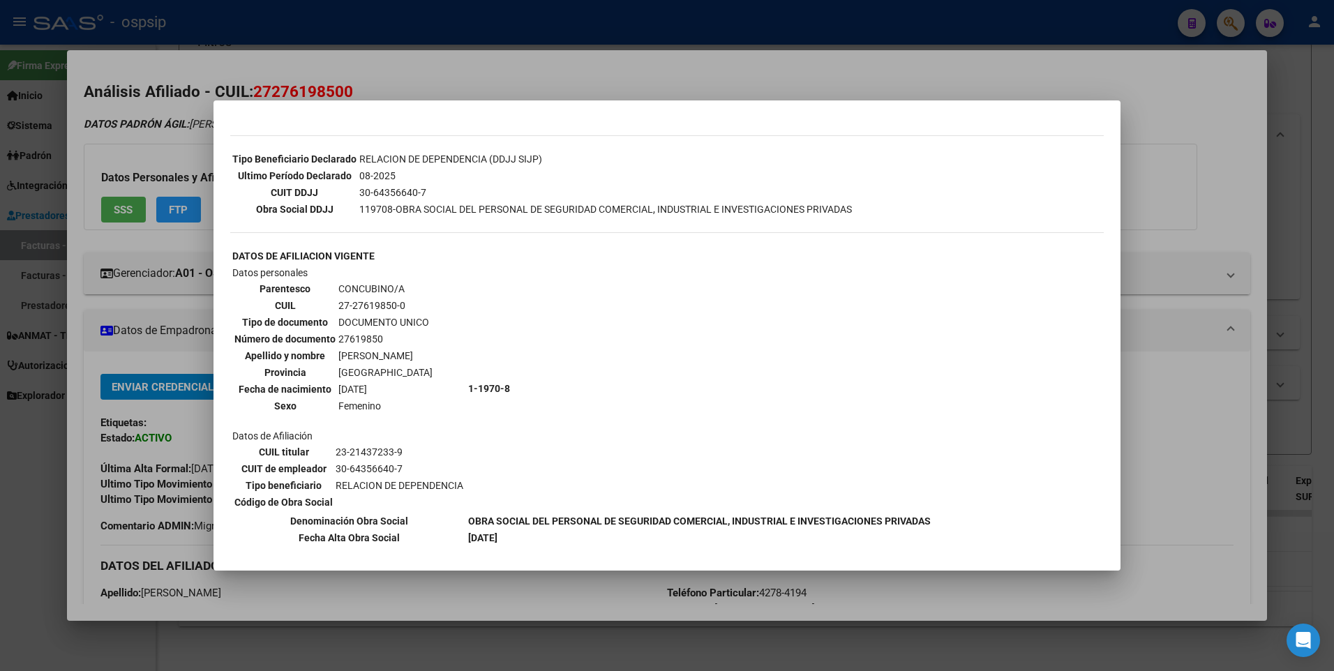
click at [1171, 123] on div at bounding box center [667, 335] width 1334 height 671
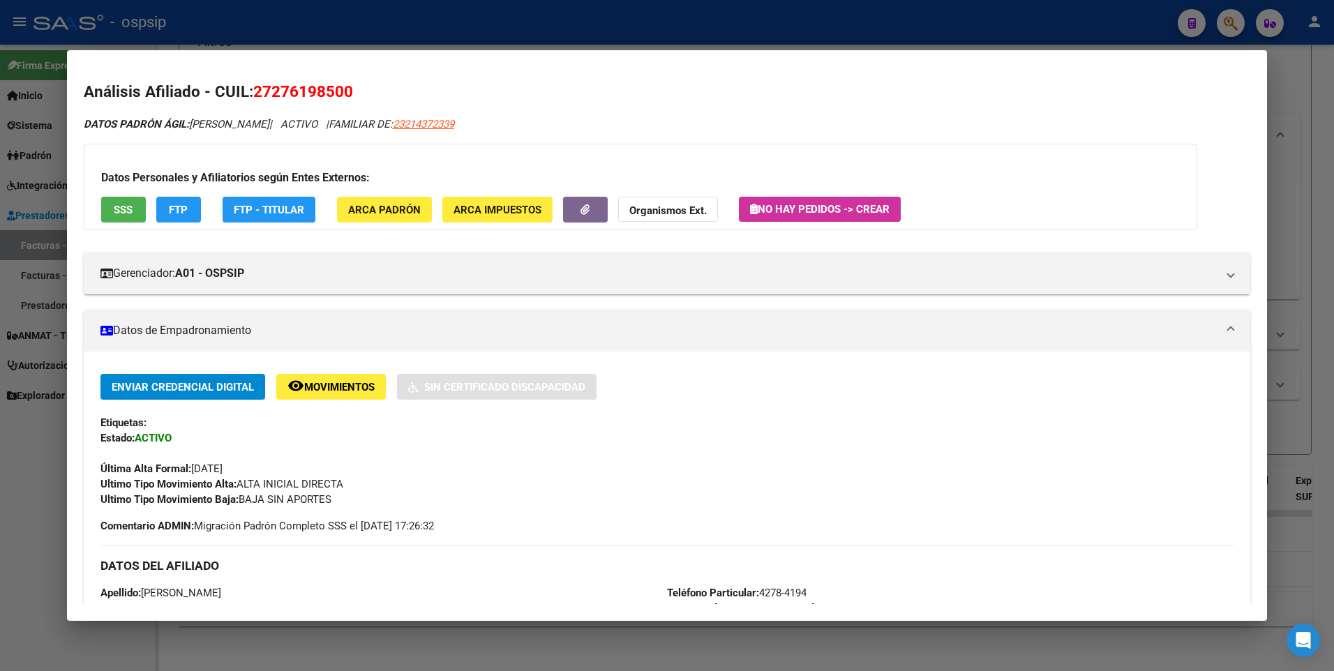
click at [1298, 100] on div at bounding box center [667, 335] width 1334 height 671
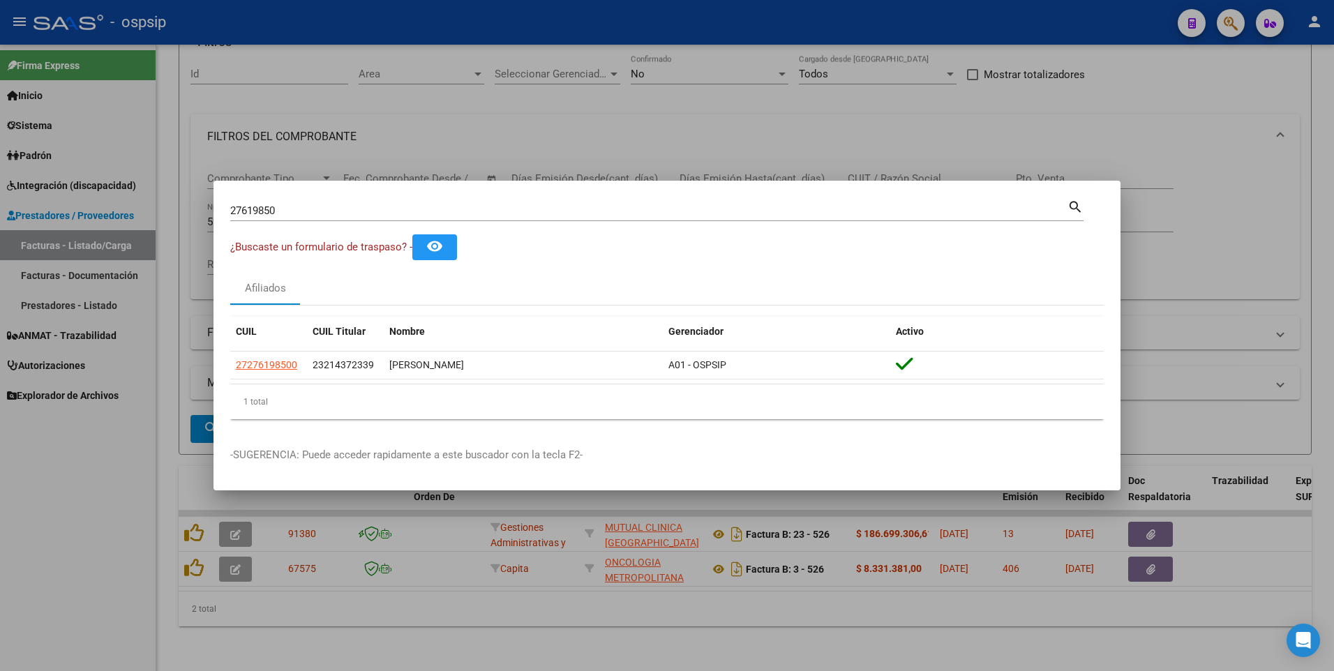
click at [754, 126] on div at bounding box center [667, 335] width 1334 height 671
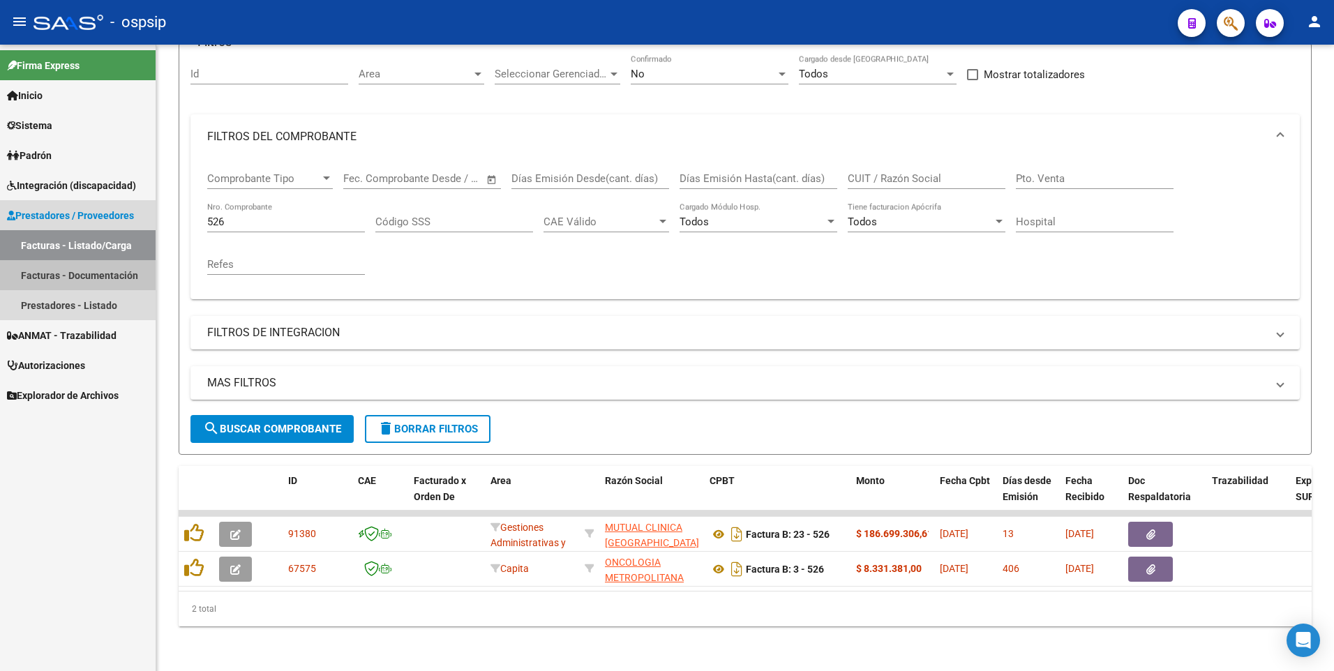
click at [44, 276] on link "Facturas - Documentación" at bounding box center [78, 275] width 156 height 30
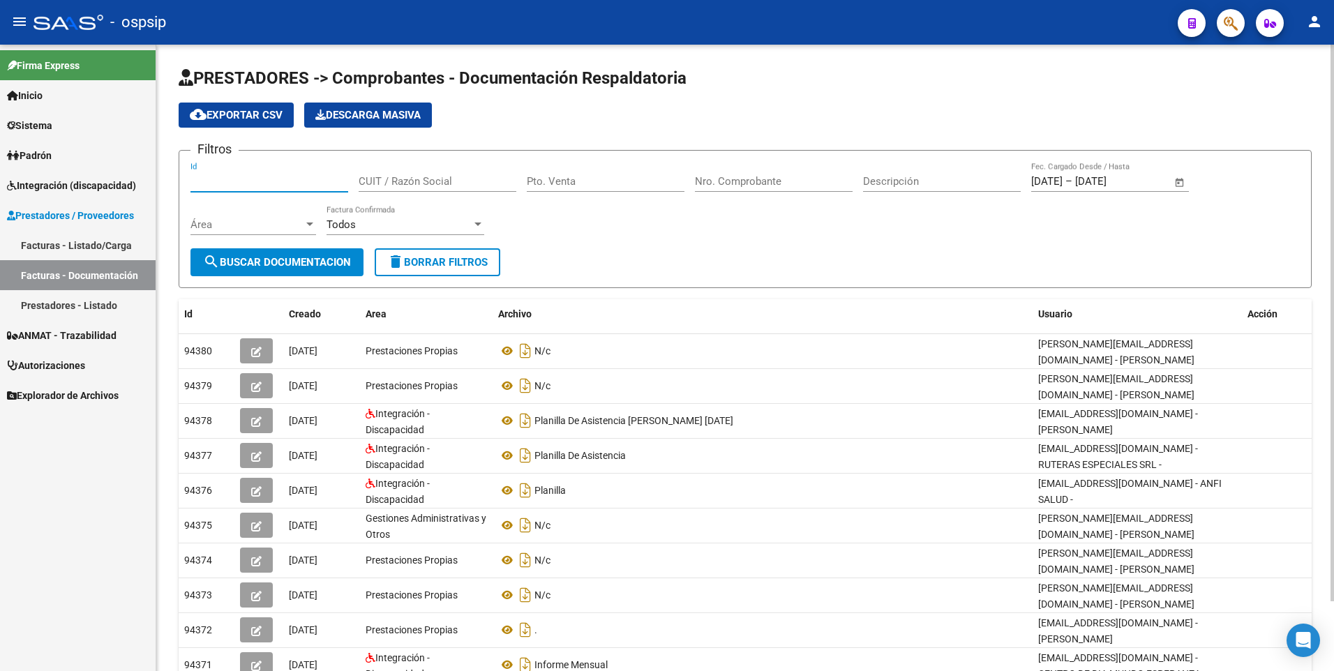
click at [238, 179] on input "Id" at bounding box center [270, 181] width 158 height 13
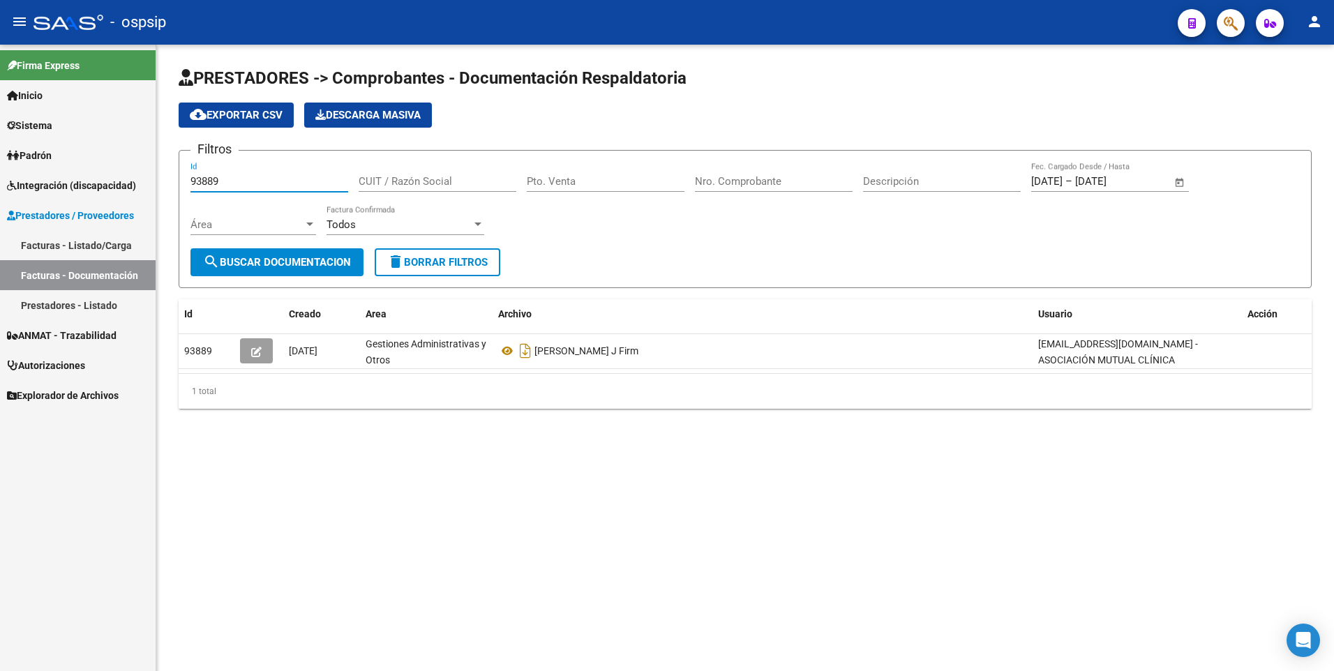
type input "93889"
click at [91, 246] on link "Facturas - Listado/Carga" at bounding box center [78, 245] width 156 height 30
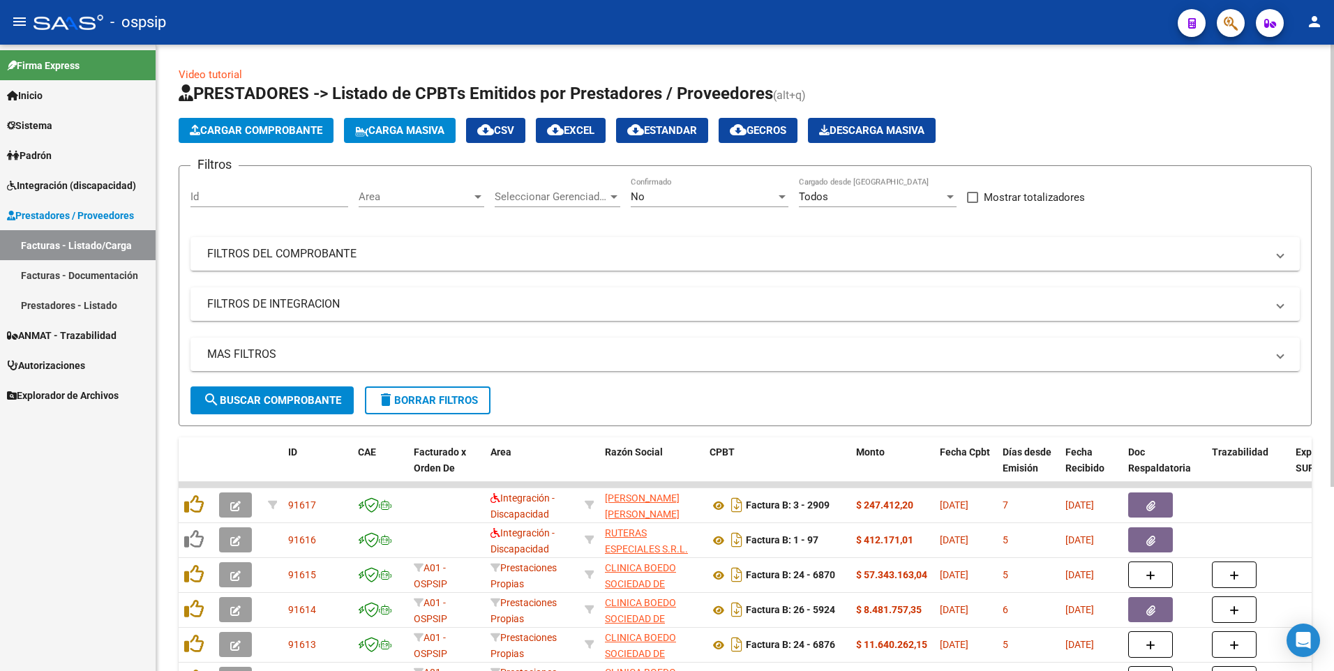
click at [254, 195] on input "Id" at bounding box center [270, 197] width 158 height 13
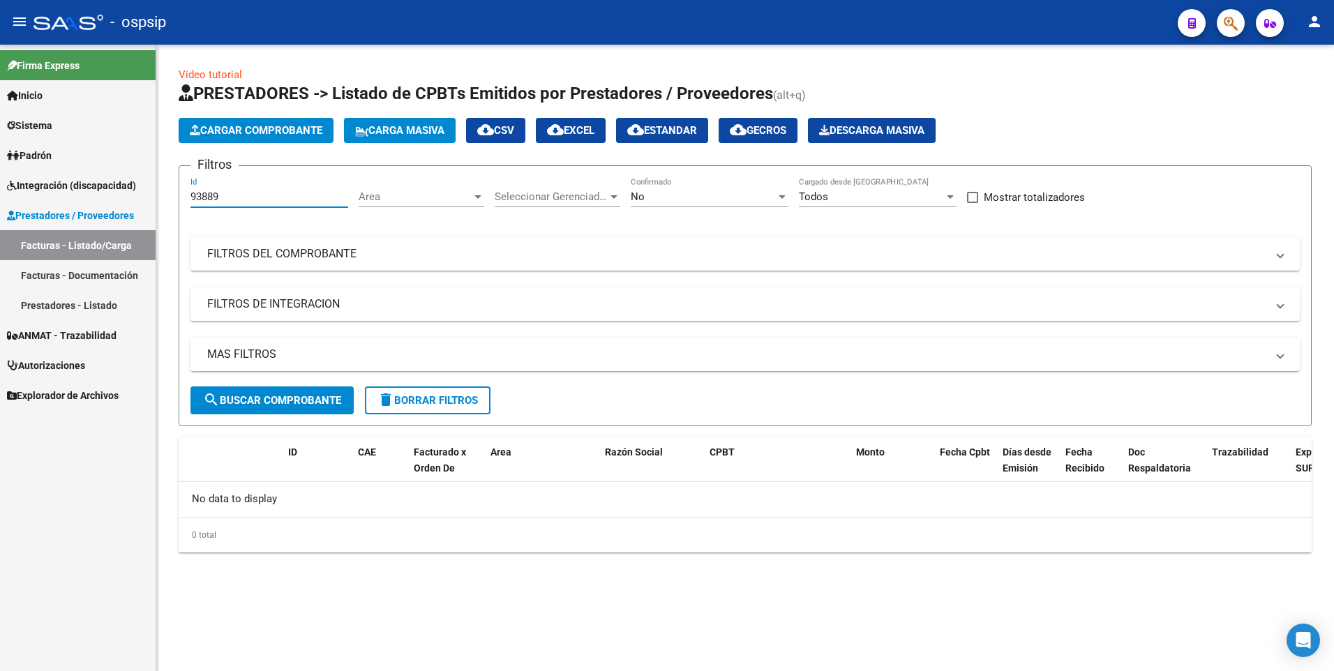
type input "93889"
click at [78, 277] on link "Facturas - Documentación" at bounding box center [78, 275] width 156 height 30
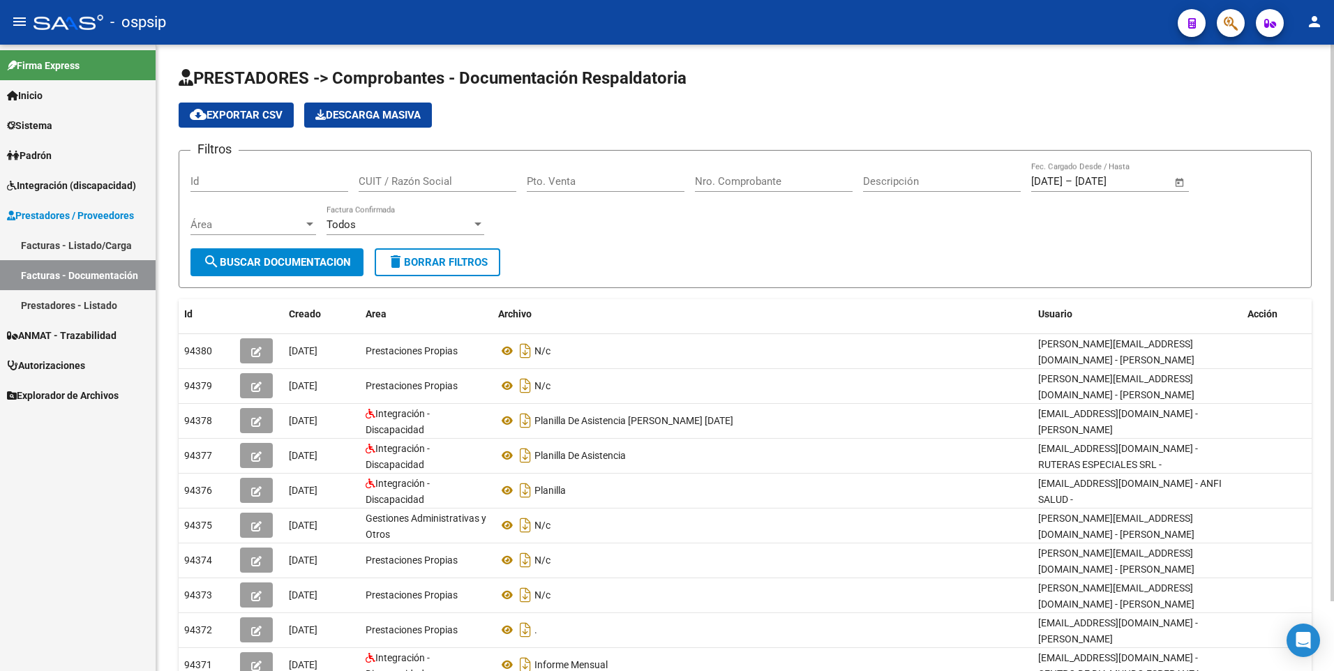
click at [229, 182] on input "Id" at bounding box center [270, 181] width 158 height 13
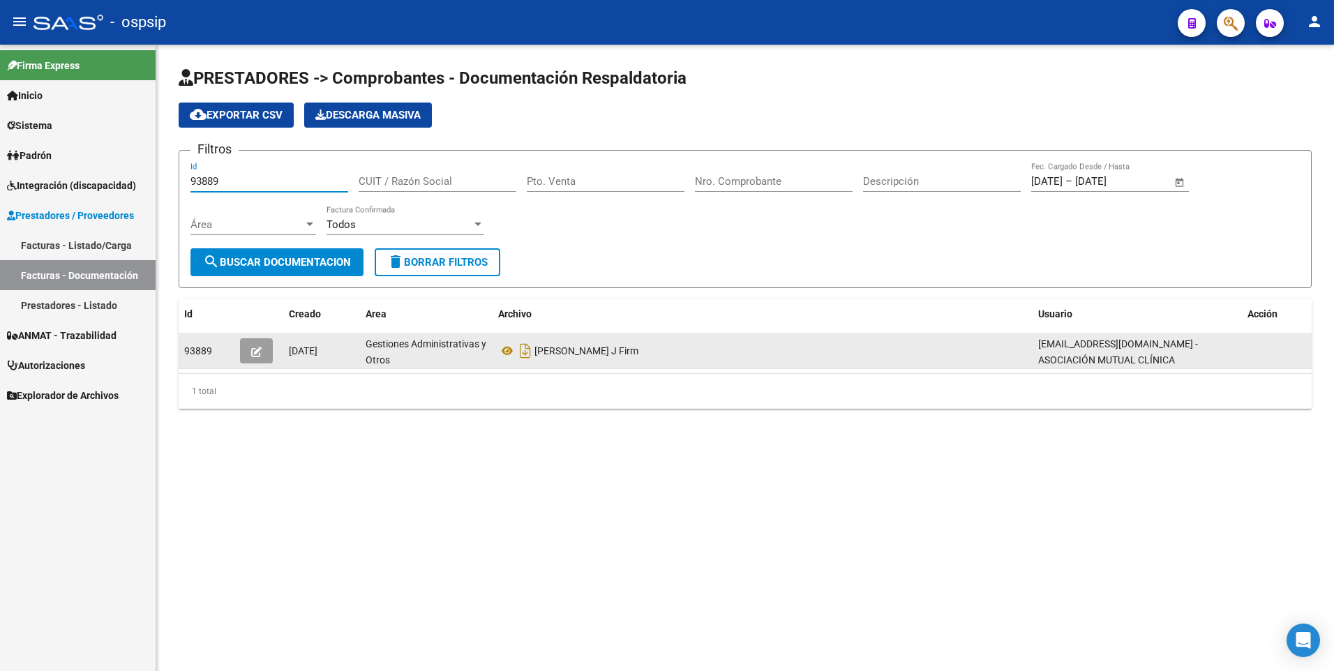
type input "93889"
click at [795, 356] on div "[PERSON_NAME] J Firm" at bounding box center [762, 351] width 529 height 22
click at [261, 355] on icon "button" at bounding box center [256, 352] width 10 height 10
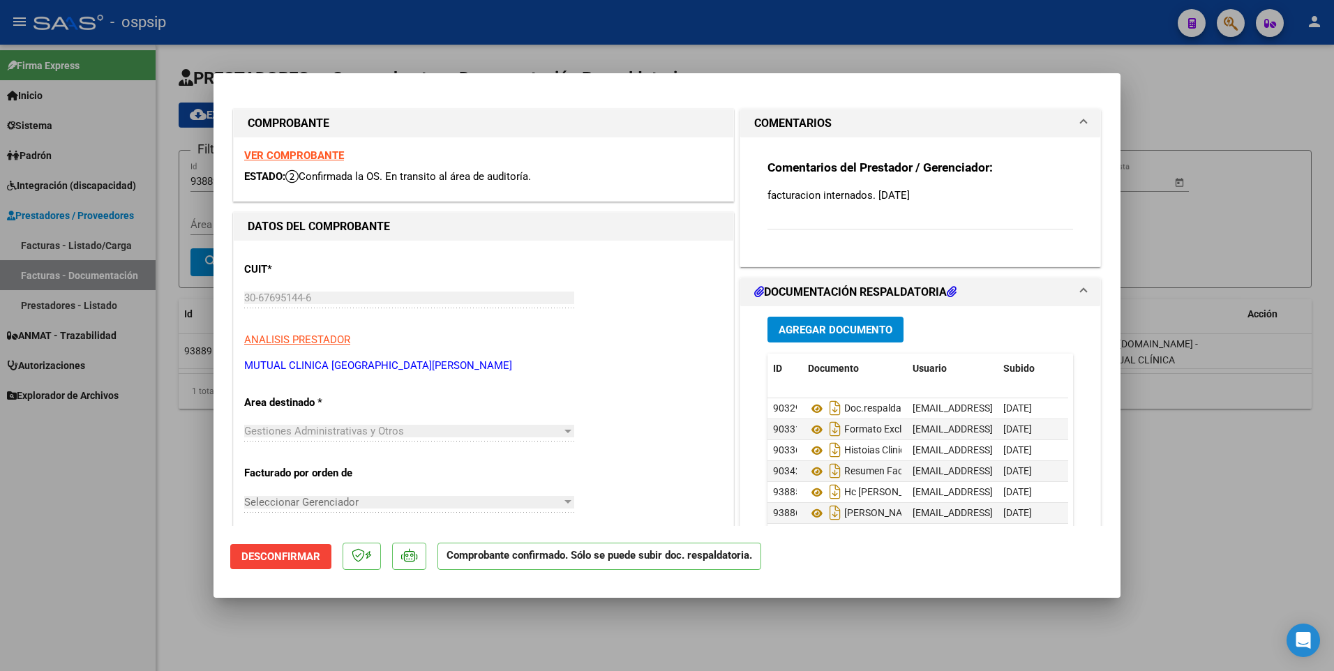
click at [1271, 557] on div at bounding box center [667, 335] width 1334 height 671
type input "$ 0,00"
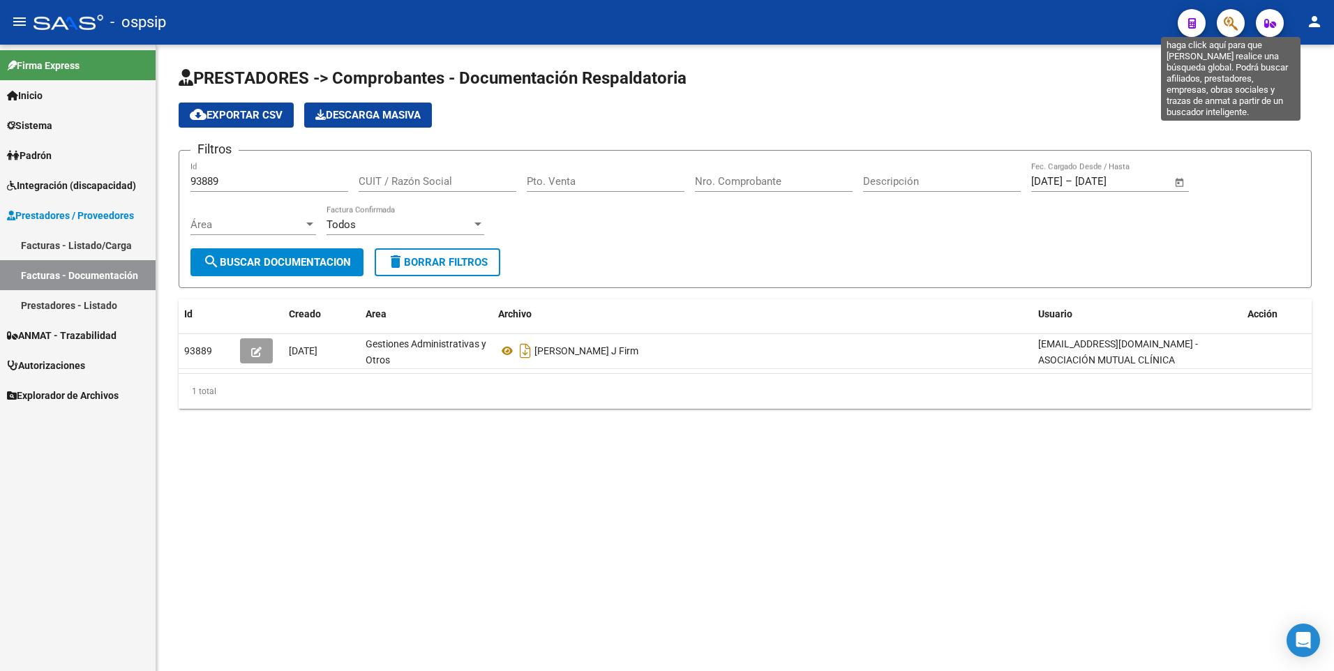
click at [1235, 27] on icon "button" at bounding box center [1231, 23] width 14 height 16
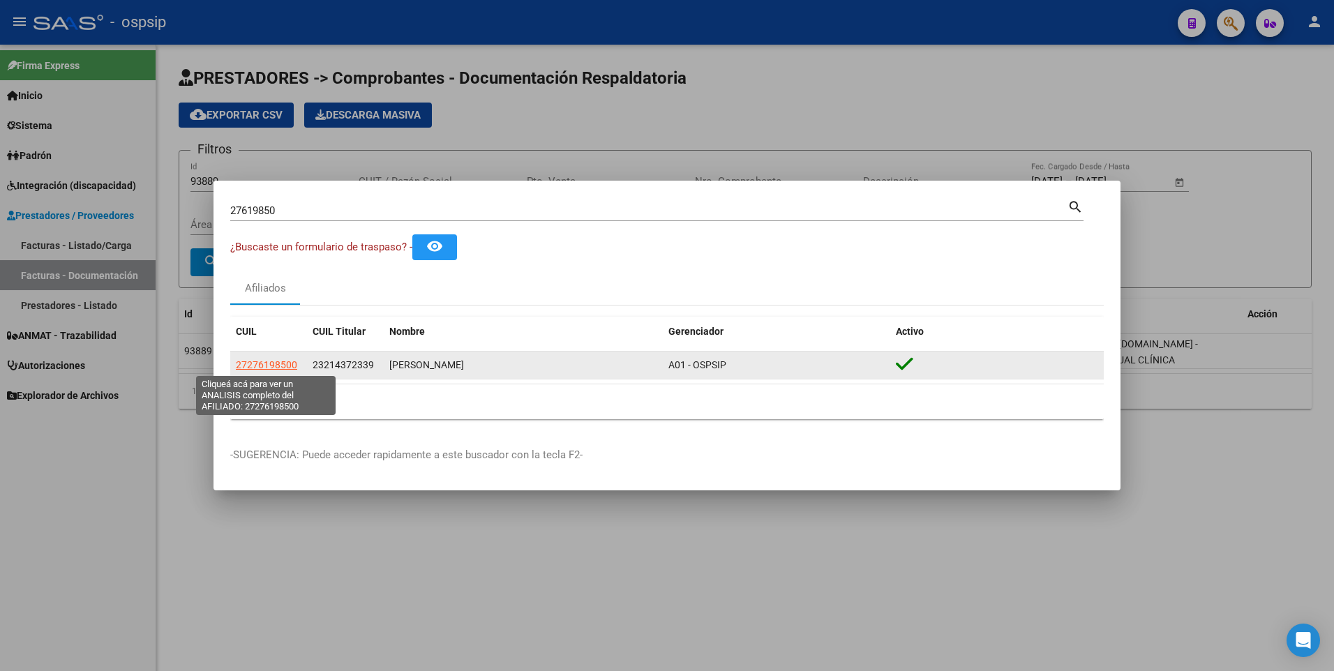
click at [288, 363] on span "27276198500" at bounding box center [266, 364] width 61 height 11
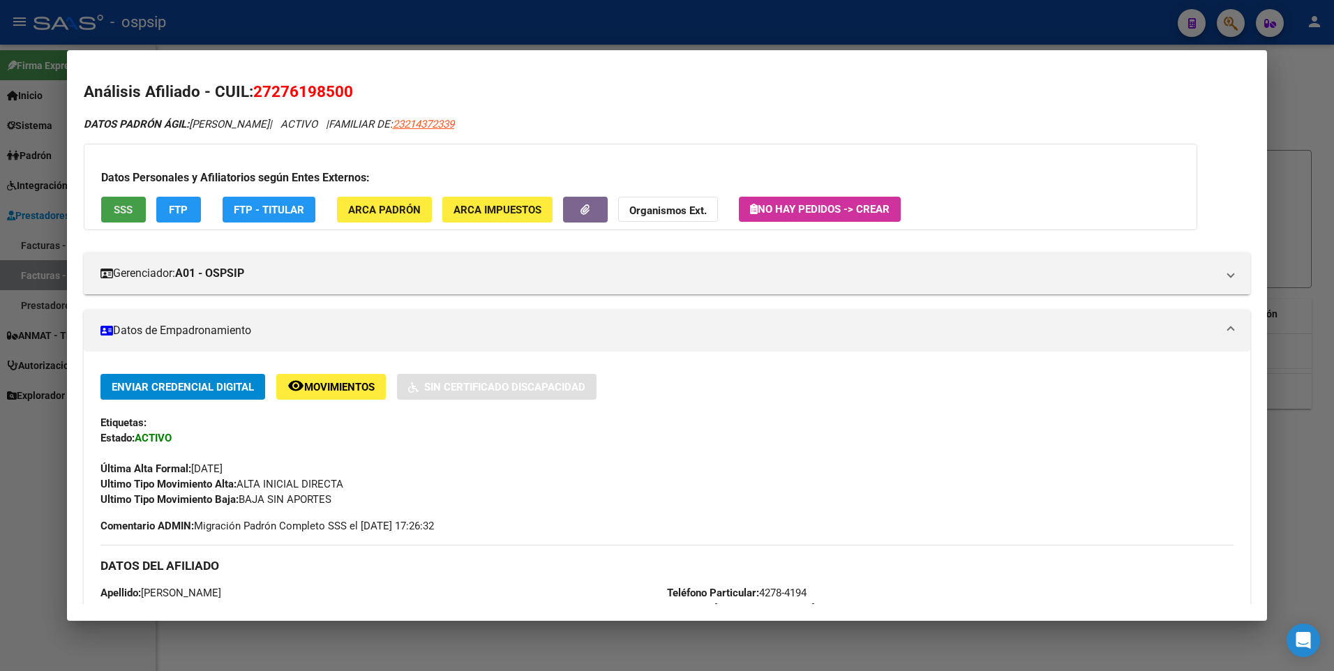
click at [130, 218] on button "SSS" at bounding box center [123, 210] width 45 height 26
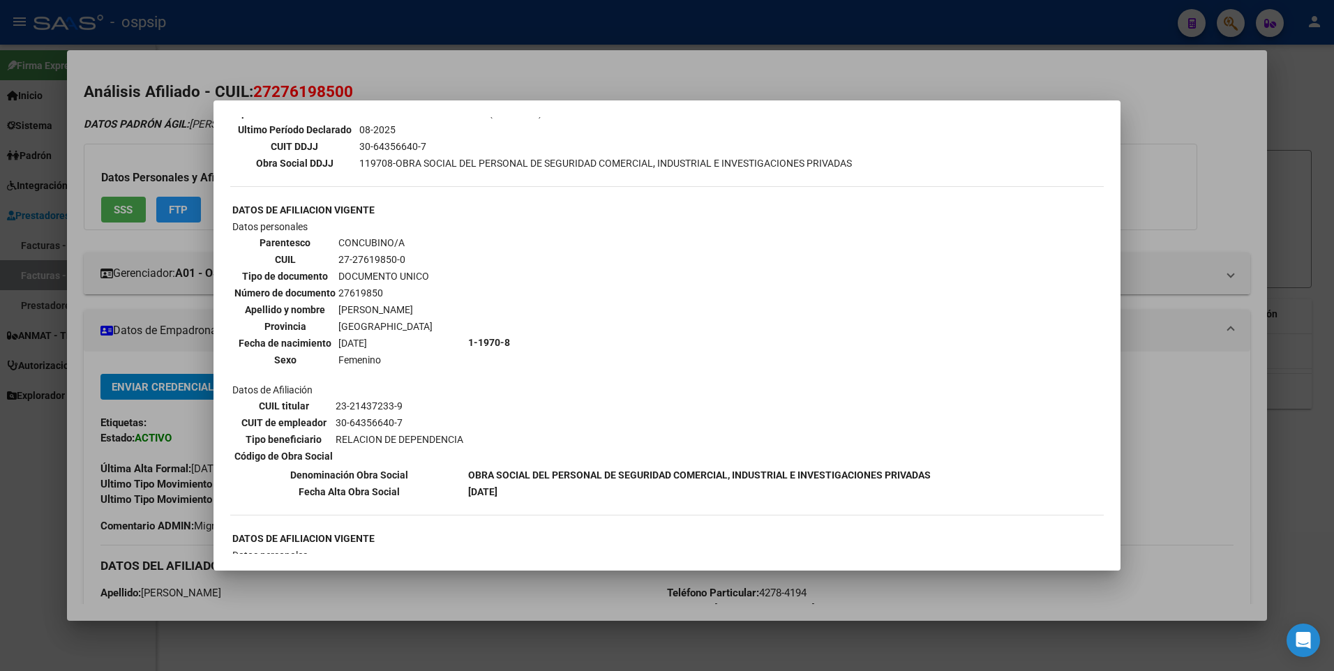
scroll to position [349, 0]
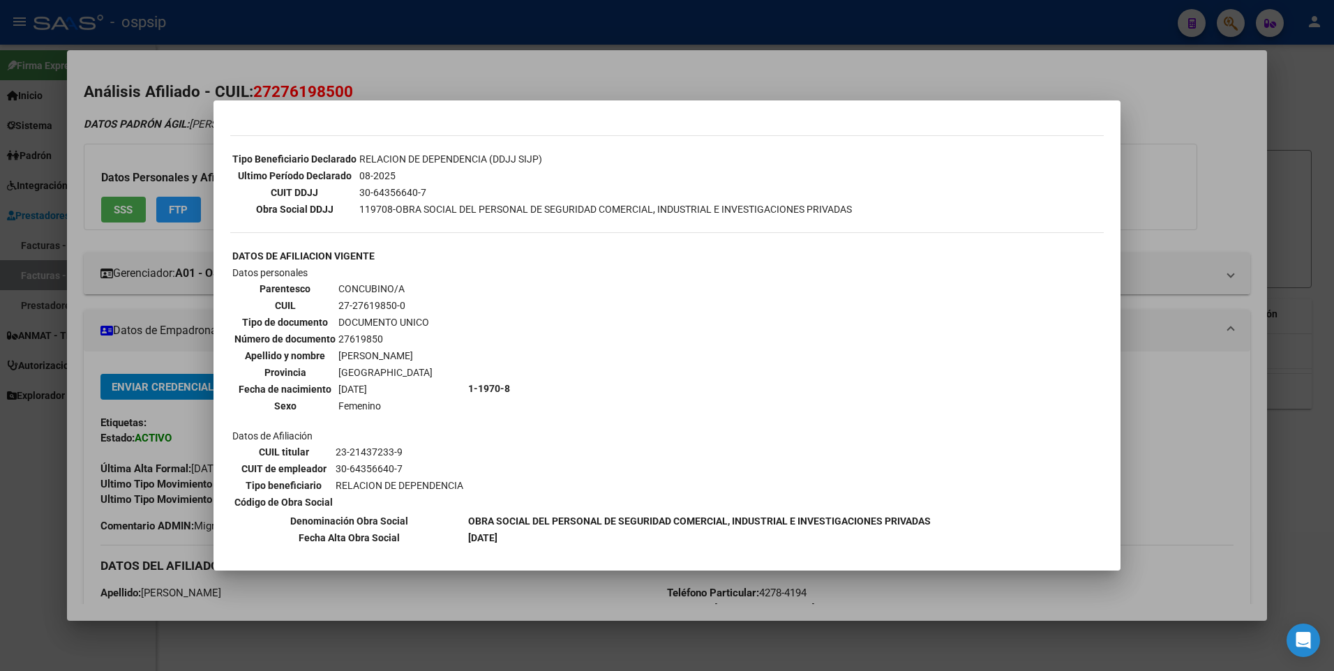
click at [1135, 204] on div at bounding box center [667, 335] width 1334 height 671
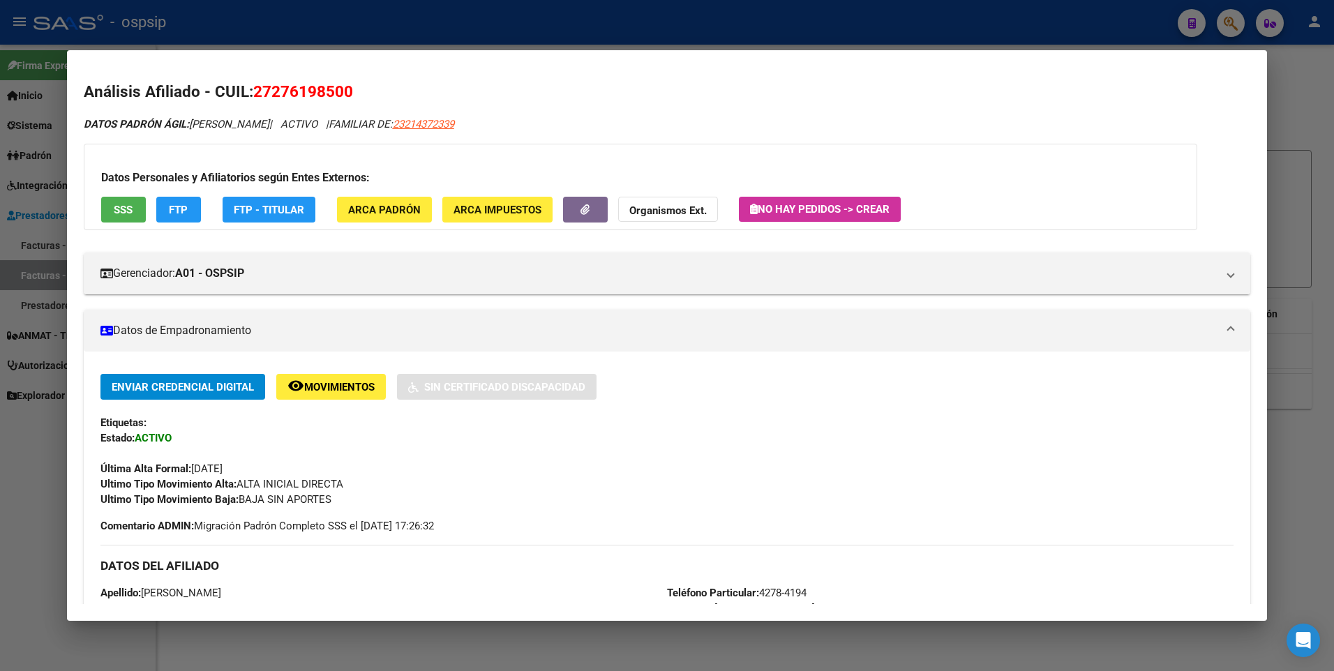
click at [1290, 125] on div at bounding box center [667, 335] width 1334 height 671
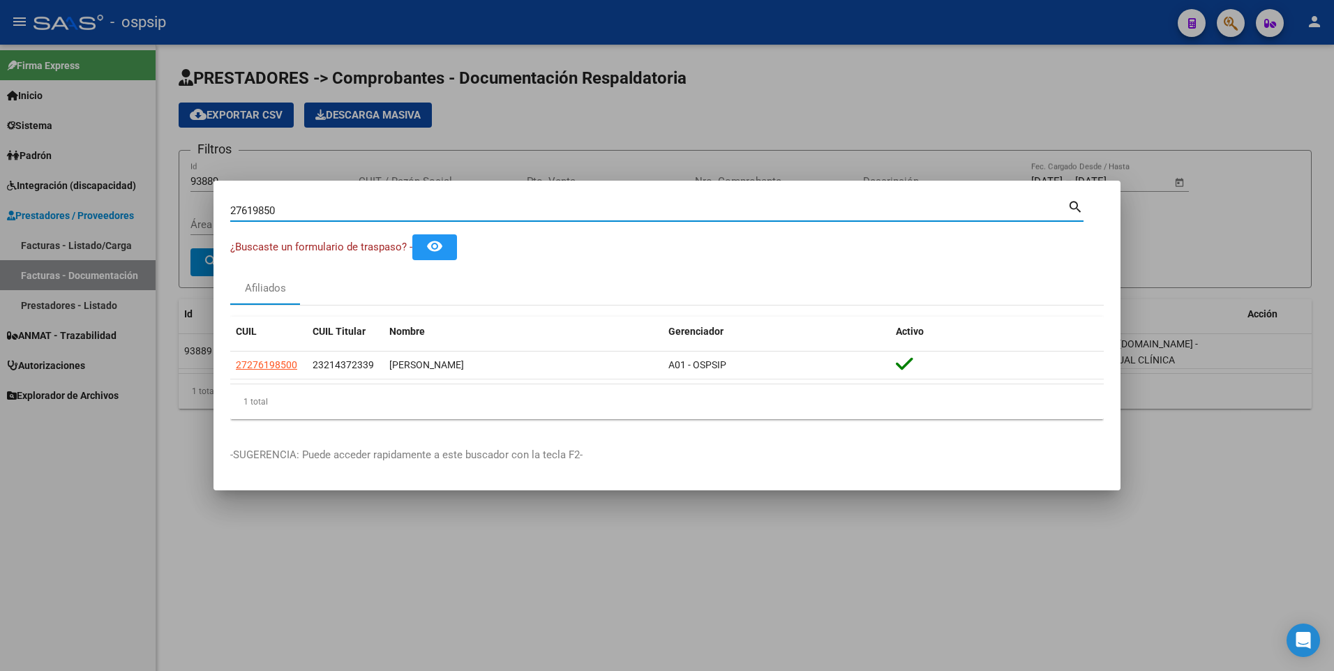
drag, startPoint x: 294, startPoint y: 213, endPoint x: 77, endPoint y: 249, distance: 220.7
click at [87, 248] on div "27619850 Buscar (apellido, dni, cuil, nro traspaso, cuit, obra social) search ¿…" at bounding box center [667, 335] width 1334 height 671
type input "23127680"
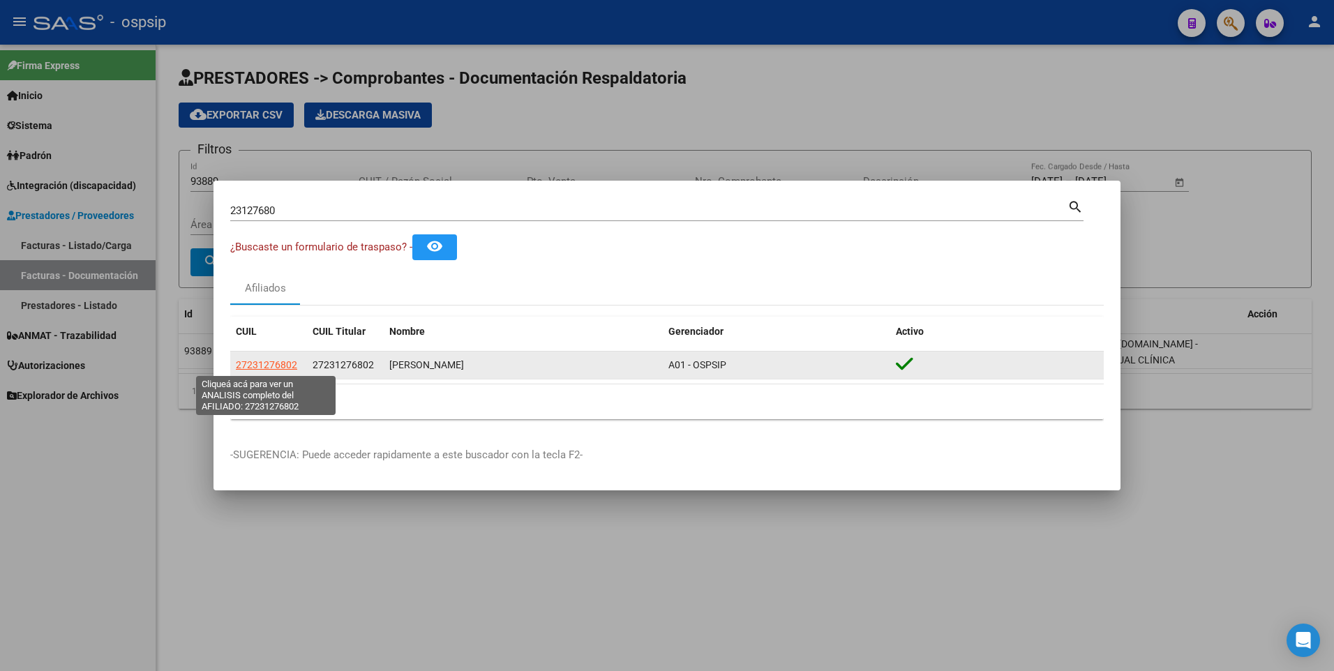
click at [285, 369] on span "27231276802" at bounding box center [266, 364] width 61 height 11
type textarea "27231276802"
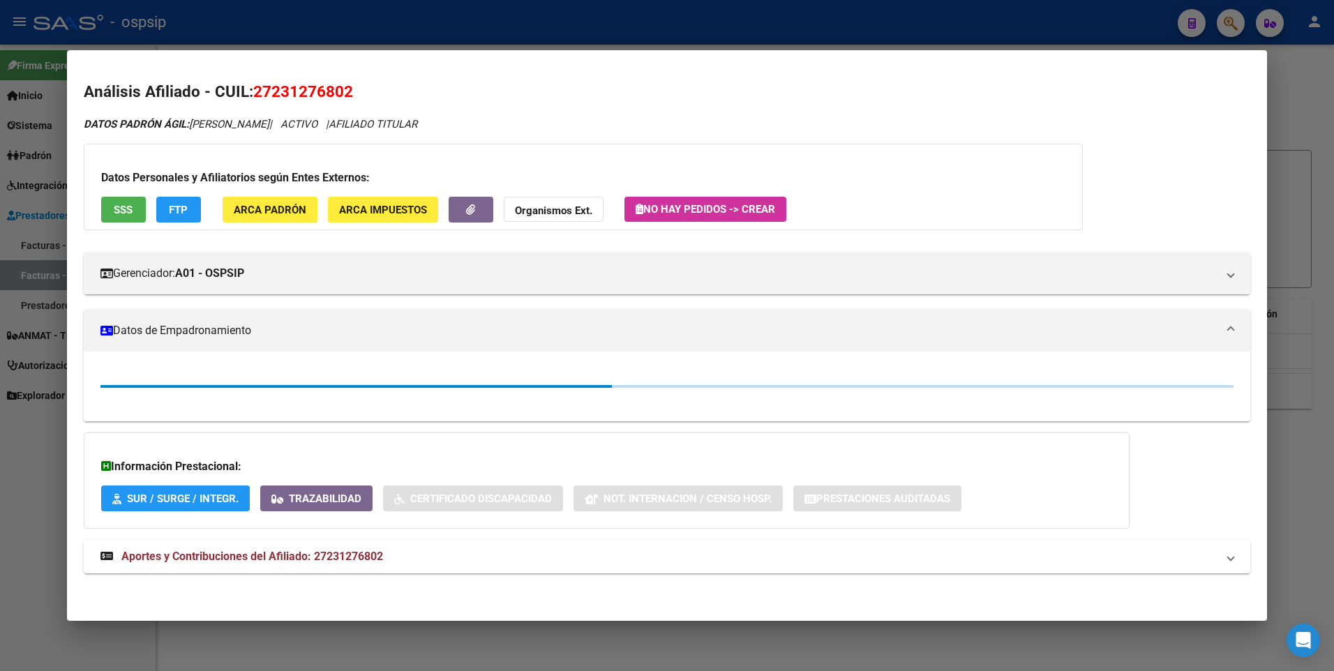
click at [133, 219] on button "SSS" at bounding box center [123, 210] width 45 height 26
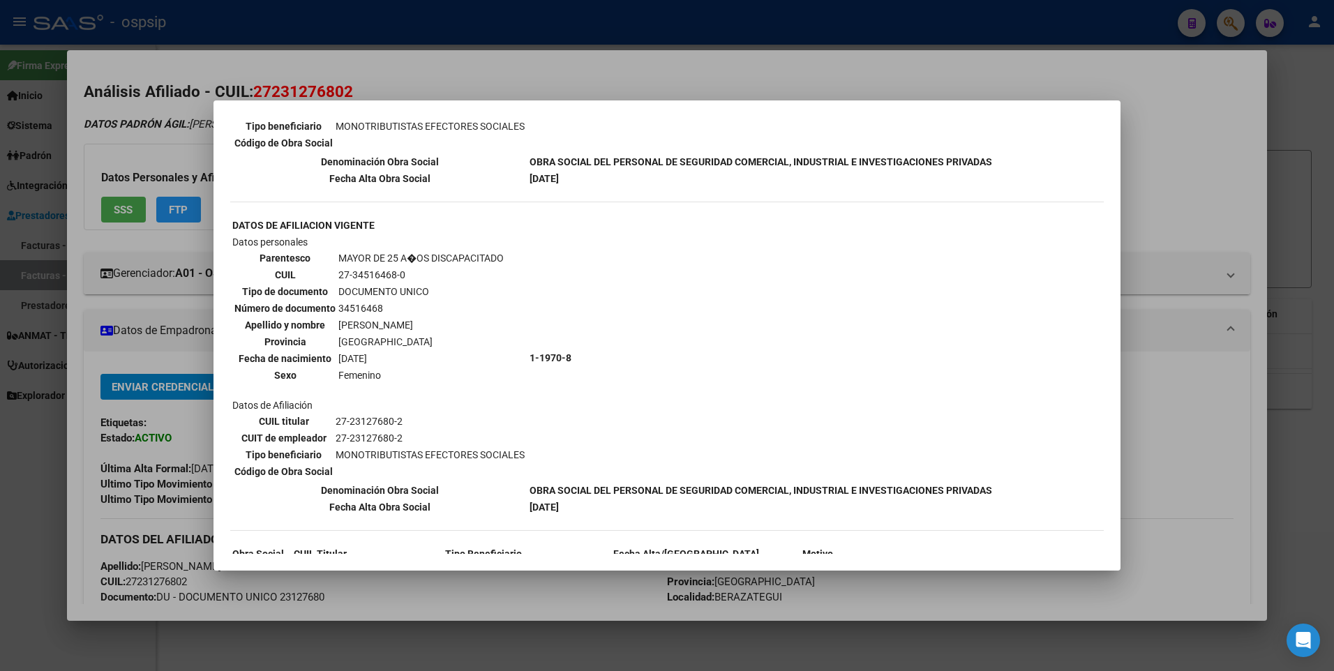
scroll to position [699, 0]
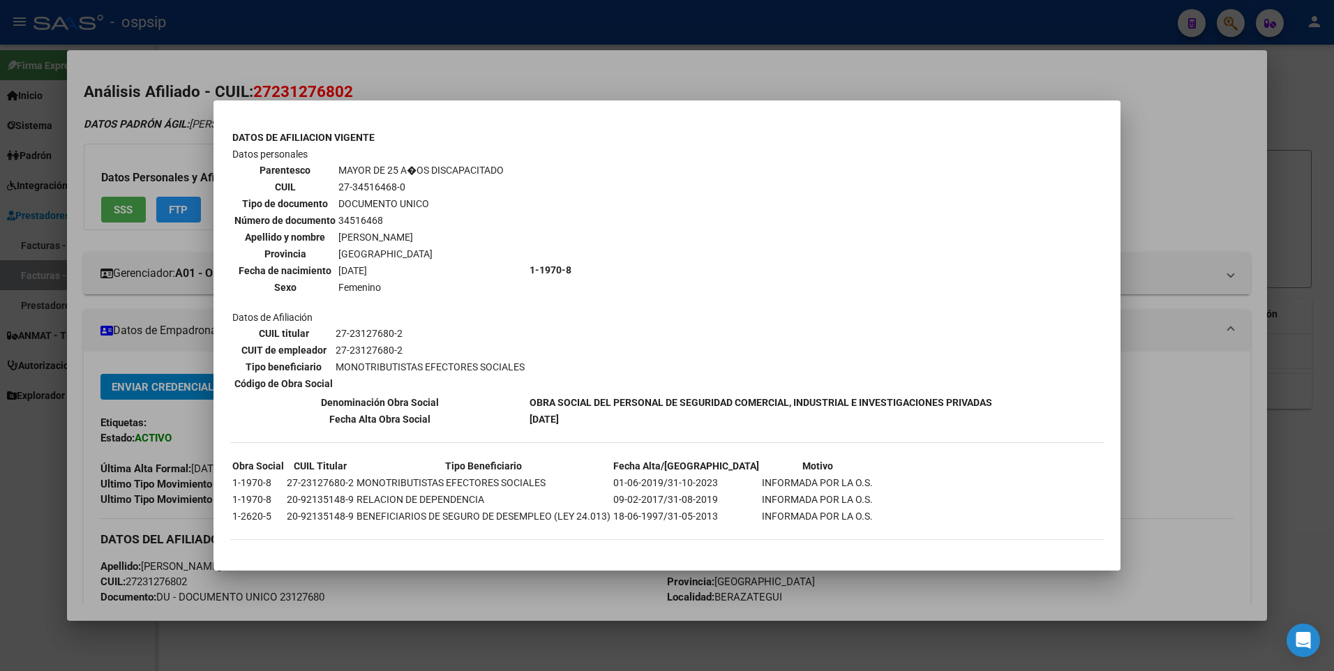
click at [1181, 187] on div at bounding box center [667, 335] width 1334 height 671
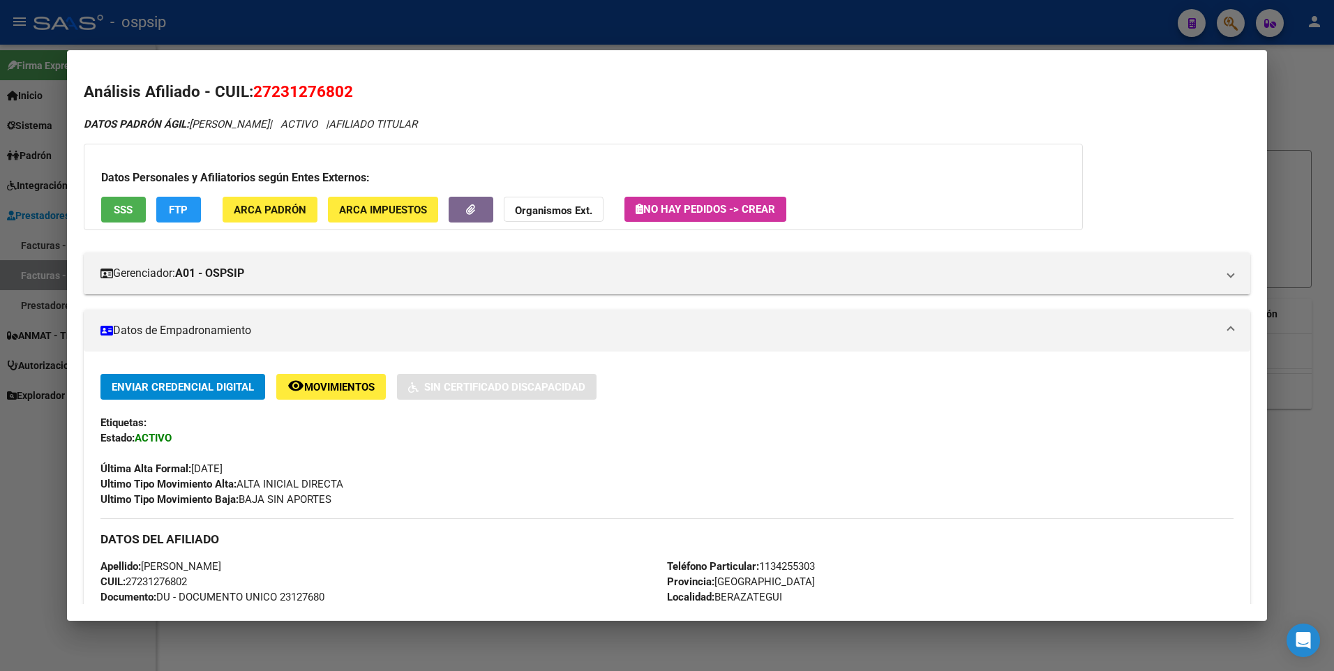
click at [1334, 104] on html "menu - ospsip person Firma Express Inicio Calendario SSS Instructivos Contacto …" at bounding box center [667, 335] width 1334 height 671
click at [1294, 113] on div at bounding box center [667, 335] width 1334 height 671
